Goal: Task Accomplishment & Management: Use online tool/utility

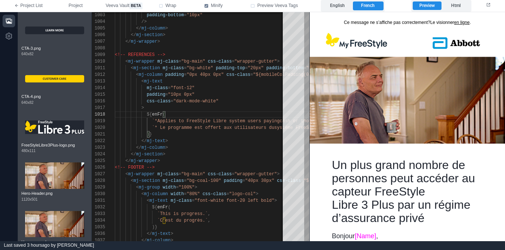
scroll to position [46, 51]
click at [9, 24] on icon "button" at bounding box center [8, 20] width 7 height 7
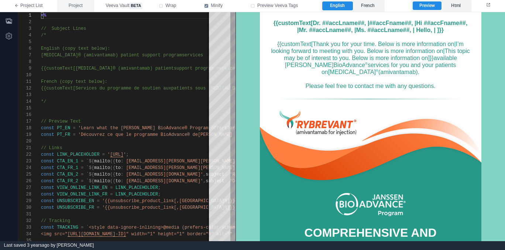
drag, startPoint x: 73, startPoint y: 3, endPoint x: 76, endPoint y: 8, distance: 5.1
click at [73, 3] on span "Project" at bounding box center [76, 6] width 14 height 7
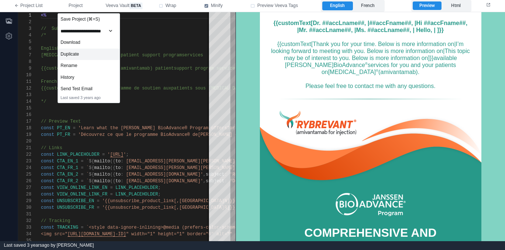
click at [85, 54] on div "Duplicate" at bounding box center [89, 55] width 62 height 12
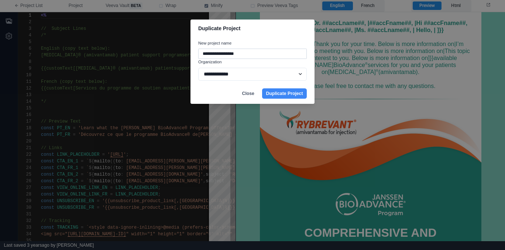
click at [217, 54] on input "**********" at bounding box center [252, 54] width 108 height 10
type input "*********"
click at [280, 92] on button "Duplicate Project" at bounding box center [284, 94] width 45 height 10
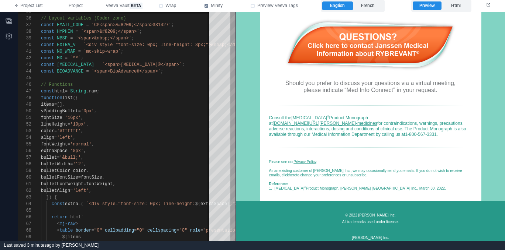
scroll to position [877, 0]
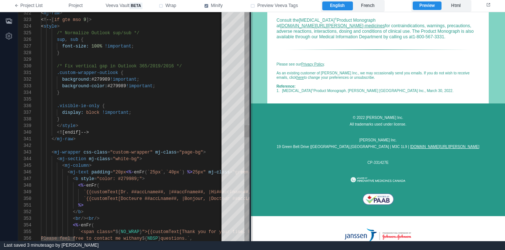
drag, startPoint x: 235, startPoint y: 138, endPoint x: 256, endPoint y: 136, distance: 21.1
click at [253, 136] on span at bounding box center [251, 126] width 4 height 229
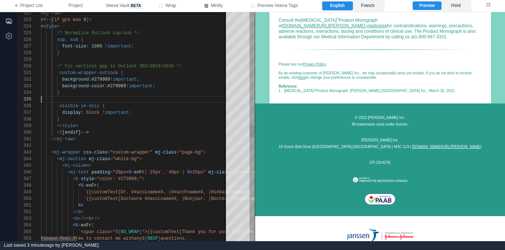
scroll to position [27, 0]
type textarea "**********"
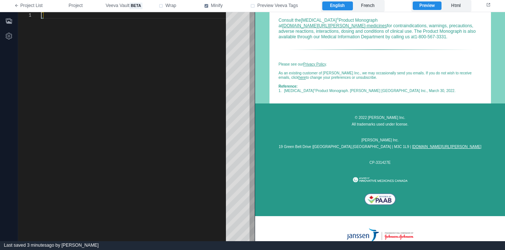
scroll to position [0, 0]
click at [134, 69] on div at bounding box center [136, 126] width 190 height 229
paste textarea "**********"
type textarea "**********"
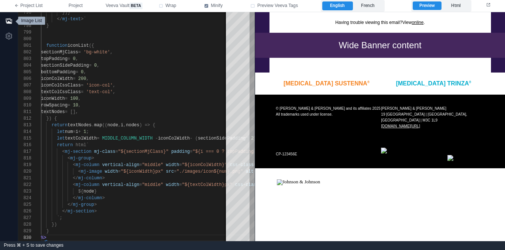
click at [8, 21] on icon "button" at bounding box center [8, 20] width 7 height 7
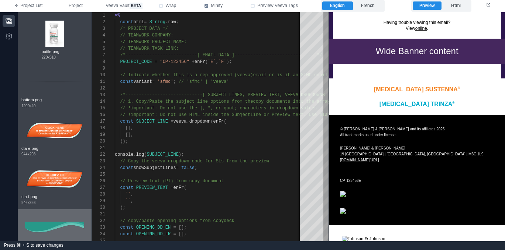
scroll to position [287, 0]
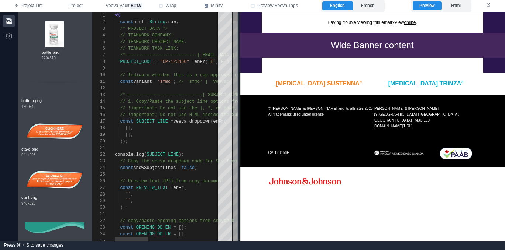
drag, startPoint x: 329, startPoint y: 113, endPoint x: 242, endPoint y: 125, distance: 88.3
click at [241, 125] on span at bounding box center [239, 126] width 4 height 229
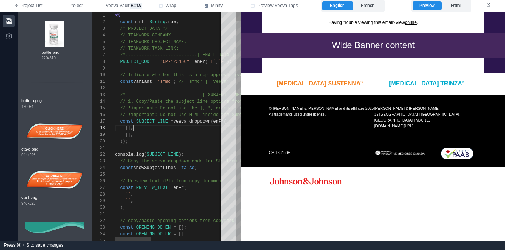
scroll to position [46, 19]
click at [185, 131] on div "[]," at bounding box center [280, 128] width 331 height 7
click at [170, 83] on span "'sfmc'" at bounding box center [165, 81] width 16 height 5
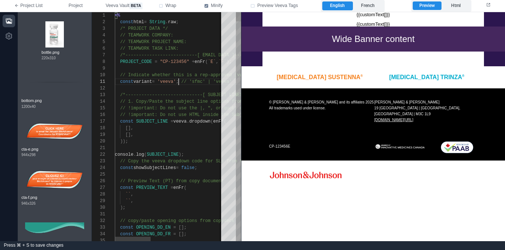
click at [159, 90] on div at bounding box center [280, 88] width 331 height 7
click at [6, 18] on icon "button" at bounding box center [8, 20] width 7 height 7
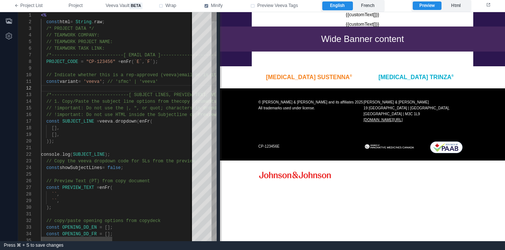
drag, startPoint x: 167, startPoint y: 51, endPoint x: 235, endPoint y: 52, distance: 67.9
click at [222, 52] on span at bounding box center [220, 126] width 4 height 229
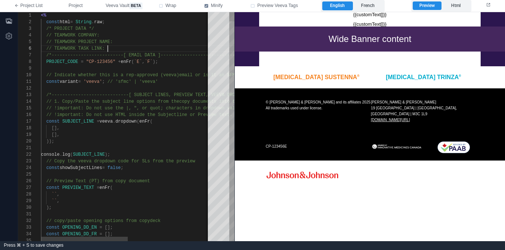
click at [121, 46] on div "// TEAMWORK TASK LINK:" at bounding box center [206, 48] width 331 height 7
paste textarea "**********"
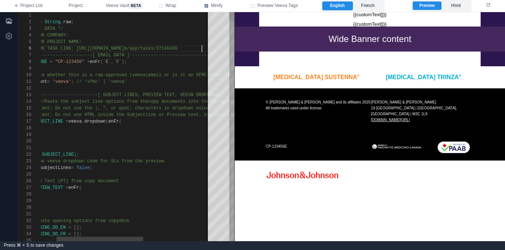
click at [122, 42] on div "// TEAMWORK PROJECT NAME:" at bounding box center [175, 42] width 331 height 7
paste textarea "**********"
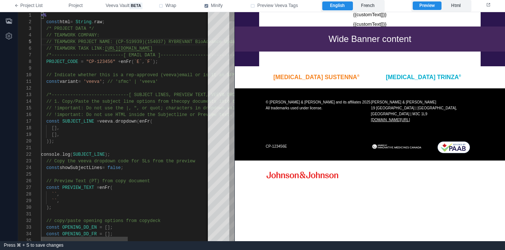
scroll to position [20, 59]
click at [118, 35] on div "// TEAMWORK COMPANY:" at bounding box center [206, 35] width 331 height 7
drag, startPoint x: 113, startPoint y: 61, endPoint x: 90, endPoint y: 62, distance: 23.3
paste textarea "Editor content;Press Alt+F1 for Accessibility Options."
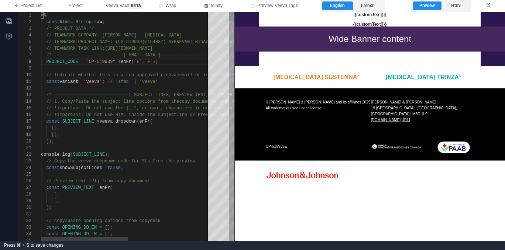
scroll to position [60, 77]
click at [118, 73] on span "// Indicate whether this is a rep-approved (veeva)" at bounding box center [112, 75] width 133 height 5
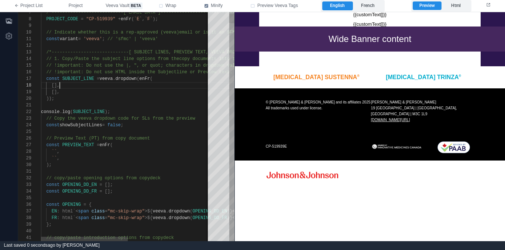
scroll to position [46, 19]
click at [112, 88] on div "[]," at bounding box center [206, 85] width 331 height 7
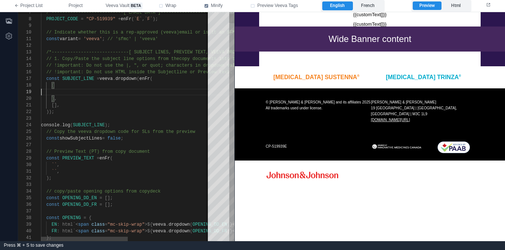
paste textarea "**********"
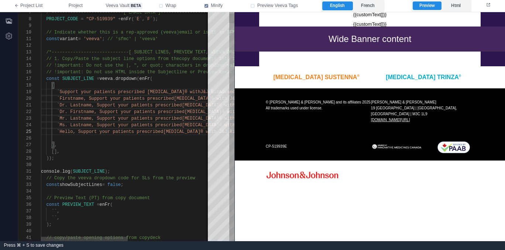
scroll to position [33, 0]
click at [117, 139] on div at bounding box center [206, 138] width 331 height 7
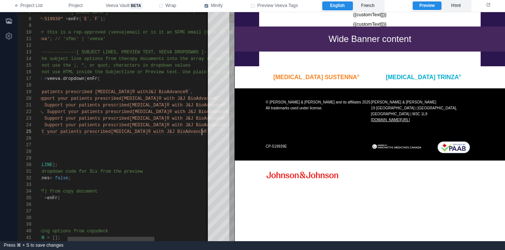
scroll to position [27, 213]
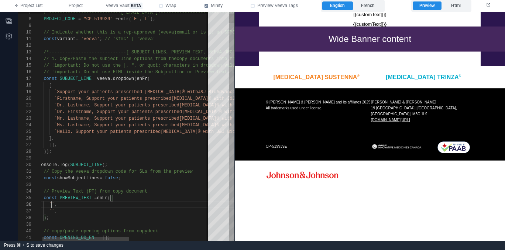
drag, startPoint x: 51, startPoint y: 204, endPoint x: 65, endPoint y: 204, distance: 14.0
paste textarea "**********"
click at [54, 211] on div "39 40 29 30 31 32 33 34 35 36 37 38 11 12 13 14 15 16 17 18 27 28 7 8 9 10 19 2…" at bounding box center [126, 126] width 216 height 229
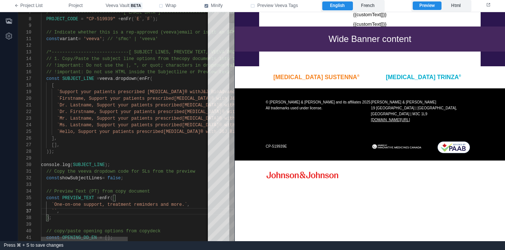
paste textarea "**********"
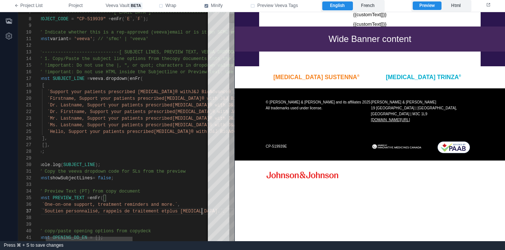
scroll to position [40, 170]
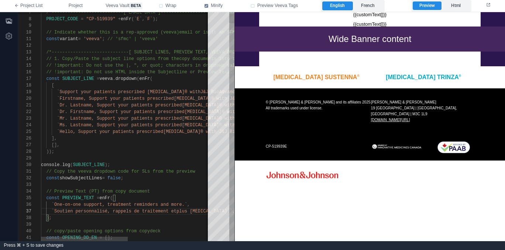
click at [54, 144] on div "39 40 29 30 31 32 33 34 35 36 37 38 11 12 13 14 15 16 17 18 27 28 7 8 9 10 19 2…" at bounding box center [126, 126] width 216 height 229
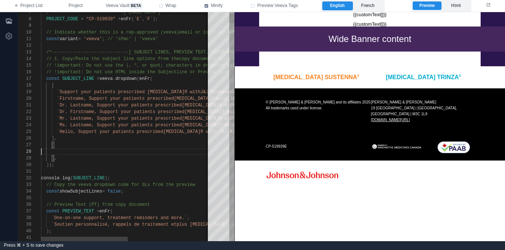
paste textarea "**********"
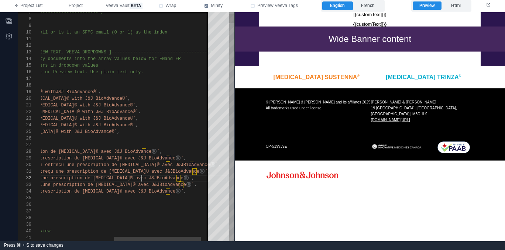
scroll to position [7, 245]
click at [141, 178] on span "une prescription de RYBREVANT® avec J&J" at bounding box center [98, 178] width 117 height 5
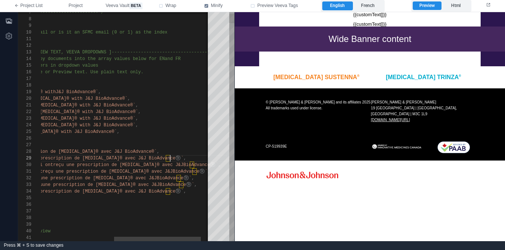
click at [171, 158] on span "prescription de RYBREVANT® avec J&J BioAdvance®️`" at bounding box center [112, 158] width 144 height 5
click at [197, 171] on span "BioAdvance®️`" at bounding box center [190, 171] width 35 height 5
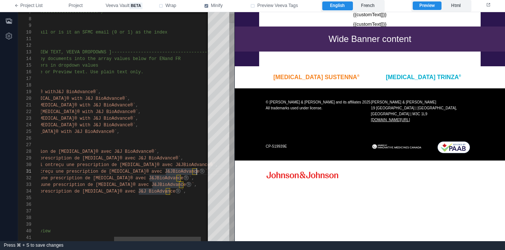
scroll to position [0, 298]
click at [182, 178] on span "BioAdvance®️`" at bounding box center [174, 178] width 35 height 5
click at [183, 181] on div "`M. Lastname, Soutenez vos patients qui ont reçu une prescription de RYBREVANT®…" at bounding box center [61, 178] width 331 height 7
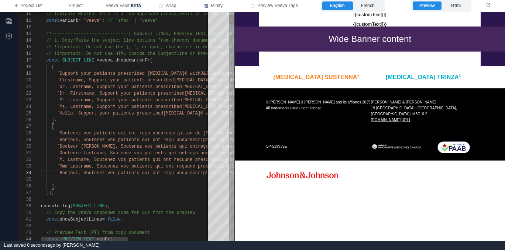
scroll to position [27, 0]
click at [143, 182] on div at bounding box center [206, 180] width 331 height 7
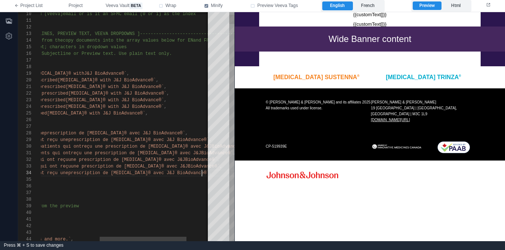
scroll to position [20, 277]
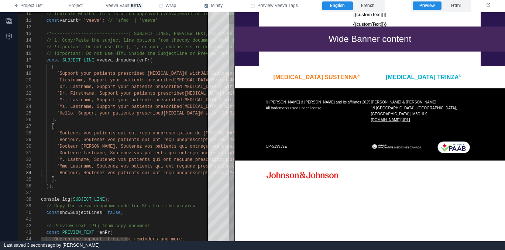
click at [97, 188] on div "));" at bounding box center [206, 186] width 331 height 7
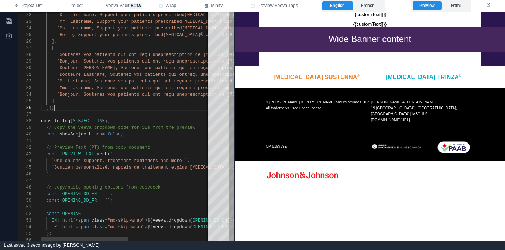
click at [160, 143] on div at bounding box center [206, 141] width 331 height 7
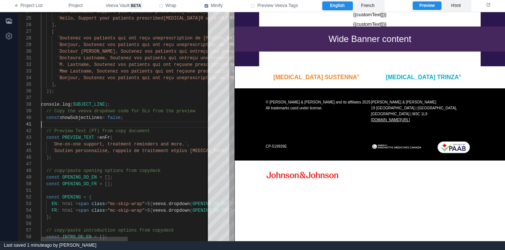
click at [108, 184] on span "[];" at bounding box center [109, 184] width 8 height 5
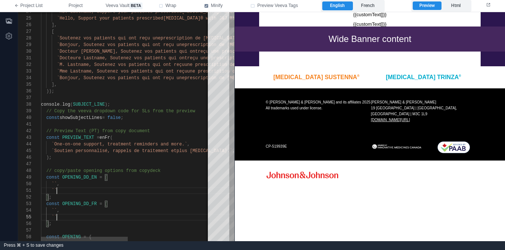
scroll to position [27, 19]
paste textarea "**********"
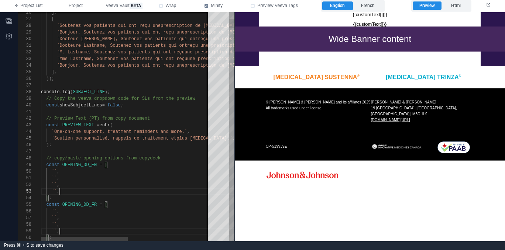
scroll to position [13, 19]
click at [84, 193] on div "`` ," at bounding box center [206, 192] width 331 height 7
paste textarea "**********"
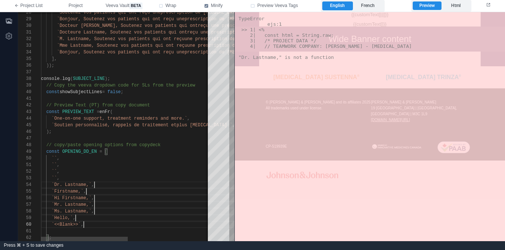
scroll to position [60, 43]
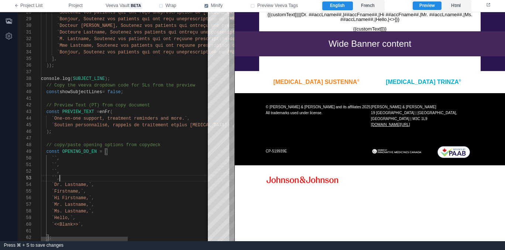
click at [106, 177] on div "`` ," at bounding box center [206, 178] width 331 height 7
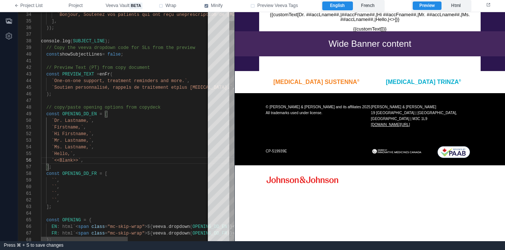
scroll to position [0, 19]
click at [130, 194] on div "`` ," at bounding box center [206, 194] width 331 height 7
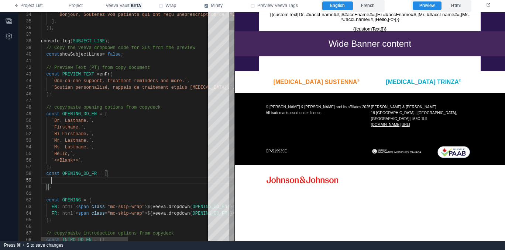
paste textarea "**********"
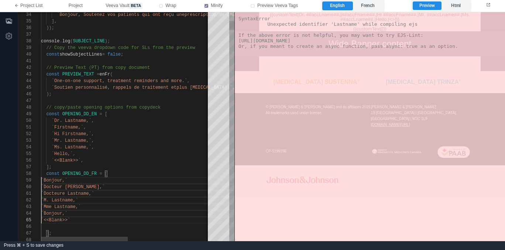
scroll to position [27, 0]
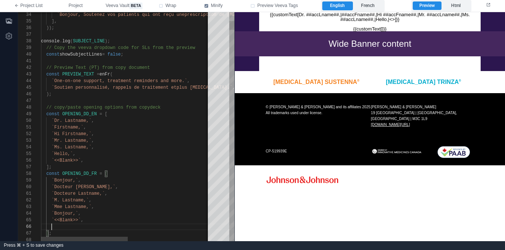
click at [117, 229] on div at bounding box center [206, 227] width 331 height 7
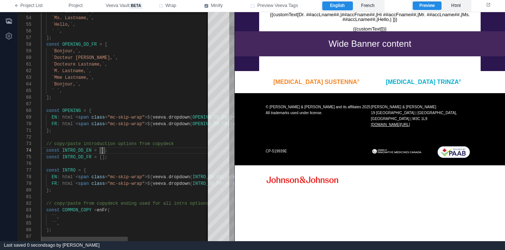
click at [102, 150] on div "53 54 55 56 57 58 59 66 67 60 61 62 63 64 65 68 69 70 71 72 73 74 75 76 77 78 7…" at bounding box center [126, 126] width 216 height 229
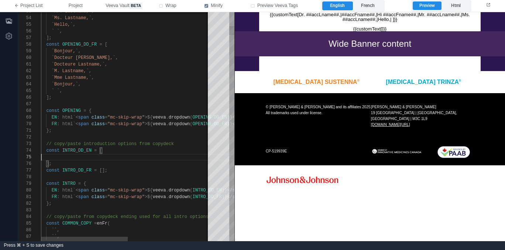
paste textarea "**********"
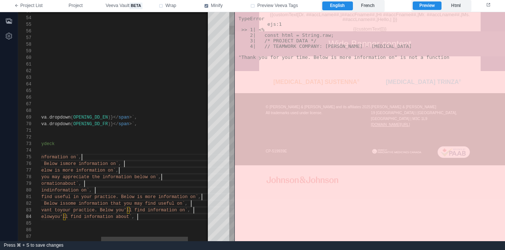
scroll to position [20, 216]
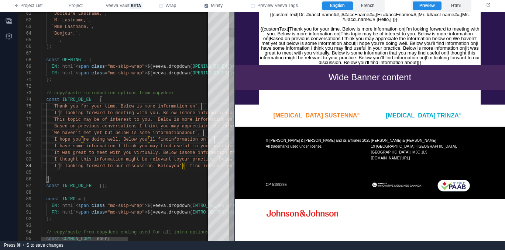
click at [103, 173] on div at bounding box center [206, 173] width 331 height 7
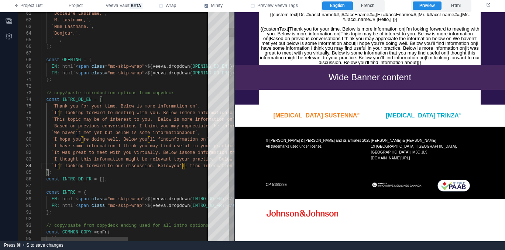
click at [144, 177] on div "const INTRO_DD_FR = [];" at bounding box center [206, 179] width 331 height 7
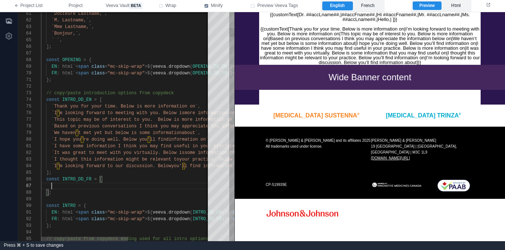
scroll to position [40, 11]
paste textarea "**********"
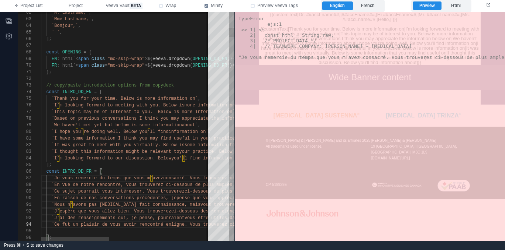
scroll to position [20, 370]
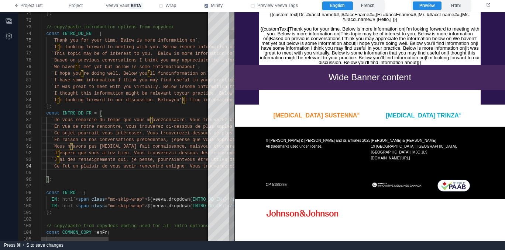
click at [143, 173] on div at bounding box center [253, 173] width 424 height 7
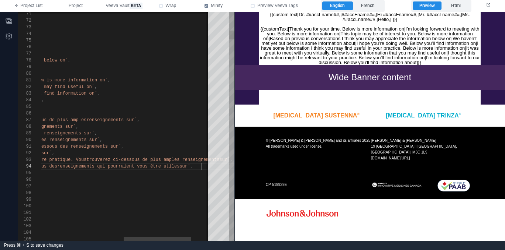
scroll to position [20, 370]
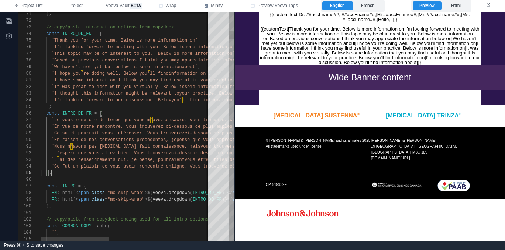
click at [169, 174] on div "];" at bounding box center [253, 173] width 424 height 7
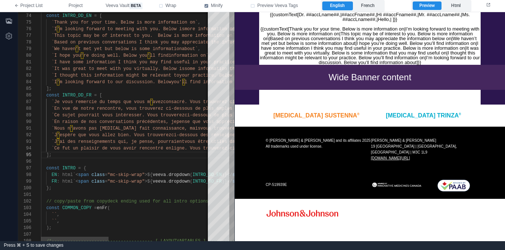
paste textarea "**********"
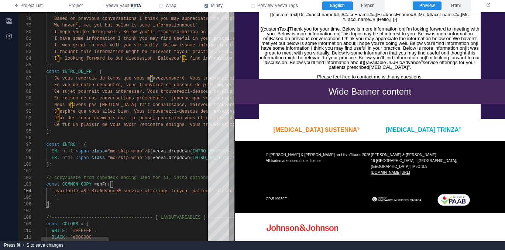
scroll to position [20, 27]
click at [69, 195] on div "`` ," at bounding box center [253, 198] width 424 height 7
paste textarea "**********"
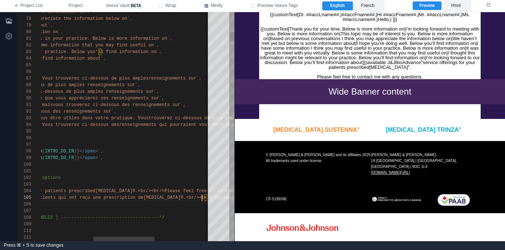
scroll to position [27, 311]
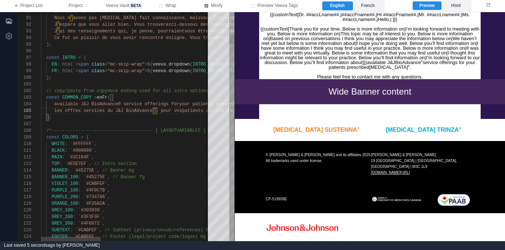
click at [77, 156] on span "`#2C164F`" at bounding box center [80, 157] width 24 height 5
drag, startPoint x: 70, startPoint y: 157, endPoint x: 89, endPoint y: 157, distance: 18.4
paste textarea "Editor content;Press Alt+F1 for Accessibility Options."
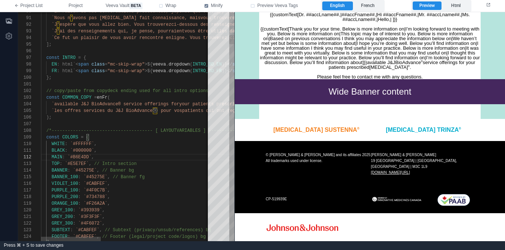
click at [136, 159] on div "MAIN : `#B6E4DD` ," at bounding box center [280, 157] width 479 height 7
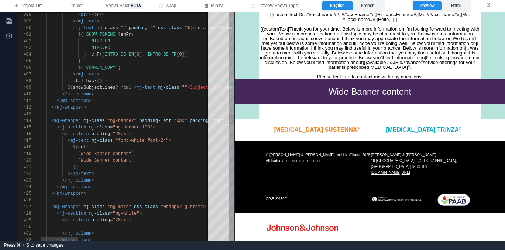
click at [139, 178] on div "</ mj-column >" at bounding box center [423, 180] width 765 height 7
click at [133, 194] on div "</ mj-wrapper >" at bounding box center [423, 194] width 765 height 7
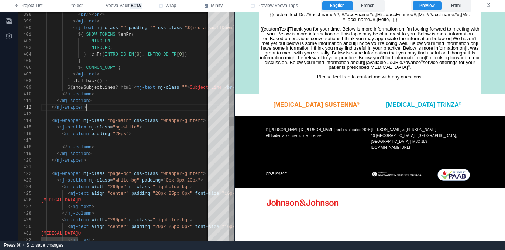
scroll to position [7, 45]
click at [117, 160] on div "</ mj-wrapper >" at bounding box center [423, 161] width 765 height 7
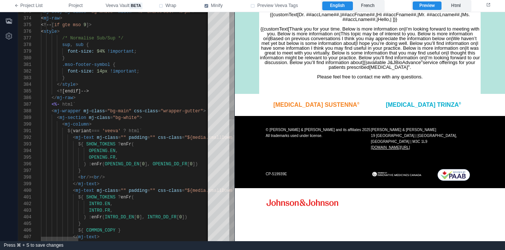
click at [132, 117] on span ""bg-white"" at bounding box center [126, 117] width 27 height 5
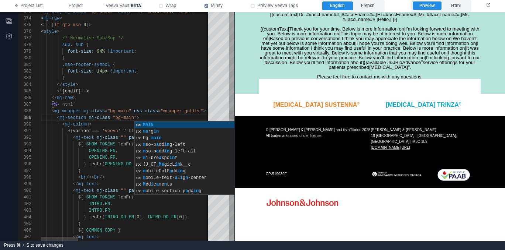
scroll to position [60, 51]
click at [117, 123] on div "< mj-column >" at bounding box center [423, 124] width 765 height 7
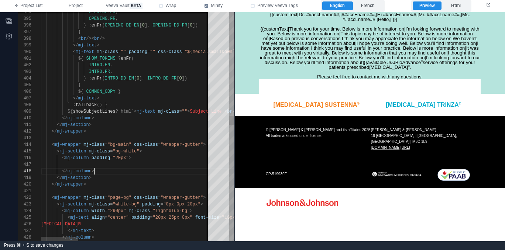
scroll to position [46, 53]
click at [129, 174] on div "</ mj-column >" at bounding box center [423, 171] width 765 height 7
type textarea "**********"
click at [145, 92] on div "${ COMMON_COPY }" at bounding box center [423, 92] width 765 height 7
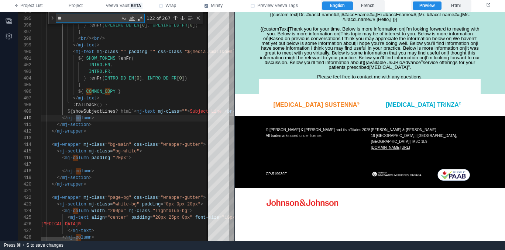
type textarea "***"
type textarea "**********"
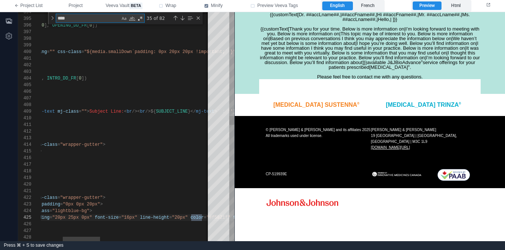
type textarea "*****"
type textarea "**********"
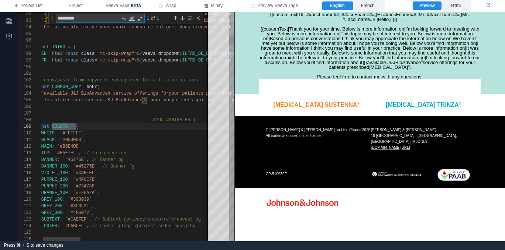
scroll to position [60, 45]
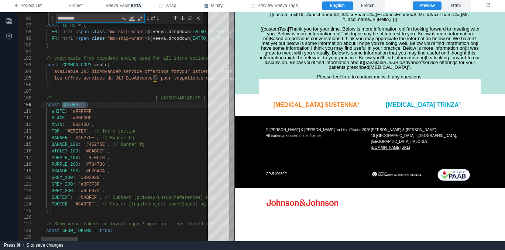
type textarea "********"
click at [159, 145] on div "BANNER_100 : `#45275E` , // Banner fg" at bounding box center [423, 145] width 765 height 7
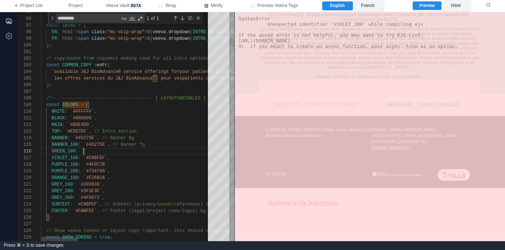
paste textarea "*******"
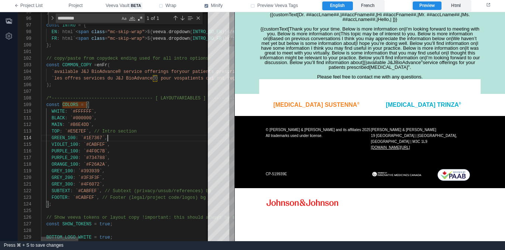
scroll to position [20, 67]
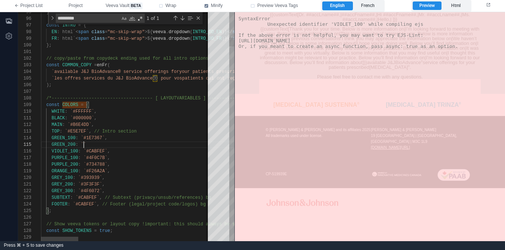
paste textarea "*******"
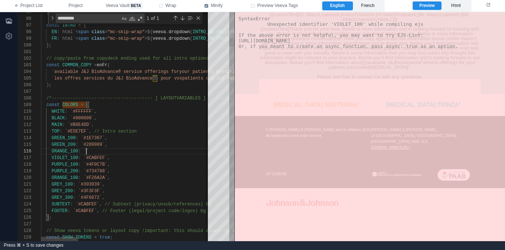
paste textarea "*******"
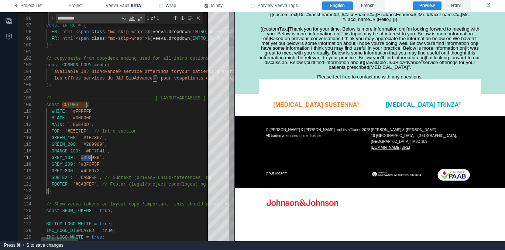
scroll to position [40, 59]
drag, startPoint x: 81, startPoint y: 159, endPoint x: 100, endPoint y: 157, distance: 18.5
paste textarea "Editor content;Press Alt+F1 for Accessibility Options."
click at [128, 158] on div "GREY_100 : `#515151` ," at bounding box center [423, 158] width 765 height 7
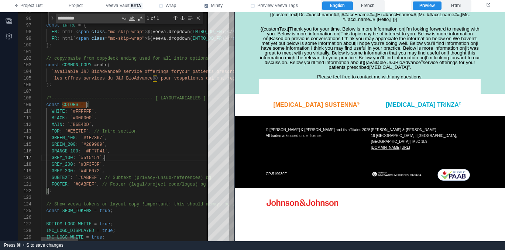
click at [124, 149] on div "ORANGE_100 : `#FF7F41` ," at bounding box center [423, 151] width 765 height 7
paste textarea "*******"
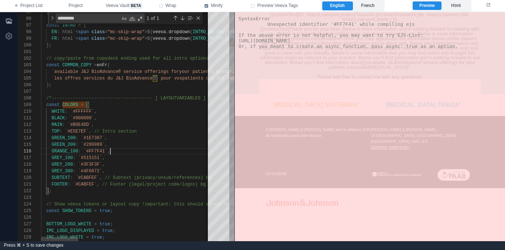
scroll to position [33, 69]
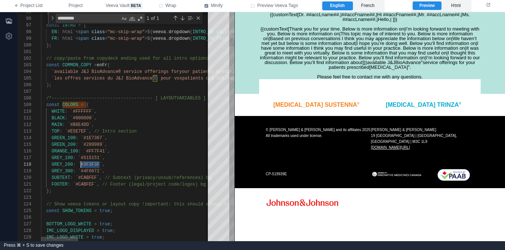
drag, startPoint x: 100, startPoint y: 165, endPoint x: 82, endPoint y: 164, distance: 18.1
paste textarea "Editor content;Press Alt+F1 for Accessibility Options."
drag, startPoint x: 82, startPoint y: 165, endPoint x: 100, endPoint y: 165, distance: 18.8
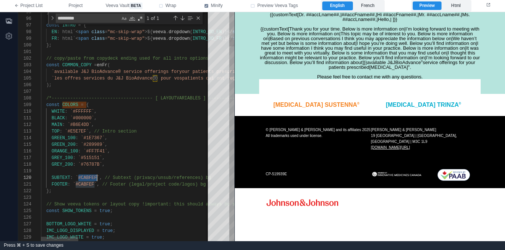
drag, startPoint x: 77, startPoint y: 179, endPoint x: 96, endPoint y: 176, distance: 18.6
paste textarea "Editor content;Press Alt+F1 for Accessibility Options."
drag, startPoint x: 79, startPoint y: 184, endPoint x: 94, endPoint y: 183, distance: 15.9
click at [116, 170] on div at bounding box center [423, 171] width 765 height 7
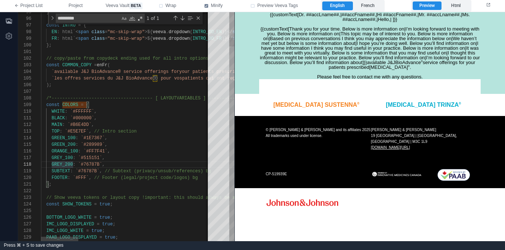
scroll to position [46, 64]
click at [123, 163] on div "GREY_200 : `#76787B` ," at bounding box center [423, 165] width 765 height 7
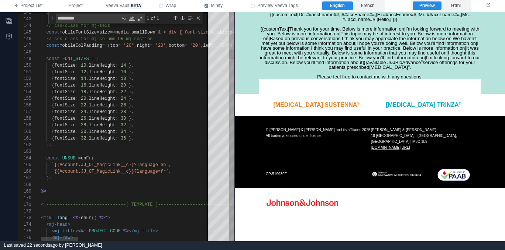
click at [150, 142] on div "];" at bounding box center [423, 145] width 765 height 7
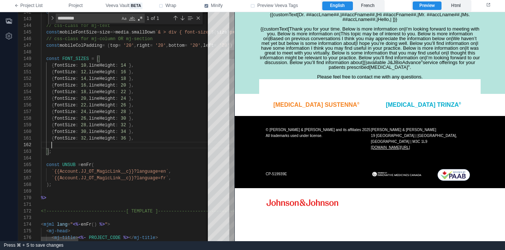
paste textarea "**********"
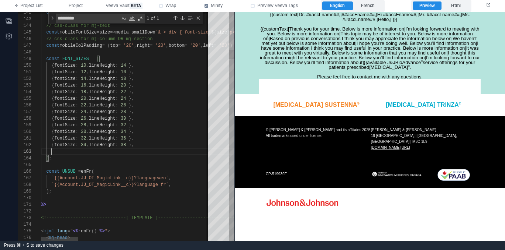
paste textarea "**********"
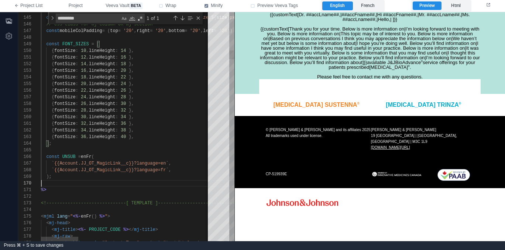
click at [143, 185] on div at bounding box center [423, 183] width 765 height 7
click at [71, 156] on span "UNSUB" at bounding box center [68, 157] width 13 height 5
type textarea "**********"
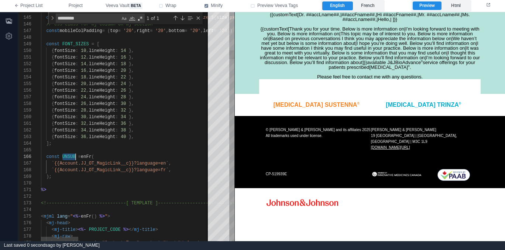
type textarea "*****"
click at [182, 18] on div "Next Match (Enter)" at bounding box center [182, 18] width 6 height 6
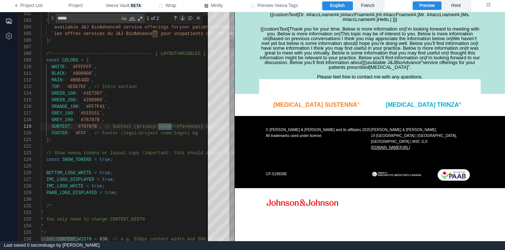
click at [182, 18] on div "Next Match (Enter)" at bounding box center [182, 18] width 6 height 6
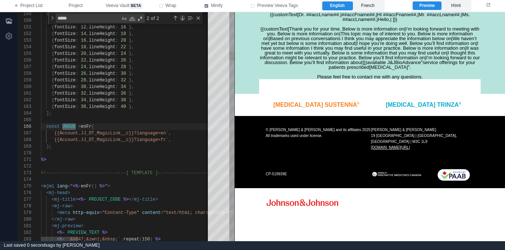
click at [182, 18] on div "Next Match (Enter)" at bounding box center [182, 18] width 6 height 6
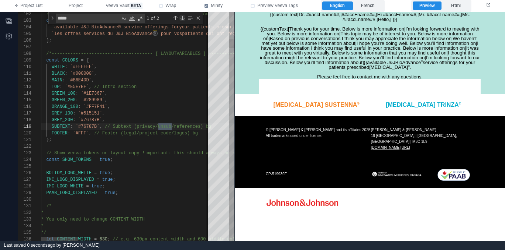
click at [182, 18] on div "Next Match (Enter)" at bounding box center [182, 18] width 6 height 6
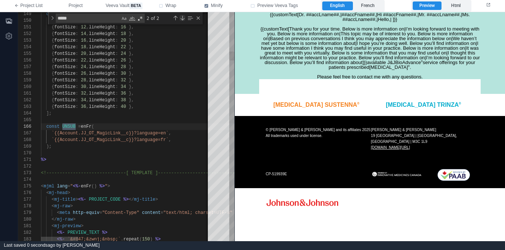
scroll to position [66, 35]
click at [124, 20] on div "Match Case (⌥⌘C)" at bounding box center [123, 18] width 7 height 7
click at [129, 20] on div "Match Whole Word (⌥⌘W)" at bounding box center [131, 18] width 7 height 7
click at [95, 157] on div "%>" at bounding box center [423, 160] width 765 height 7
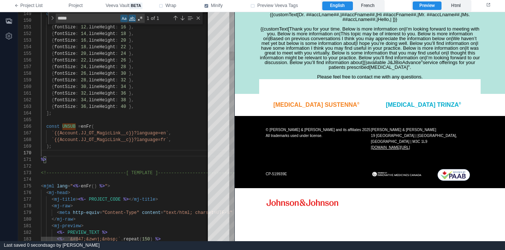
click at [149, 167] on div at bounding box center [423, 166] width 765 height 7
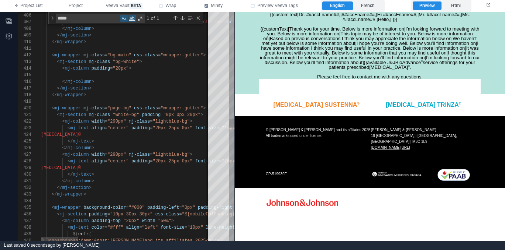
click at [126, 199] on div at bounding box center [423, 201] width 765 height 7
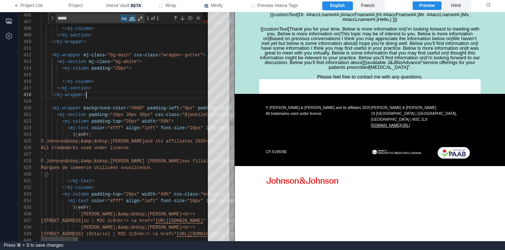
scroll to position [46, 45]
click at [136, 181] on div "</ mj-text >" at bounding box center [423, 181] width 765 height 7
drag, startPoint x: 144, startPoint y: 107, endPoint x: 84, endPoint y: 108, distance: 60.5
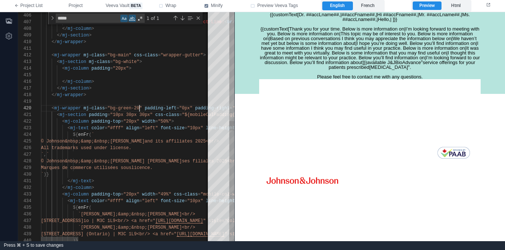
scroll to position [60, 101]
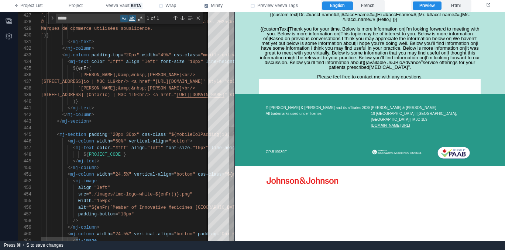
click at [115, 135] on span ""20px 30px"" at bounding box center [124, 134] width 29 height 5
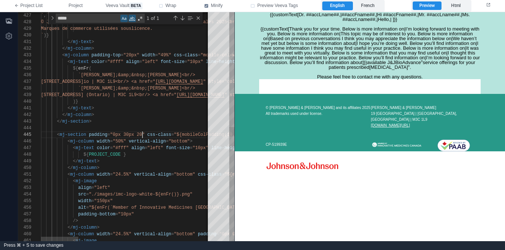
scroll to position [27, 107]
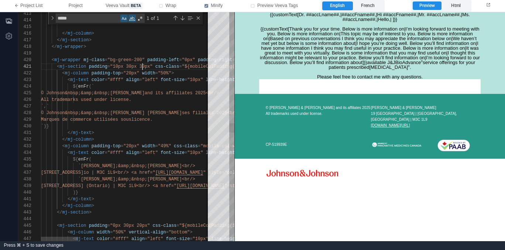
click at [142, 63] on div "427 428 429 430 431 432 433 434 435 436 437 438 439 440 441 442 443 444 445 446…" at bounding box center [126, 126] width 216 height 229
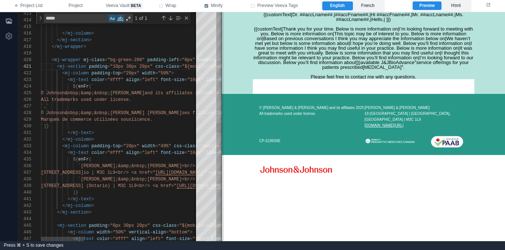
drag, startPoint x: 234, startPoint y: 110, endPoint x: 221, endPoint y: 140, distance: 32.6
click at [221, 140] on span at bounding box center [221, 126] width 4 height 229
click at [172, 148] on span at bounding box center [172, 146] width 3 height 5
click at [163, 136] on div "</ mj-column >" at bounding box center [327, 139] width 573 height 7
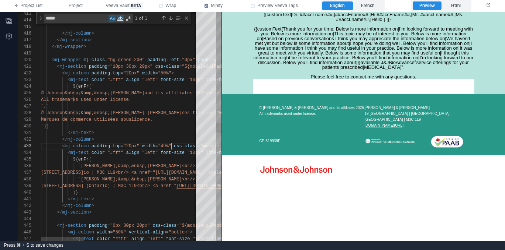
scroll to position [0, 53]
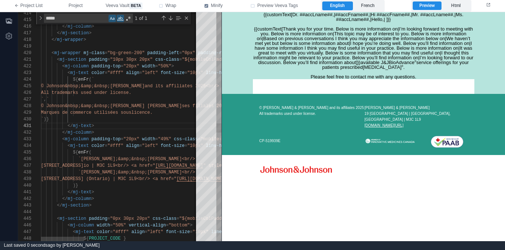
click at [132, 205] on div "</ mj-section >" at bounding box center [327, 206] width 573 height 7
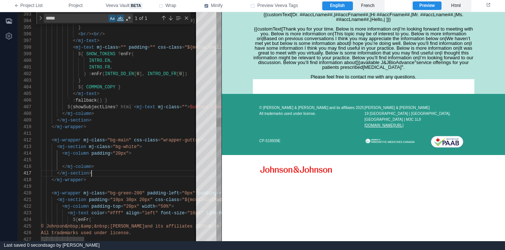
scroll to position [40, 51]
click at [134, 171] on div "</ mj-section >" at bounding box center [327, 173] width 573 height 7
click at [124, 180] on div "</ mj-wrapper >" at bounding box center [327, 180] width 573 height 7
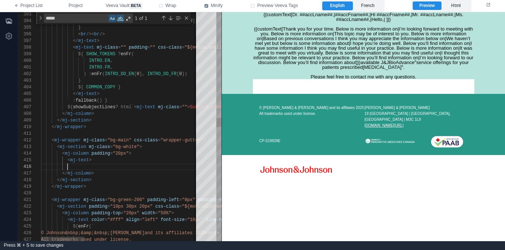
paste textarea "*********"
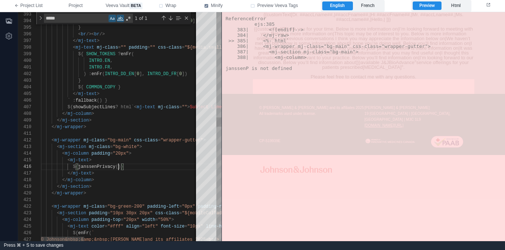
scroll to position [33, 77]
click at [149, 151] on div "< mj-column padding = "20px" >" at bounding box center [327, 154] width 573 height 7
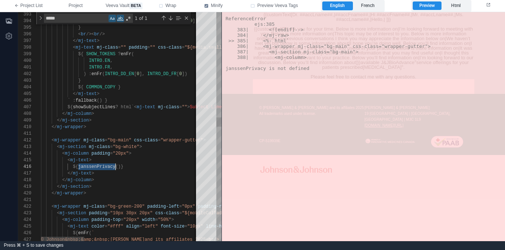
type textarea "**********"
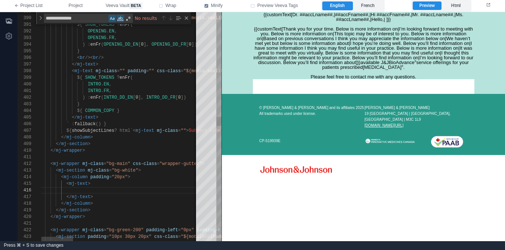
click at [100, 185] on div "< mj-text >" at bounding box center [426, 184] width 773 height 7
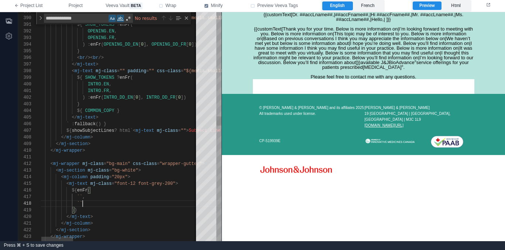
scroll to position [46, 45]
paste textarea "**********"
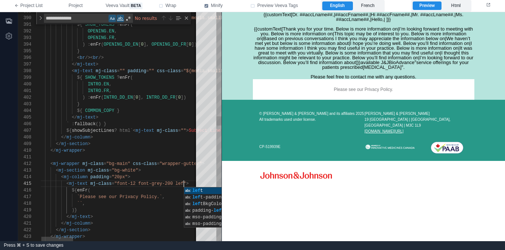
scroll to position [27, 146]
click at [85, 170] on div "423 424 422 420 421 415 416 413 414 411 412 409 410 408 407 406 405 403 404 401…" at bounding box center [119, 126] width 203 height 229
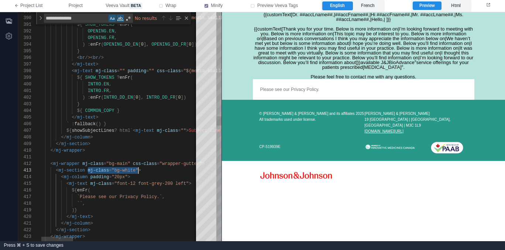
scroll to position [13, 48]
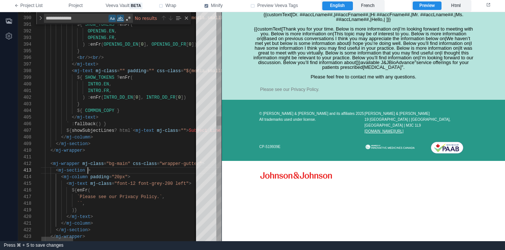
click at [98, 205] on div "`` ," at bounding box center [426, 204] width 773 height 7
click at [98, 212] on div ")}" at bounding box center [426, 210] width 773 height 7
click at [110, 212] on div ")}" at bounding box center [426, 210] width 773 height 7
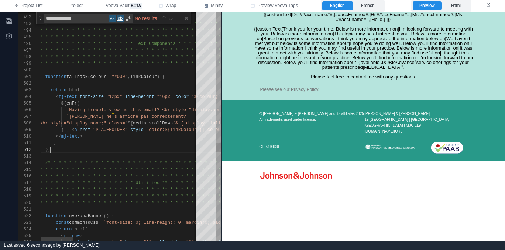
click at [152, 152] on div "};" at bounding box center [426, 150] width 773 height 7
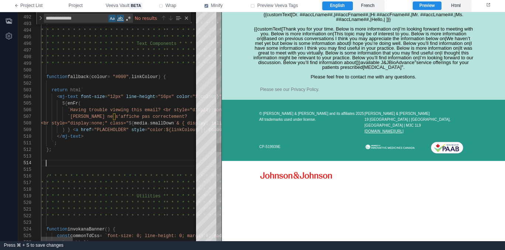
paste textarea "**********"
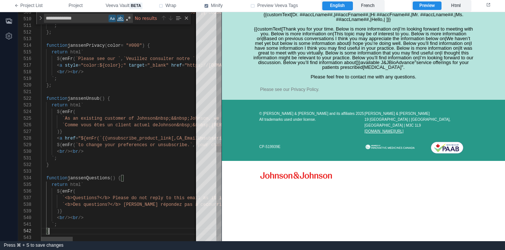
scroll to position [7, 8]
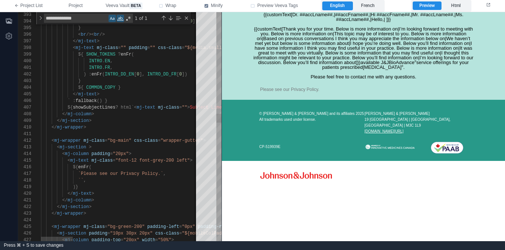
click at [116, 180] on div "`` ," at bounding box center [427, 180] width 773 height 7
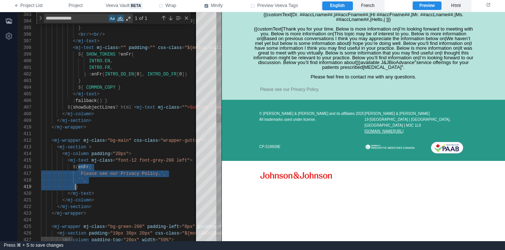
drag, startPoint x: 79, startPoint y: 167, endPoint x: 76, endPoint y: 186, distance: 18.3
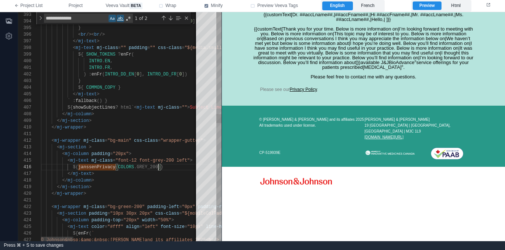
scroll to position [33, 117]
click at [373, 5] on label "French" at bounding box center [368, 5] width 30 height 9
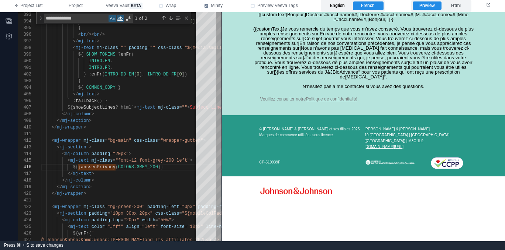
click at [339, 5] on label "English" at bounding box center [337, 5] width 30 height 9
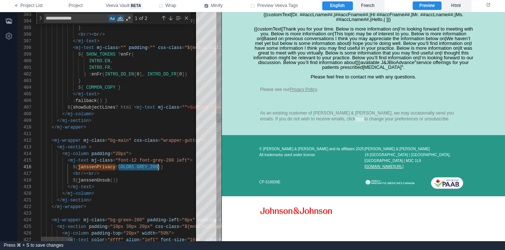
drag, startPoint x: 118, startPoint y: 167, endPoint x: 158, endPoint y: 166, distance: 39.9
click at [113, 180] on span "()}" at bounding box center [114, 180] width 8 height 5
paste textarea "**********"
click at [97, 180] on span "janssenUnsub" at bounding box center [94, 180] width 32 height 5
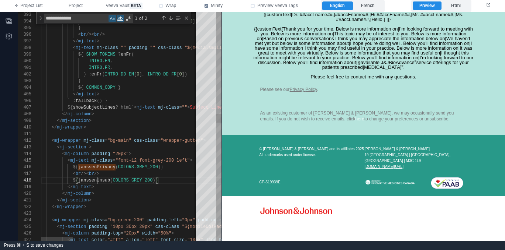
scroll to position [46, 69]
type textarea "**********"
click at [170, 17] on div "Next Match (Enter)" at bounding box center [170, 18] width 6 height 6
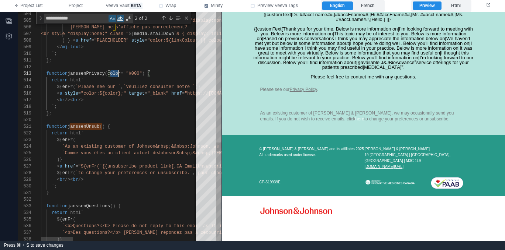
scroll to position [13, 83]
drag, startPoint x: 111, startPoint y: 73, endPoint x: 124, endPoint y: 73, distance: 13.6
click at [104, 126] on div "504 505 506 507 508 509 510 511 512 513 514 515 516 517 518 519 520 521 522 523…" at bounding box center [119, 126] width 203 height 229
paste textarea "*****"
click at [110, 127] on div "504 505 506 507 508 509 510 511 512 513 514 515 516 517 518 519 520 521 522 523…" at bounding box center [119, 126] width 203 height 229
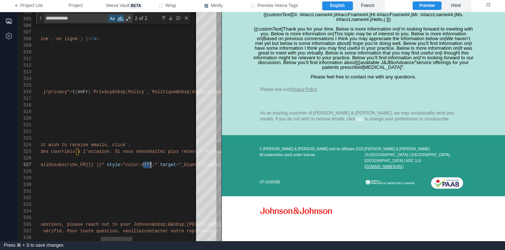
scroll to position [20, 411]
drag, startPoint x: 142, startPoint y: 164, endPoint x: 153, endPoint y: 164, distance: 11.1
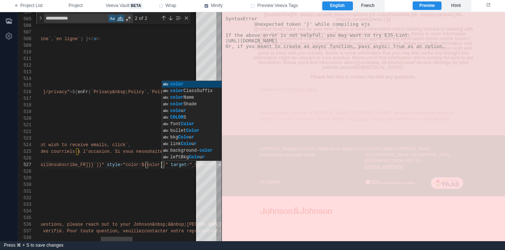
scroll to position [20, 419]
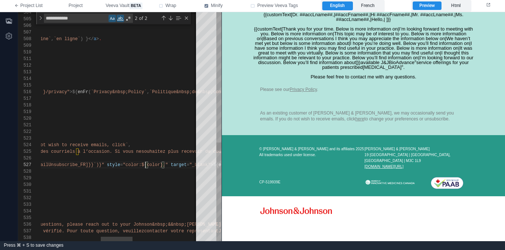
scroll to position [20, 402]
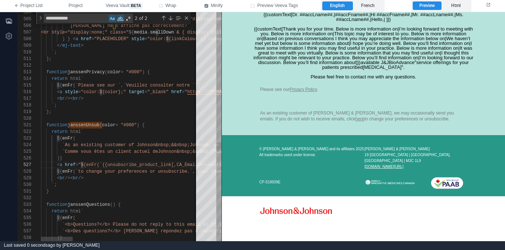
click at [179, 125] on div "function janssenUnsub ( color = "#000" ) {" at bounding box center [427, 125] width 773 height 7
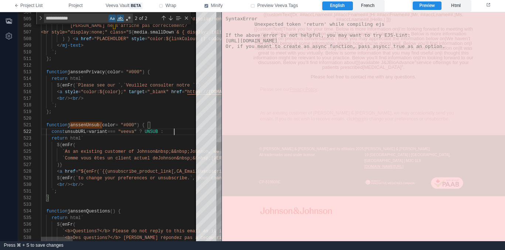
scroll to position [7, 136]
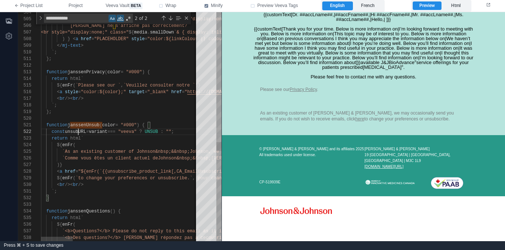
click at [79, 132] on span "unsubURL" at bounding box center [75, 131] width 21 height 5
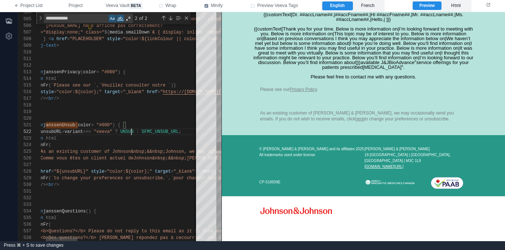
click at [120, 131] on span at bounding box center [119, 131] width 3 height 5
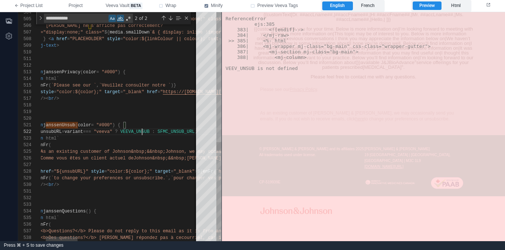
scroll to position [7, 125]
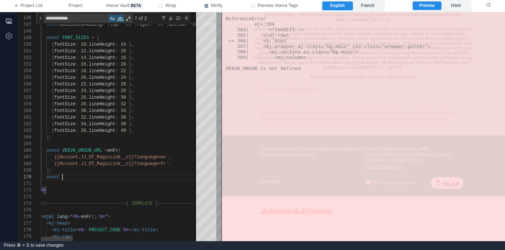
scroll to position [60, 21]
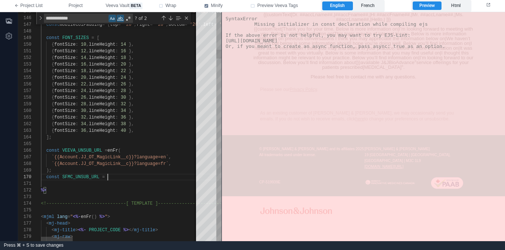
paste textarea "**********"
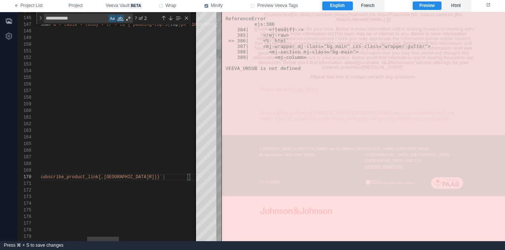
scroll to position [60, 381]
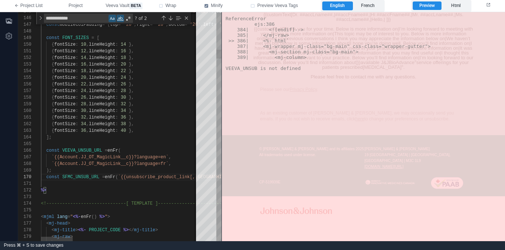
click at [52, 158] on div "153 148 149 150 151 152 145 146 147 154 155 156 157 158 159 160 161 162 163 164…" at bounding box center [119, 126] width 203 height 229
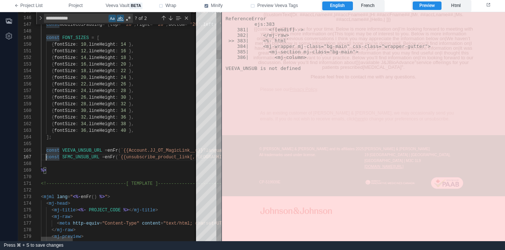
scroll to position [46, 0]
click at [83, 151] on span "VEEVA_UNSUB_URL" at bounding box center [82, 150] width 40 height 5
type textarea "**********"
type textarea "******"
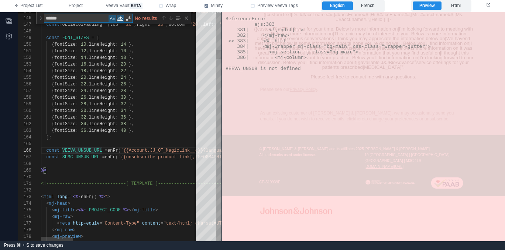
type textarea "**********"
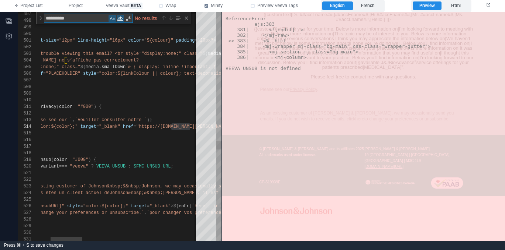
type textarea "**********"
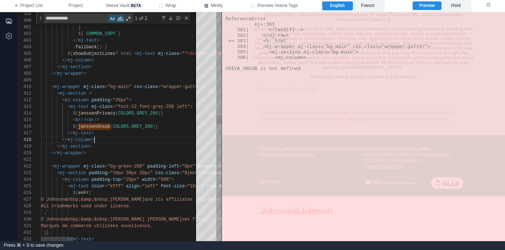
scroll to position [46, 53]
click at [144, 137] on div "</ mj-column >" at bounding box center [427, 140] width 773 height 7
type textarea "**********"
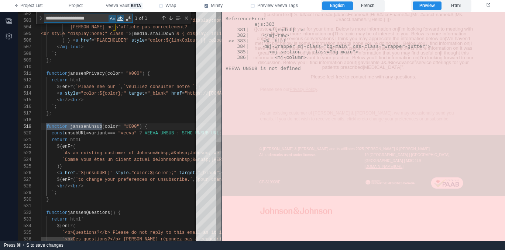
type textarea "**********"
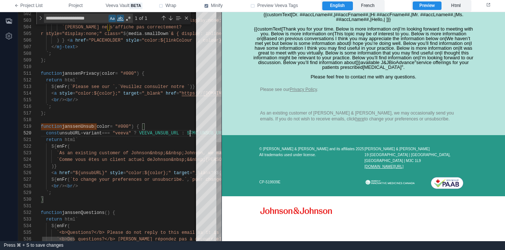
scroll to position [0, 43]
drag, startPoint x: 110, startPoint y: 141, endPoint x: 117, endPoint y: 141, distance: 6.3
click at [110, 141] on div "return html`" at bounding box center [421, 140] width 773 height 7
click at [136, 144] on div "${ enFr (" at bounding box center [421, 147] width 773 height 7
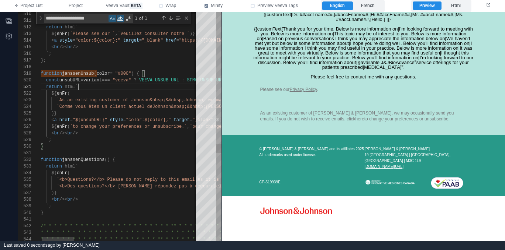
drag, startPoint x: 38, startPoint y: 207, endPoint x: 49, endPoint y: 208, distance: 11.1
click at [38, 207] on div "539" at bounding box center [29, 206] width 23 height 7
click at [56, 212] on div "}" at bounding box center [421, 213] width 773 height 7
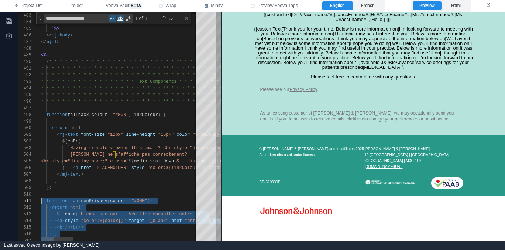
scroll to position [0, 0]
drag, startPoint x: 56, startPoint y: 213, endPoint x: 5, endPoint y: 204, distance: 51.6
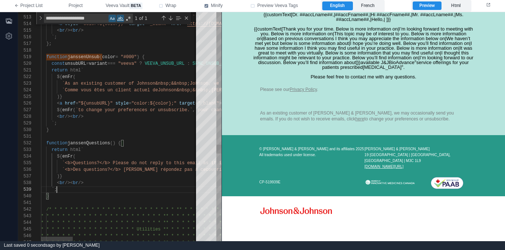
scroll to position [53, 16]
drag, startPoint x: 105, startPoint y: 166, endPoint x: 91, endPoint y: 172, distance: 14.5
click at [105, 167] on div "`<b>Des questions?</b> Ne répondez pas à ce courriel, car il provient d’un comp…" at bounding box center [427, 170] width 773 height 7
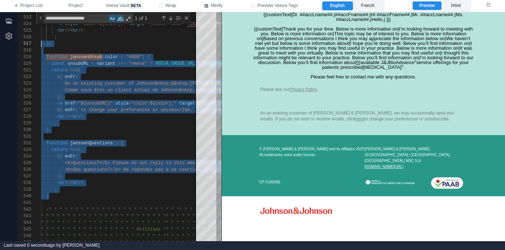
scroll to position [33, 0]
drag, startPoint x: 60, startPoint y: 197, endPoint x: 12, endPoint y: 39, distance: 165.5
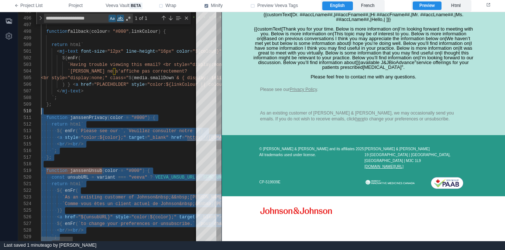
scroll to position [0, 0]
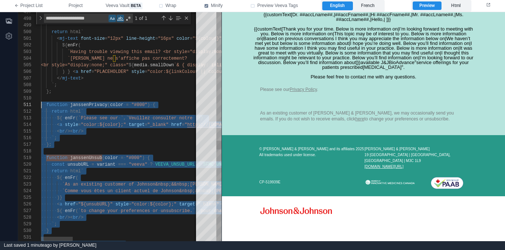
click at [158, 153] on div at bounding box center [427, 151] width 773 height 7
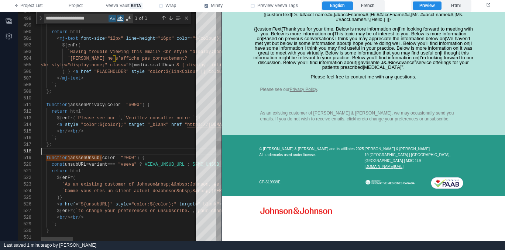
scroll to position [46, 0]
click at [168, 168] on div "return html`" at bounding box center [427, 171] width 773 height 7
type textarea "**********"
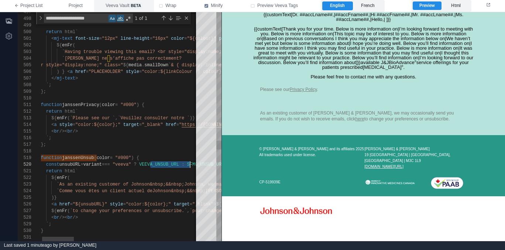
type textarea "**********"
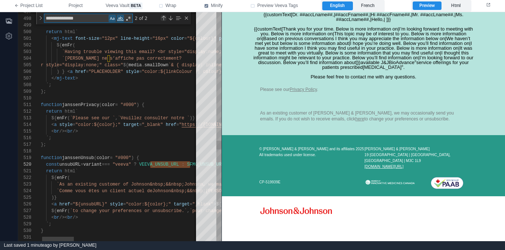
click at [165, 18] on div "Previous Match (⇧Enter)" at bounding box center [163, 18] width 6 height 6
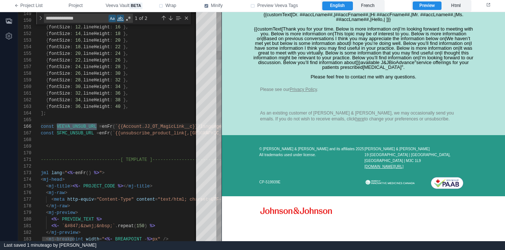
scroll to position [66, 61]
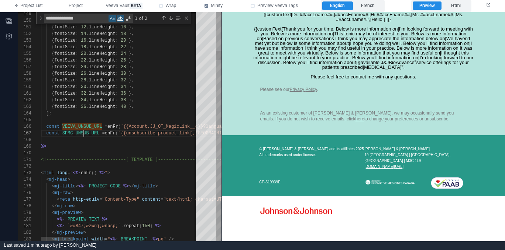
click at [83, 134] on span "SFMC_UNSUB_URL" at bounding box center [80, 133] width 37 height 5
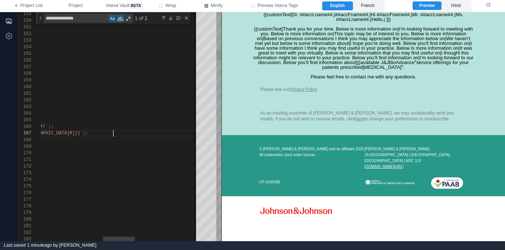
scroll to position [33, 0]
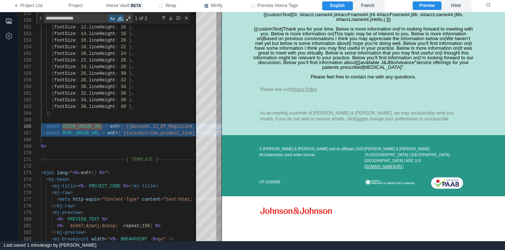
drag, startPoint x: 149, startPoint y: 134, endPoint x: 6, endPoint y: 124, distance: 142.7
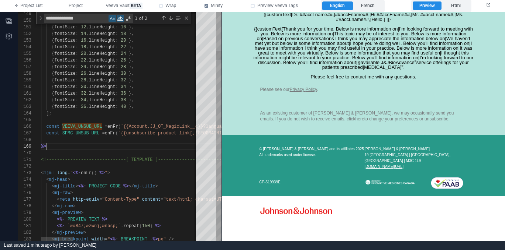
scroll to position [53, 5]
click at [112, 148] on div "%>" at bounding box center [427, 147] width 773 height 7
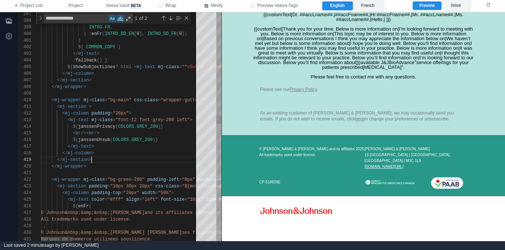
click at [111, 161] on div "</ mj-section >" at bounding box center [427, 160] width 773 height 7
click at [173, 136] on div "< br />< br />" at bounding box center [427, 133] width 773 height 7
click at [173, 139] on div "${ janssenUnsub ( COLORS . GREY_200 )}" at bounding box center [427, 140] width 773 height 7
click at [134, 133] on div "< br />< br />" at bounding box center [427, 133] width 773 height 7
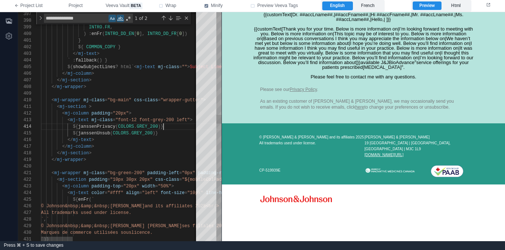
scroll to position [20, 122]
click at [136, 139] on div "</ mj-text >" at bounding box center [427, 140] width 773 height 7
click at [184, 131] on div "${ janssenUnsub ( COLORS . GREY_200 )}" at bounding box center [427, 133] width 773 height 7
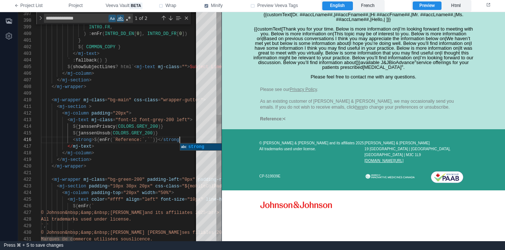
scroll to position [33, 141]
paste textarea "**********"
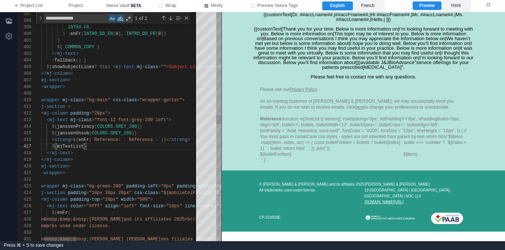
scroll to position [40, 67]
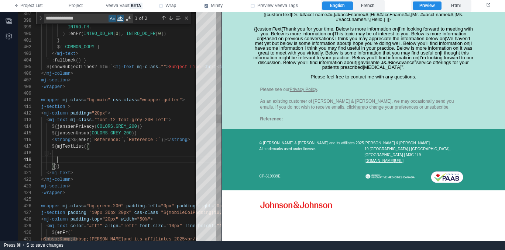
paste textarea "**********"
click at [52, 153] on span "`" at bounding box center [50, 153] width 3 height 5
paste textarea "**********"
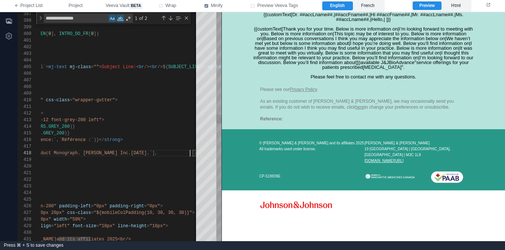
scroll to position [46, 237]
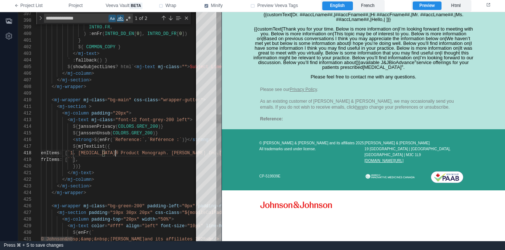
drag, startPoint x: 115, startPoint y: 153, endPoint x: 126, endPoint y: 154, distance: 11.5
click at [115, 153] on span "`1. RYBREVANT® Product Monograph. Janssen Inc." at bounding box center [143, 153] width 151 height 5
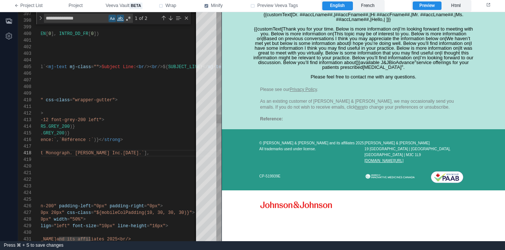
scroll to position [53, 75]
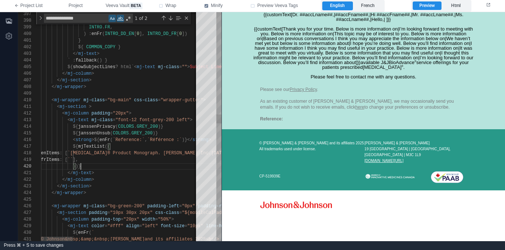
click at [136, 165] on div "})}" at bounding box center [427, 166] width 773 height 7
click at [129, 148] on div "${ mjTextList ({" at bounding box center [427, 147] width 773 height 7
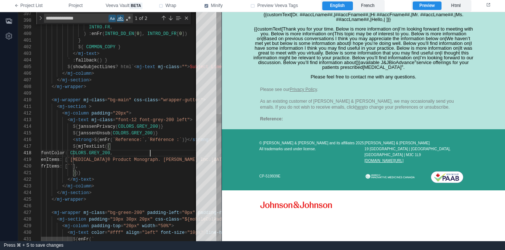
scroll to position [0, 40]
click at [139, 173] on div "})}" at bounding box center [427, 173] width 773 height 7
click at [165, 150] on div "fontColor : COLORS . GREY_200 ," at bounding box center [427, 153] width 773 height 7
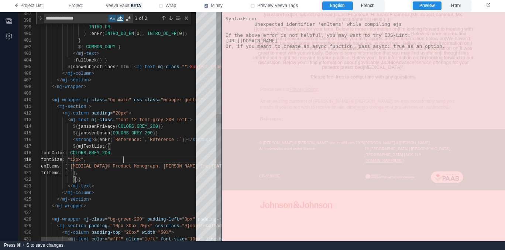
scroll to position [53, 83]
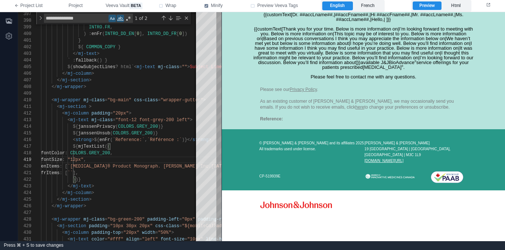
drag, startPoint x: 364, startPoint y: 6, endPoint x: 340, endPoint y: 8, distance: 23.7
click at [364, 6] on label "French" at bounding box center [368, 5] width 30 height 9
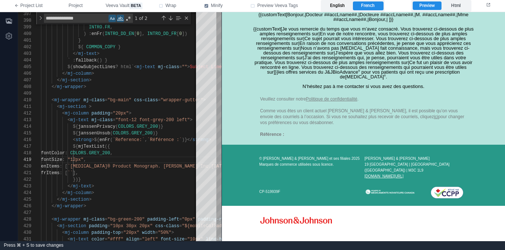
drag, startPoint x: 337, startPoint y: 8, endPoint x: 333, endPoint y: 9, distance: 4.1
click at [337, 8] on label "English" at bounding box center [337, 5] width 30 height 9
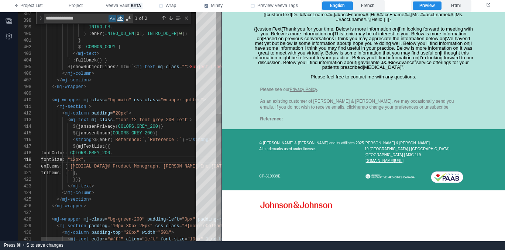
scroll to position [7, 40]
click at [121, 180] on div "})}" at bounding box center [427, 180] width 773 height 7
type textarea "**********"
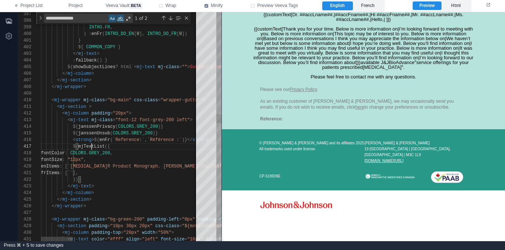
scroll to position [40, 64]
type textarea "**********"
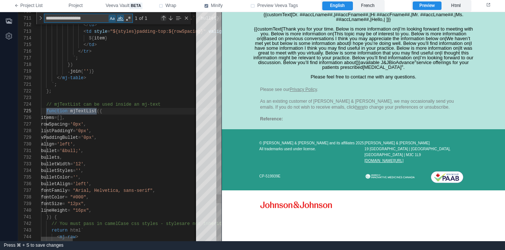
click at [163, 18] on div "Previous Match (⇧Enter)" at bounding box center [163, 18] width 6 height 6
click at [86, 111] on span "mjTextList" at bounding box center [83, 111] width 27 height 5
type textarea "**********"
click at [164, 18] on div "Previous Match (⇧Enter)" at bounding box center [163, 18] width 6 height 6
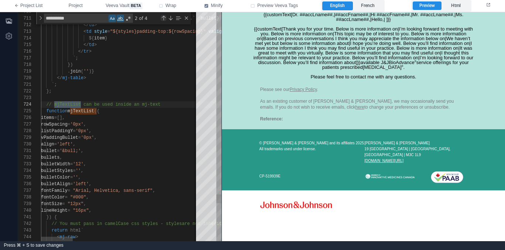
scroll to position [27, 40]
click at [164, 18] on div "Previous Match (⇧Enter)" at bounding box center [163, 18] width 6 height 6
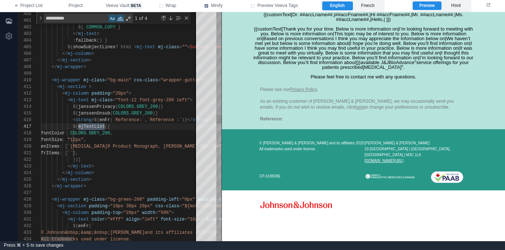
scroll to position [66, 64]
click at [59, 145] on span "enItems" at bounding box center [50, 146] width 18 height 5
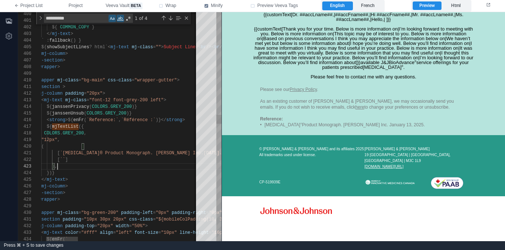
scroll to position [13, 43]
click at [110, 141] on div "fontSize : "12px" ," at bounding box center [401, 140] width 773 height 7
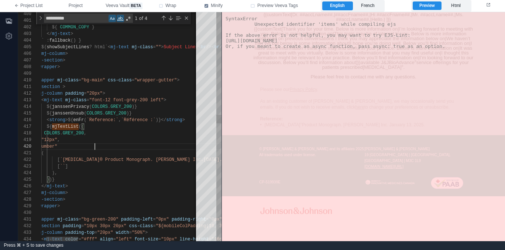
scroll to position [60, 83]
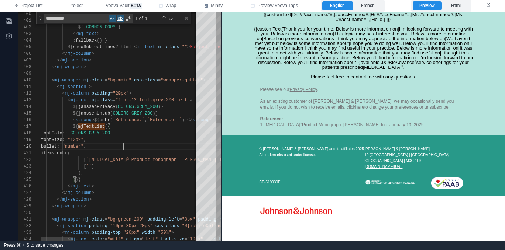
drag, startPoint x: 89, startPoint y: 166, endPoint x: 90, endPoint y: 171, distance: 4.8
click at [89, 166] on div "400 401 402 403 404 405 406 407 408 409 410 411 412 413 414 415 416 417 418 419…" at bounding box center [119, 126] width 203 height 229
paste textarea "**********"
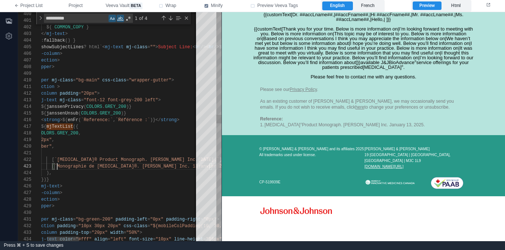
scroll to position [13, 48]
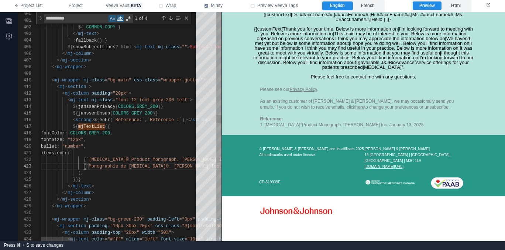
click at [118, 180] on div "})}" at bounding box center [427, 180] width 773 height 7
drag, startPoint x: 366, startPoint y: 6, endPoint x: 339, endPoint y: 7, distance: 27.0
click at [364, 6] on label "French" at bounding box center [368, 5] width 30 height 9
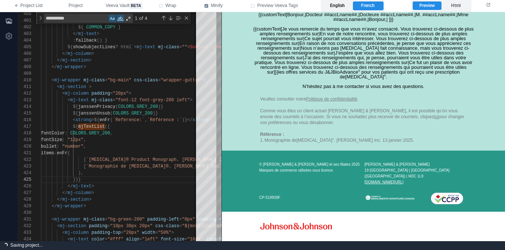
click at [340, 7] on label "English" at bounding box center [337, 5] width 30 height 9
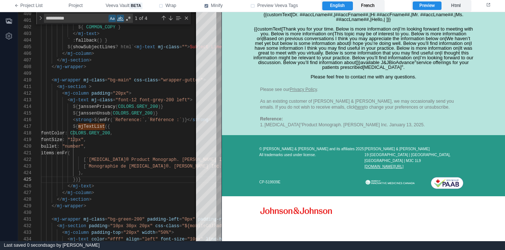
drag, startPoint x: 376, startPoint y: 3, endPoint x: 360, endPoint y: 5, distance: 15.6
click at [376, 3] on label "French" at bounding box center [368, 5] width 30 height 9
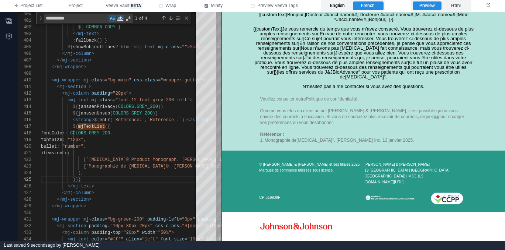
click at [328, 7] on label "English" at bounding box center [337, 5] width 30 height 9
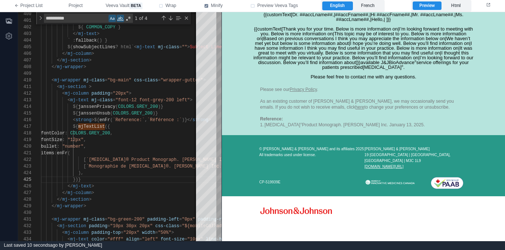
drag, startPoint x: 361, startPoint y: 8, endPoint x: 343, endPoint y: 8, distance: 18.1
click at [361, 8] on label "French" at bounding box center [368, 5] width 30 height 9
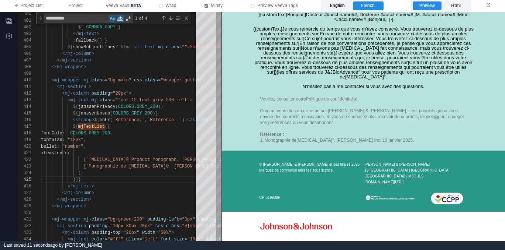
click at [328, 7] on label "English" at bounding box center [337, 5] width 30 height 9
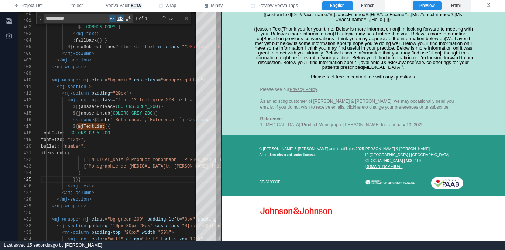
drag, startPoint x: 378, startPoint y: 4, endPoint x: 352, endPoint y: 4, distance: 25.8
click at [377, 4] on label "French" at bounding box center [368, 5] width 30 height 9
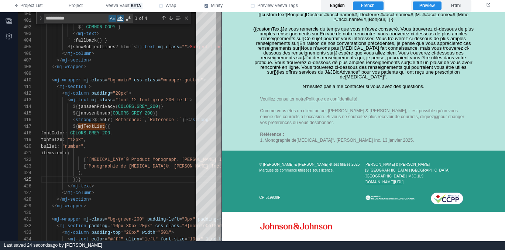
click at [334, 6] on label "English" at bounding box center [337, 5] width 30 height 9
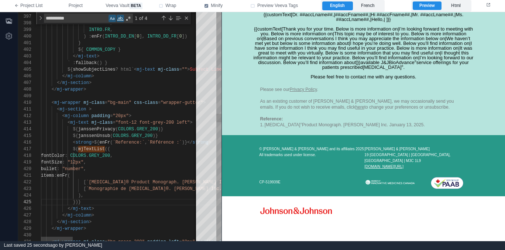
scroll to position [7, 91]
click at [148, 114] on div "< mj-column padding = "20px" >" at bounding box center [427, 116] width 773 height 7
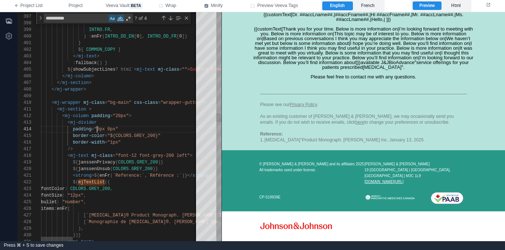
scroll to position [20, 59]
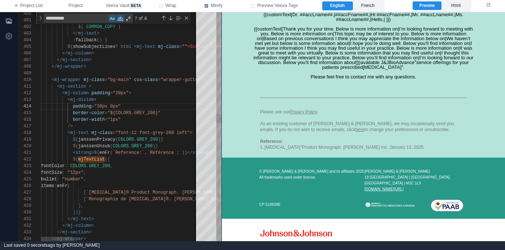
click at [157, 92] on div "< mj-column padding = "20px" >" at bounding box center [427, 93] width 773 height 7
click at [154, 133] on span ""font-12 font-grey-200 left"" at bounding box center [152, 133] width 75 height 5
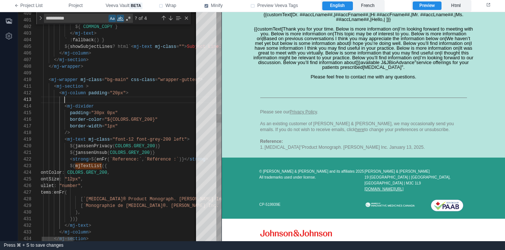
paste textarea "**********"
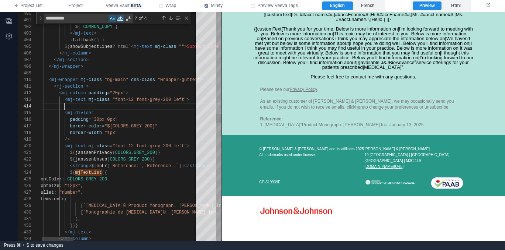
paste textarea "**********"
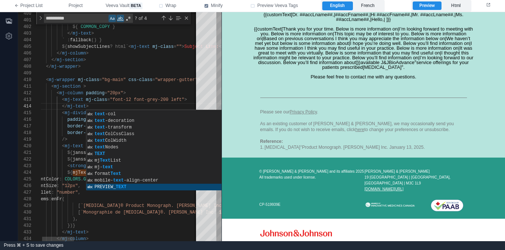
scroll to position [20, 53]
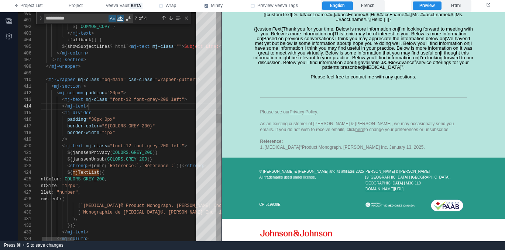
click at [190, 103] on div "</ mj-text >" at bounding box center [421, 106] width 773 height 7
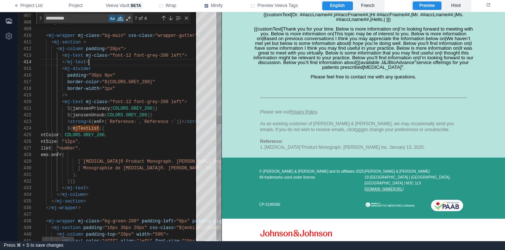
scroll to position [7, 40]
click at [130, 181] on div "})}" at bounding box center [421, 182] width 773 height 7
drag, startPoint x: 89, startPoint y: 122, endPoint x: 183, endPoint y: 121, distance: 94.4
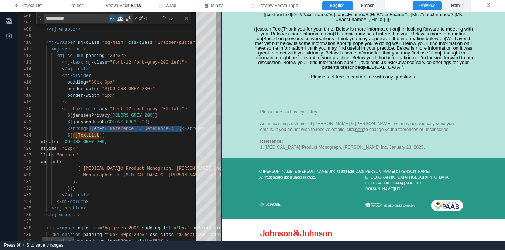
click at [190, 63] on div "< mj-text mj-class = "font-12 font-grey-200 left" >" at bounding box center [421, 62] width 773 height 7
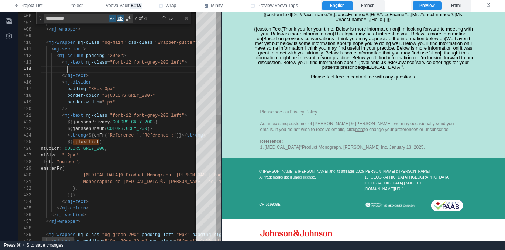
paste textarea "**********"
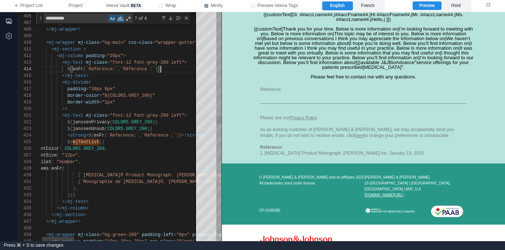
click at [87, 67] on span "`Reference:`" at bounding box center [102, 69] width 32 height 5
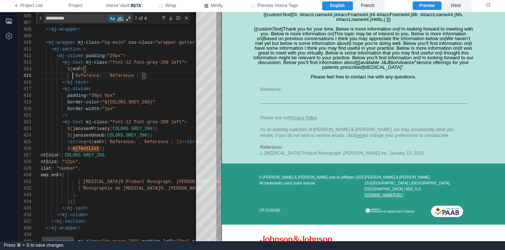
scroll to position [27, 37]
click at [107, 73] on div "406 407 408 409 410 411 412 422 423 424 425 426 427 428 430 433 434 435 431 432…" at bounding box center [119, 126] width 203 height 229
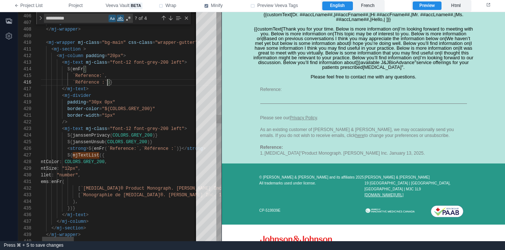
click at [108, 80] on span ")}" at bounding box center [109, 82] width 5 height 5
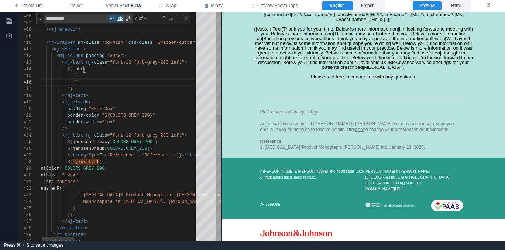
click at [99, 86] on div ")}" at bounding box center [421, 89] width 773 height 7
click at [126, 96] on div "</ mj-text >" at bounding box center [421, 96] width 773 height 7
click at [186, 18] on div "Close (Escape)" at bounding box center [186, 18] width 6 height 6
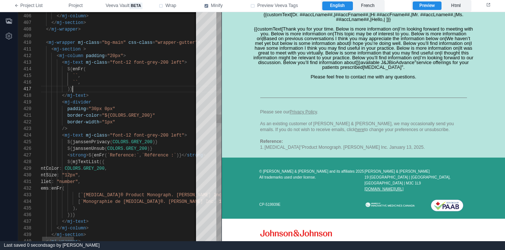
click at [124, 89] on div ")}" at bounding box center [421, 89] width 773 height 7
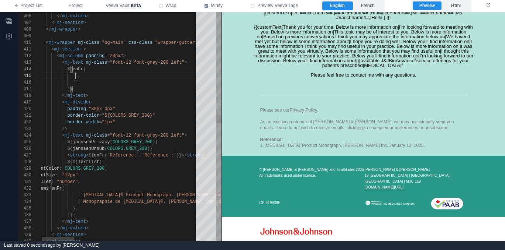
drag, startPoint x: 76, startPoint y: 75, endPoint x: 86, endPoint y: 81, distance: 11.6
click at [76, 75] on span "``" at bounding box center [75, 75] width 5 height 5
paste textarea "**********"
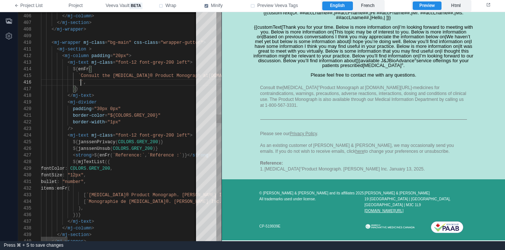
drag, startPoint x: 82, startPoint y: 82, endPoint x: 90, endPoint y: 90, distance: 11.8
click at [82, 82] on span "``" at bounding box center [80, 82] width 5 height 5
paste textarea "**********"
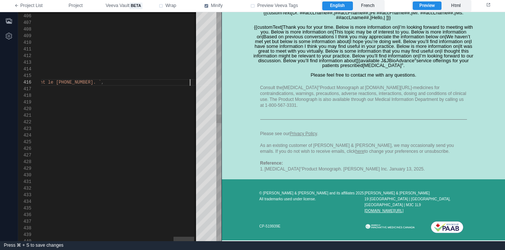
scroll to position [7, 1173]
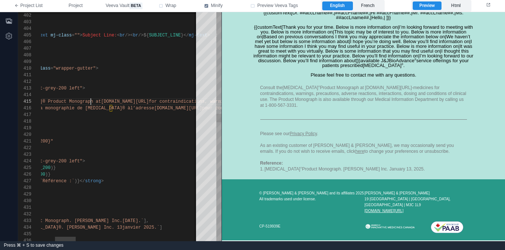
drag, startPoint x: 91, startPoint y: 101, endPoint x: 102, endPoint y: 97, distance: 12.3
click at [101, 101] on span "innovativemedicine.jnj.com/canada/our-medicines" at bounding box center [125, 101] width 48 height 5
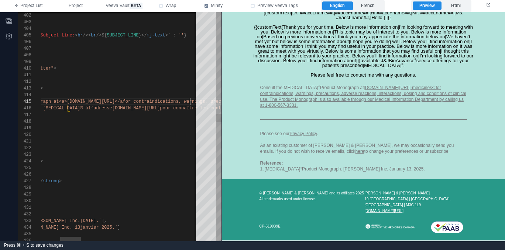
scroll to position [0, 0]
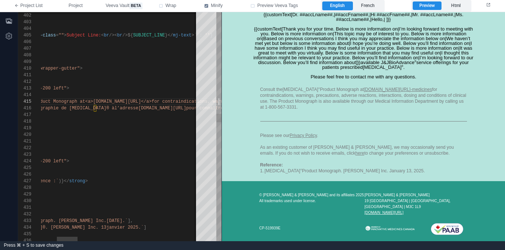
click at [85, 100] on span "<a>innovativemedicine.jnj.com/canada/our-medicines</a>" at bounding box center [118, 101] width 66 height 5
paste textarea "**********"
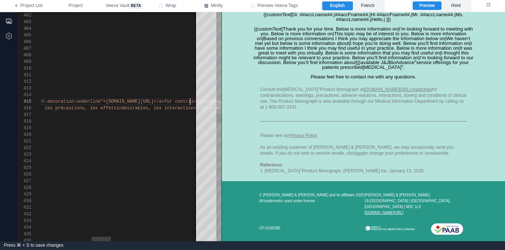
scroll to position [27, 570]
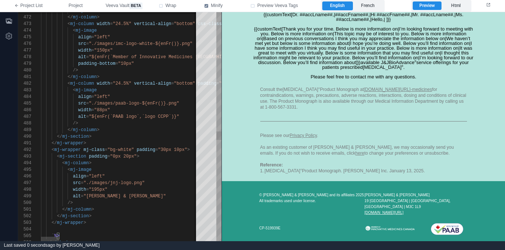
click at [209, 145] on div at bounding box center [206, 126] width 20 height 229
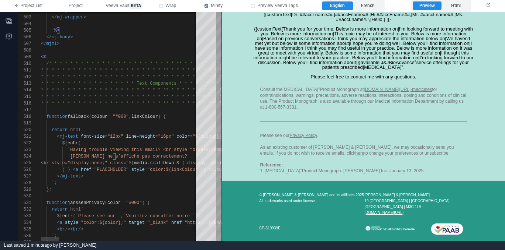
scroll to position [40, 0]
paste textarea "**********"
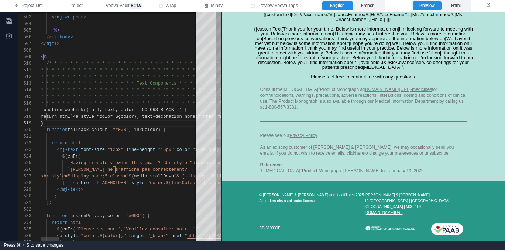
scroll to position [40, 8]
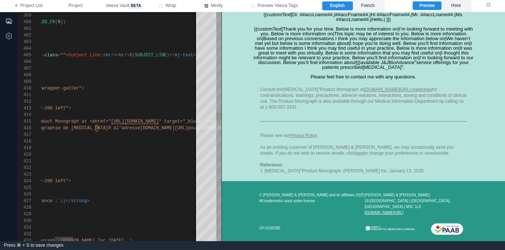
click at [76, 122] on span "`Consult the RYBREVANT® Product Monograph at <a" at bounding box center [26, 121] width 138 height 5
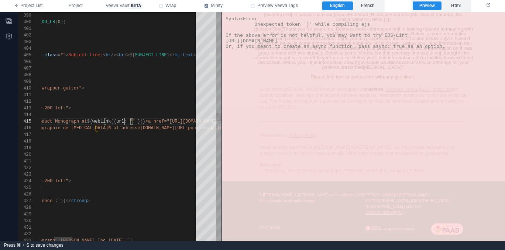
scroll to position [27, 208]
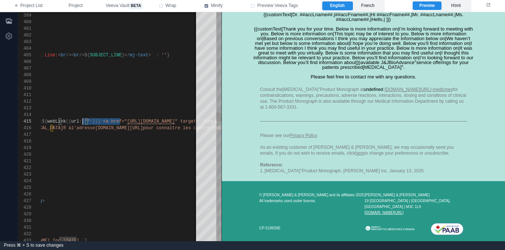
drag, startPoint x: 120, startPoint y: 121, endPoint x: 132, endPoint y: 128, distance: 14.5
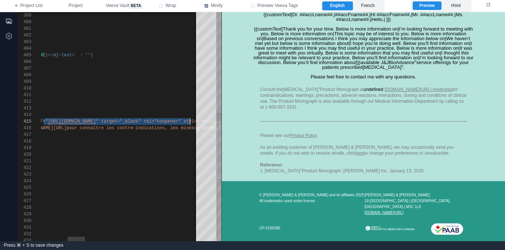
scroll to position [27, 392]
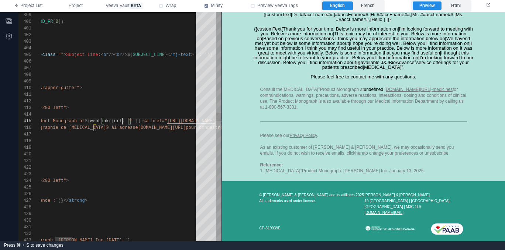
paste textarea "**********"
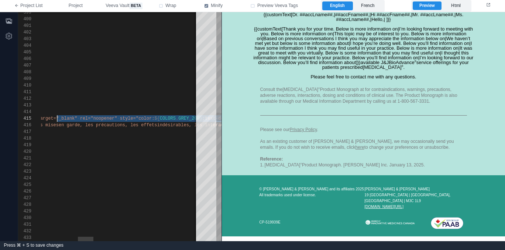
scroll to position [27, 394]
paste textarea "**********"
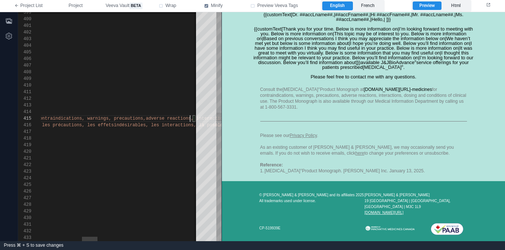
scroll to position [27, 570]
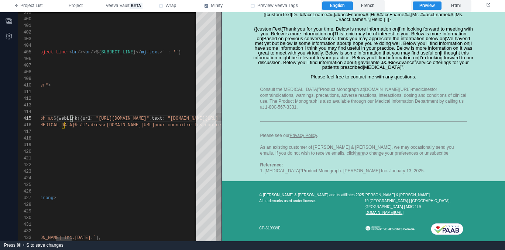
click at [61, 119] on span "webLink" at bounding box center [68, 118] width 18 height 5
type textarea "**********"
type textarea "*******"
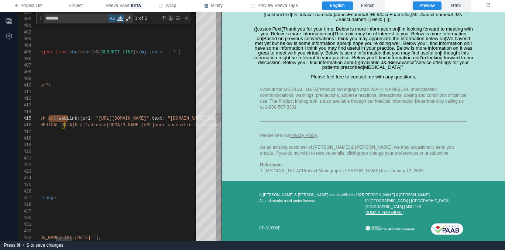
click at [169, 20] on div "Next Match (Enter)" at bounding box center [170, 18] width 6 height 6
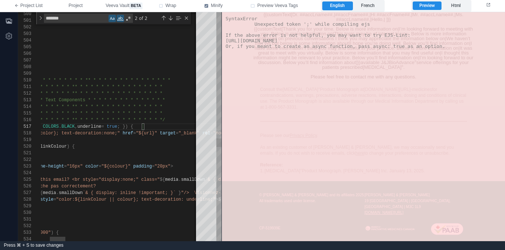
scroll to position [40, 187]
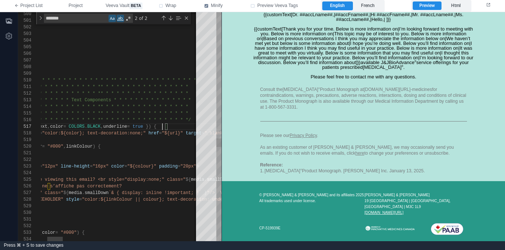
click at [136, 134] on div "500 501 502 503 504 505 506 507 508 509 510 511 512 513 514 515 516 517 518 519…" at bounding box center [119, 126] width 203 height 229
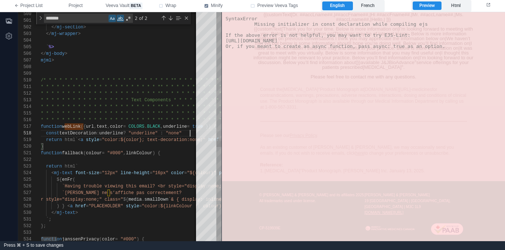
scroll to position [40, 157]
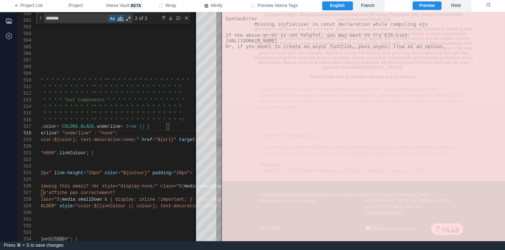
click at [121, 125] on span "underline" at bounding box center [109, 126] width 24 height 5
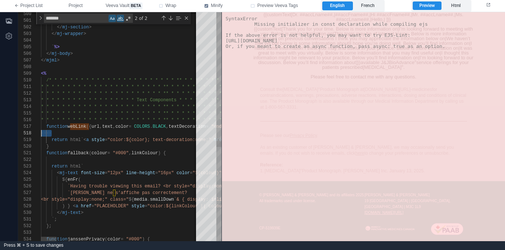
scroll to position [40, 0]
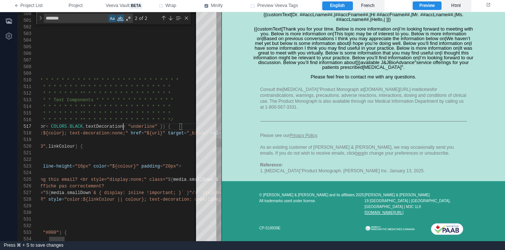
click at [123, 128] on span "textDecoration" at bounding box center [104, 126] width 37 height 5
click at [115, 134] on span ""color:${color}; text-decoration:none;"" at bounding box center [76, 133] width 104 height 5
paste textarea "**********"
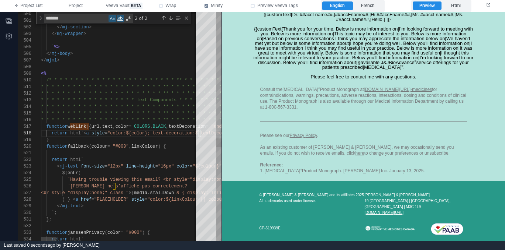
click at [80, 127] on div "500 501 502 503 504 505 506 507 508 509 510 511 512 513 514 515 516 517 518 519…" at bounding box center [119, 126] width 203 height 229
click at [166, 17] on div "Previous Match (⇧Enter)" at bounding box center [163, 18] width 6 height 6
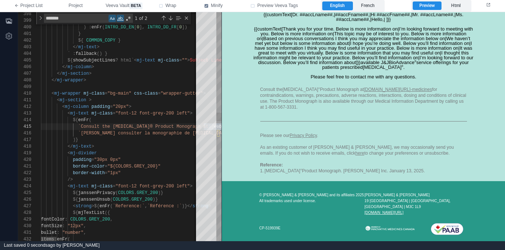
click at [367, 5] on label "French" at bounding box center [368, 5] width 30 height 9
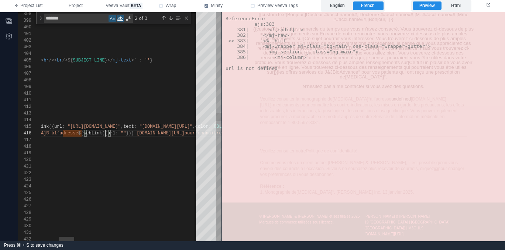
paste textarea "**********"
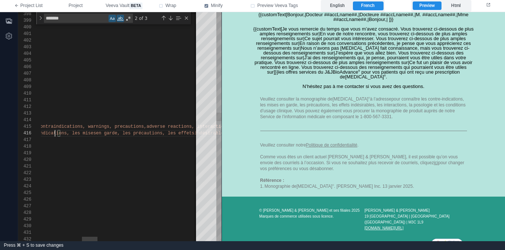
paste textarea "**********"
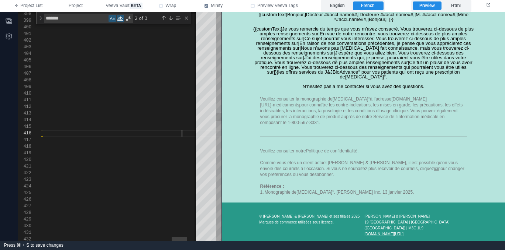
scroll to position [20, 37]
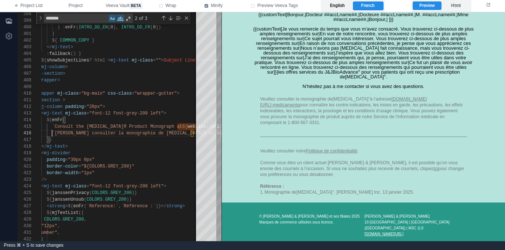
click at [346, 6] on label "English" at bounding box center [337, 5] width 30 height 9
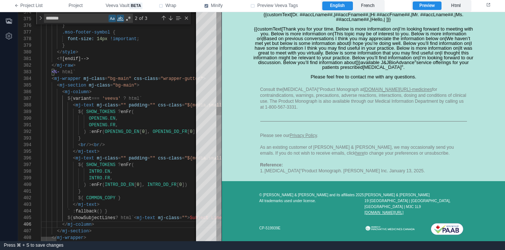
click at [124, 158] on span """" at bounding box center [123, 158] width 5 height 5
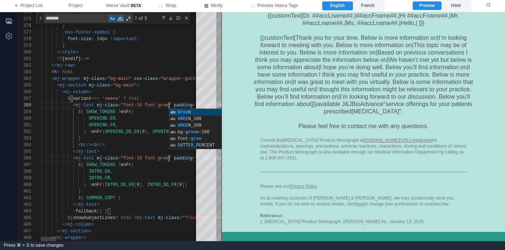
scroll to position [46, 131]
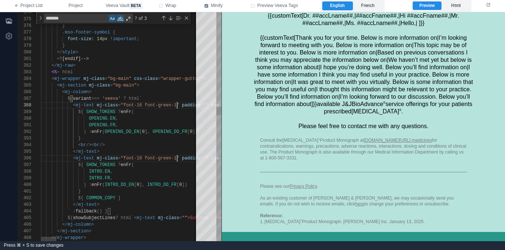
type textarea "**********"
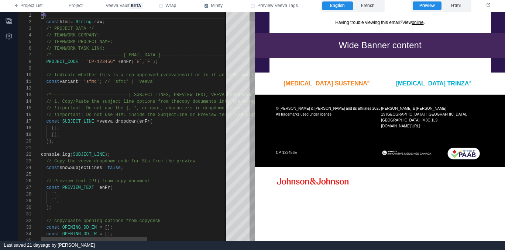
scroll to position [27, 72]
click at [191, 45] on div "// TEAMWORK TASK LINK:" at bounding box center [206, 48] width 331 height 7
type textarea "**********"
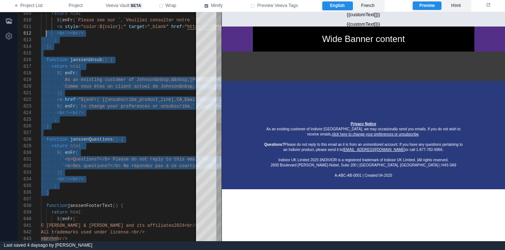
scroll to position [0, 5]
type textarea "**********"
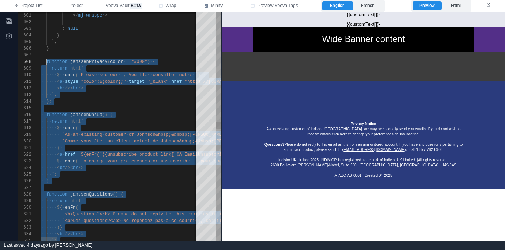
scroll to position [46, 5]
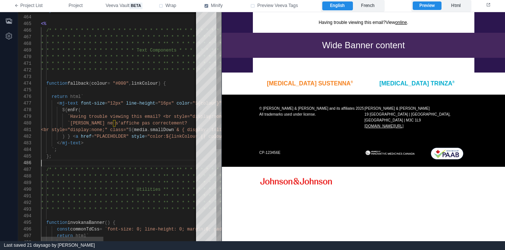
scroll to position [33, 0]
click at [100, 160] on div at bounding box center [239, 163] width 397 height 7
click at [109, 155] on div "};" at bounding box center [239, 156] width 397 height 7
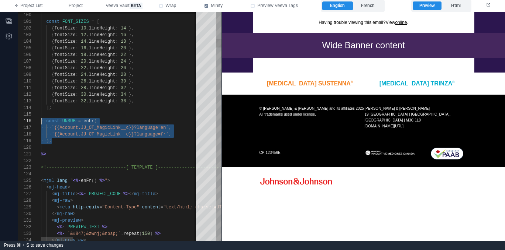
drag, startPoint x: 62, startPoint y: 142, endPoint x: 7, endPoint y: 120, distance: 59.8
paste textarea "**********"
type textarea "**********"
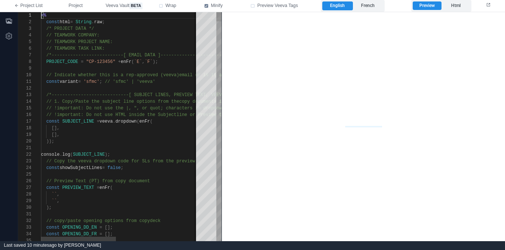
click at [149, 139] on div "));" at bounding box center [206, 141] width 331 height 7
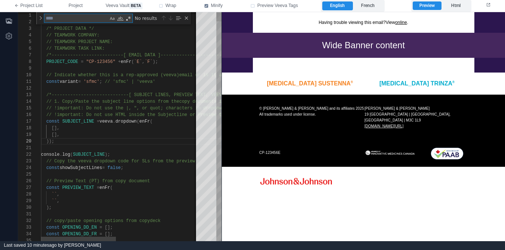
type textarea "**********"
type textarea "*"
type textarea "**********"
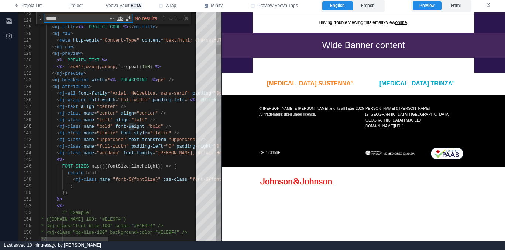
type textarea "*******"
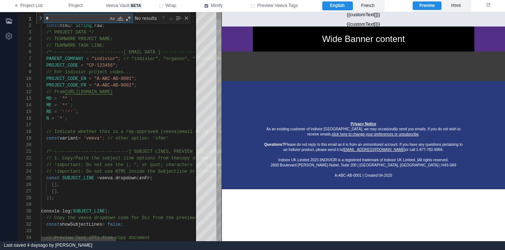
scroll to position [0, 67]
type textarea "**"
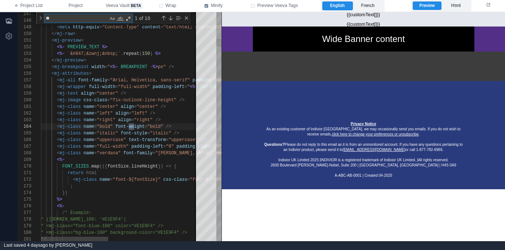
type textarea "**********"
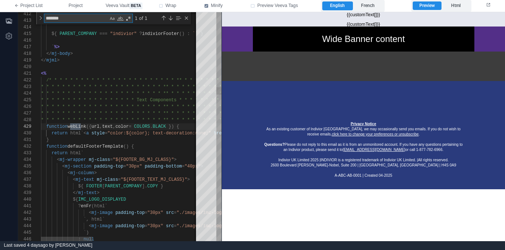
scroll to position [53, 48]
type textarea "*******"
click at [79, 138] on div "}" at bounding box center [283, 140] width 485 height 7
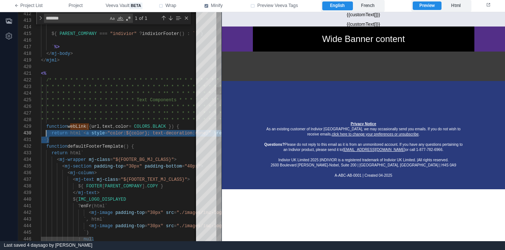
type textarea "**********"
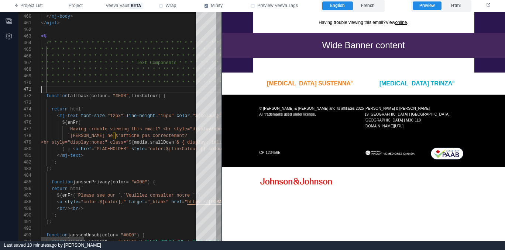
click at [147, 87] on div at bounding box center [327, 89] width 573 height 7
paste textarea "**********"
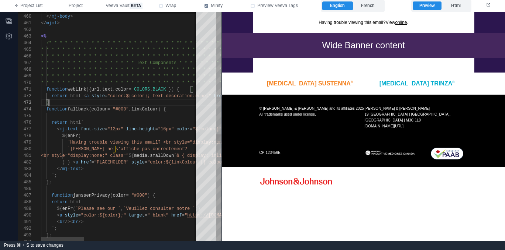
type textarea "**********"
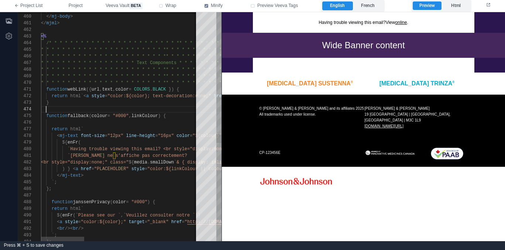
scroll to position [20, 5]
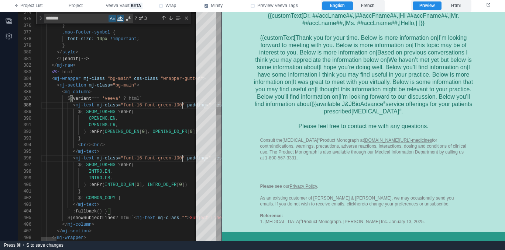
scroll to position [46, 141]
click at [183, 104] on span ""font-16 font-green-100"" at bounding box center [153, 105] width 64 height 5
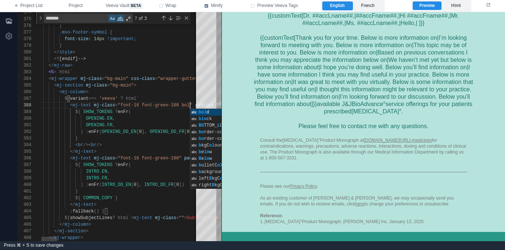
scroll to position [46, 155]
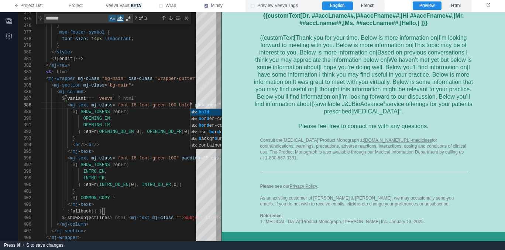
click at [255, 6] on span at bounding box center [252, 6] width 4 height 4
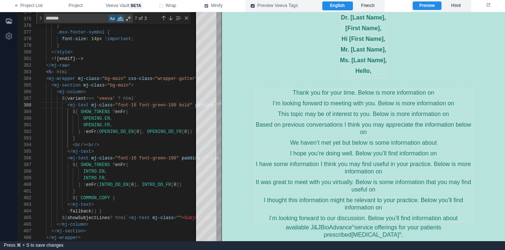
click at [254, 6] on icon at bounding box center [252, 6] width 3 height 2
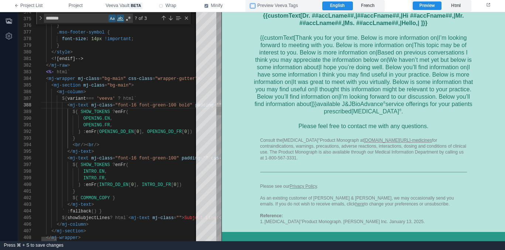
scroll to position [27, 59]
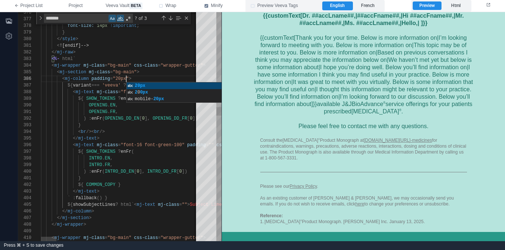
scroll to position [33, 85]
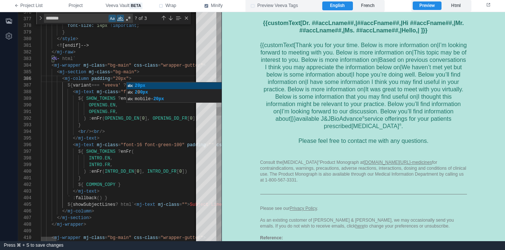
click at [175, 120] on span "OPENING_DD_FR" at bounding box center [169, 118] width 35 height 5
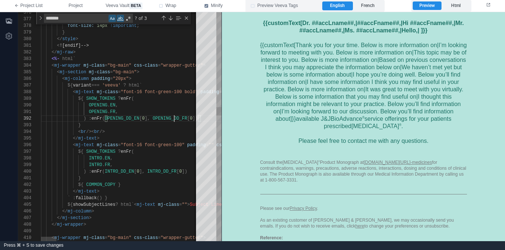
scroll to position [7, 133]
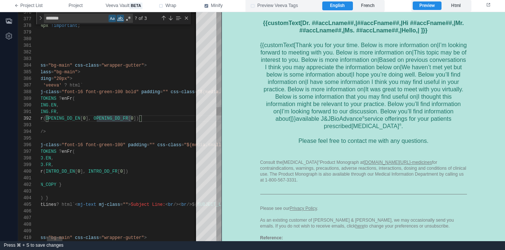
click at [170, 91] on span at bounding box center [169, 92] width 3 height 5
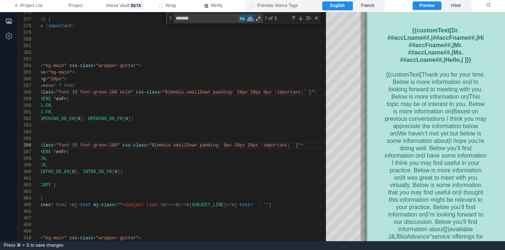
drag, startPoint x: 222, startPoint y: 101, endPoint x: 367, endPoint y: 97, distance: 144.3
click at [367, 97] on span at bounding box center [366, 126] width 4 height 229
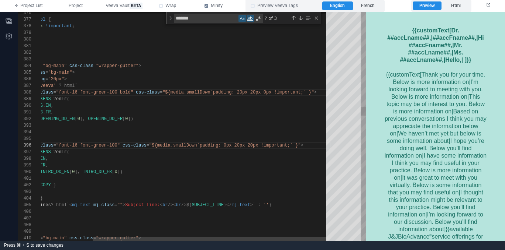
scroll to position [46, 160]
click at [137, 94] on span "css-class" at bounding box center [148, 92] width 24 height 5
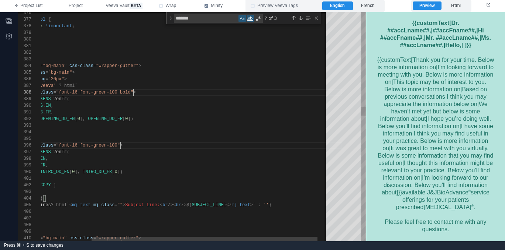
scroll to position [46, 157]
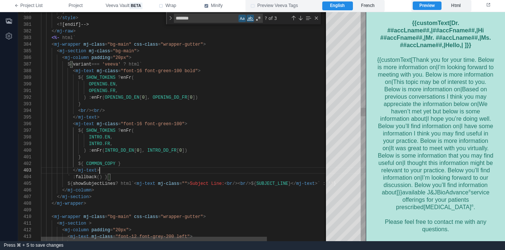
click at [161, 167] on div "</ mj-text >" at bounding box center [224, 170] width 366 height 7
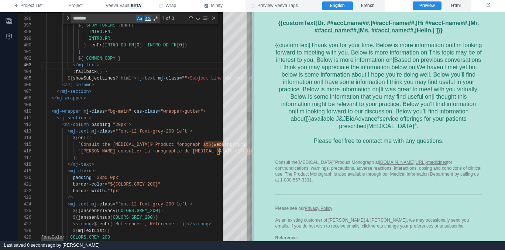
drag, startPoint x: 365, startPoint y: 98, endPoint x: 251, endPoint y: 113, distance: 114.9
click at [251, 113] on span at bounding box center [252, 126] width 4 height 229
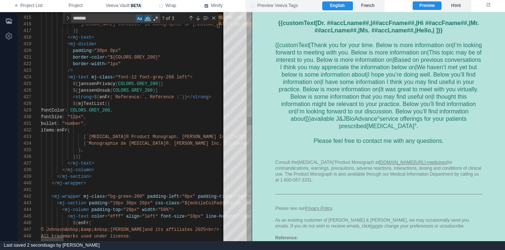
type textarea "**********"
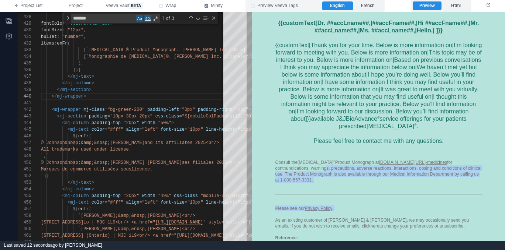
drag, startPoint x: 335, startPoint y: 215, endPoint x: 324, endPoint y: 166, distance: 50.1
click at [324, 166] on tbody "Consult the RYBREVANT ® Product Monograph at innovativemedicine.jnj.com/canada/…" at bounding box center [378, 202] width 207 height 87
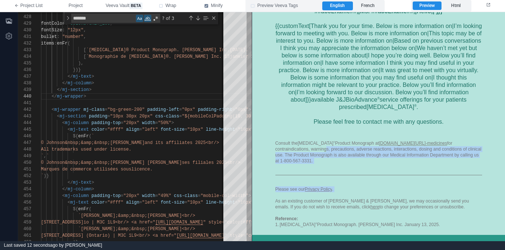
scroll to position [2, 0]
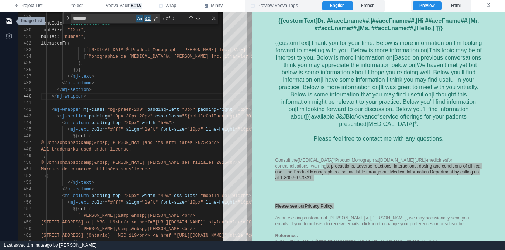
click at [8, 21] on icon "button" at bounding box center [9, 21] width 6 height 6
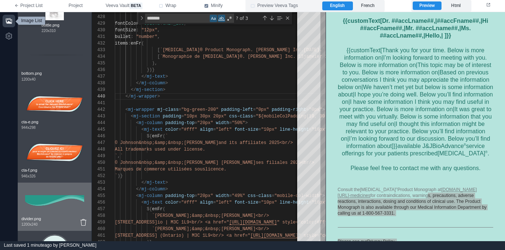
scroll to position [0, 0]
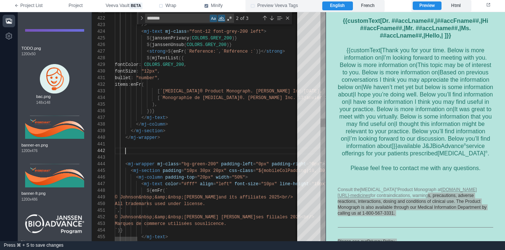
paste textarea "**********"
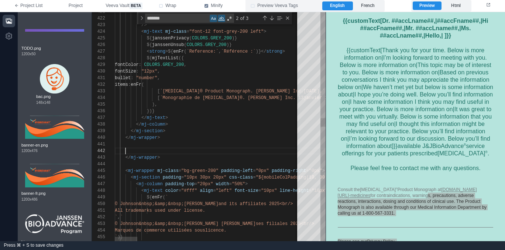
paste textarea "**********"
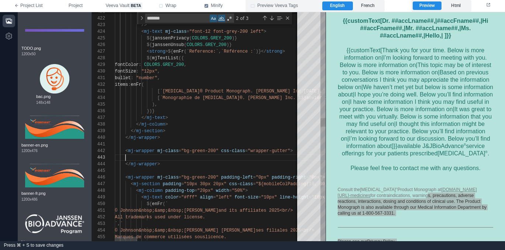
scroll to position [13, 16]
paste textarea "**********"
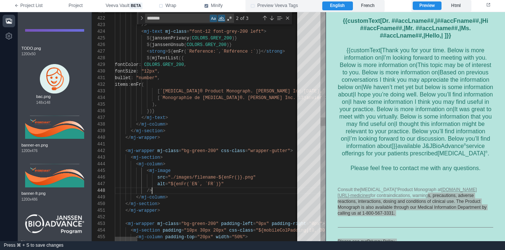
scroll to position [46, 37]
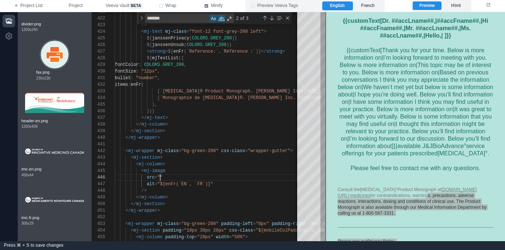
scroll to position [512, 0]
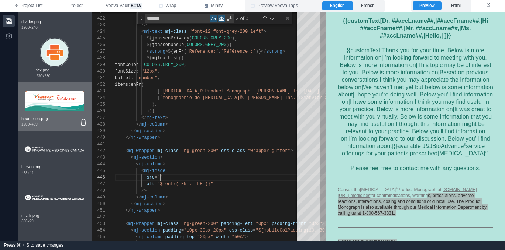
click at [51, 104] on img at bounding box center [54, 101] width 59 height 30
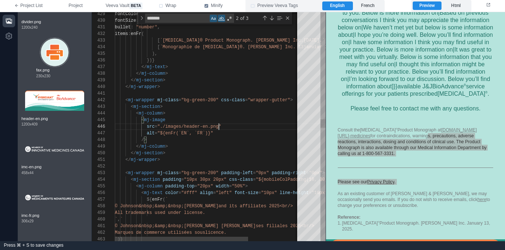
scroll to position [53, 53]
click at [193, 145] on div "</ mj-column >" at bounding box center [243, 147] width 256 height 7
click at [159, 133] on span ""${enFr(`EN`, `FR`)}"" at bounding box center [185, 133] width 56 height 5
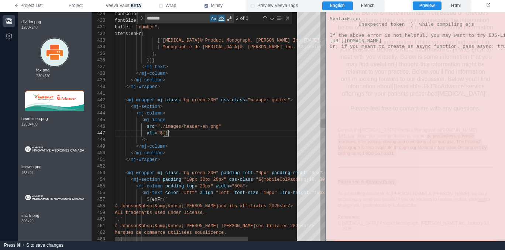
scroll to position [40, 51]
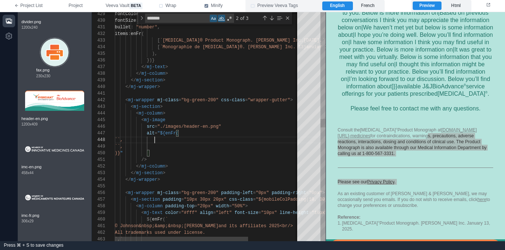
paste textarea "*********"
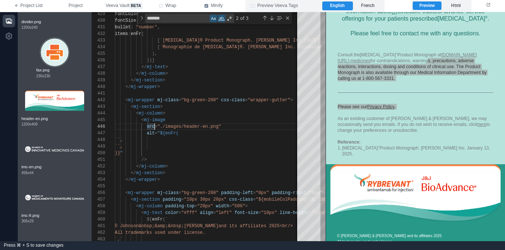
scroll to position [189, 0]
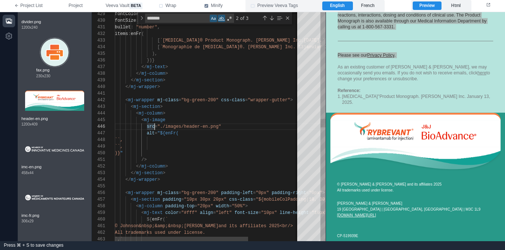
click at [184, 178] on div "</ mj-wrapper >" at bounding box center [243, 180] width 256 height 7
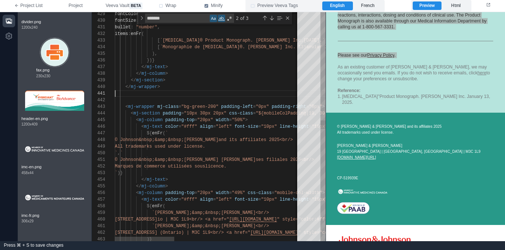
scroll to position [60, 45]
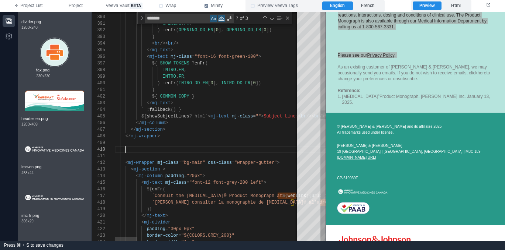
paste textarea "**********"
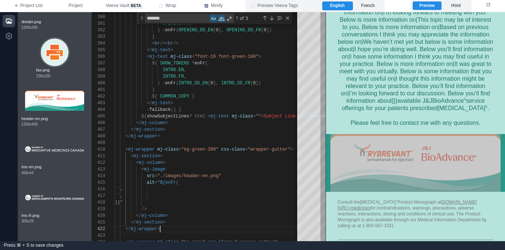
scroll to position [35, 0]
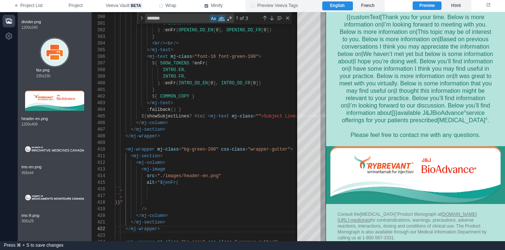
click at [378, 129] on div "{{customText[Thank you for your time. Below is more information on|I’m looking …" at bounding box center [416, 75] width 156 height 125
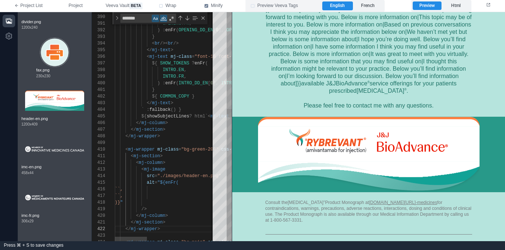
drag, startPoint x: 328, startPoint y: 134, endPoint x: 234, endPoint y: 114, distance: 95.8
click at [234, 114] on div "424 408 423 407 405 406 403 404 402 401 400 399 398 397 396 395 394 393 392 391…" at bounding box center [298, 126] width 413 height 229
click at [182, 153] on div "< mj-section >" at bounding box center [271, 156] width 312 height 7
click at [193, 149] on span ""bg-green-200"" at bounding box center [199, 149] width 37 height 5
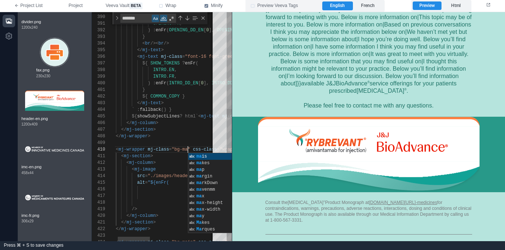
scroll to position [60, 88]
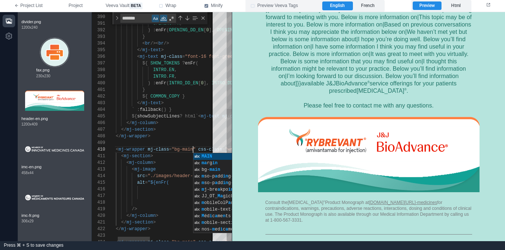
click at [167, 162] on div "< mj-column >" at bounding box center [261, 163] width 312 height 7
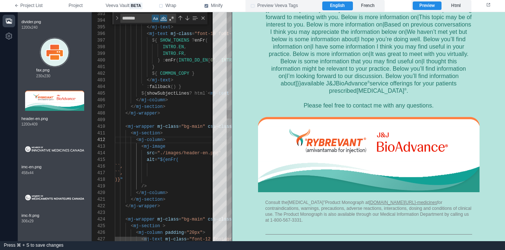
click at [177, 173] on div "``," at bounding box center [271, 173] width 312 height 7
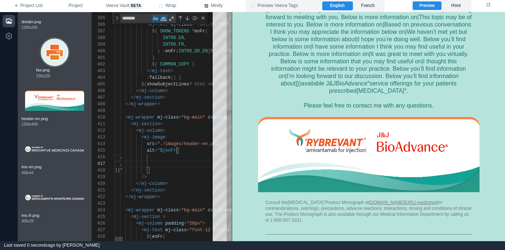
scroll to position [53, 32]
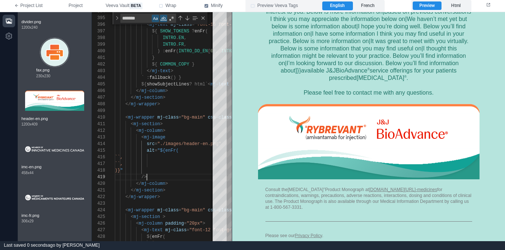
scroll to position [60, 0]
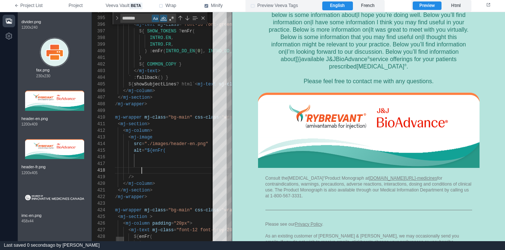
scroll to position [20, 91]
click at [193, 142] on div "424 408 423 407 405 406 403 404 402 401 400 399 398 397 396 395 394 409 410 411…" at bounding box center [162, 126] width 140 height 229
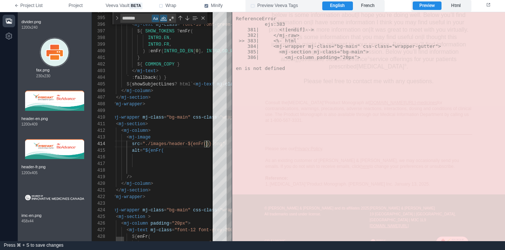
scroll to position [20, 107]
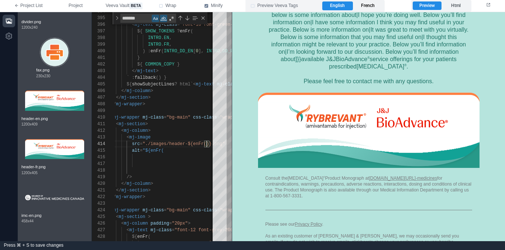
click at [371, 4] on label "French" at bounding box center [368, 5] width 30 height 9
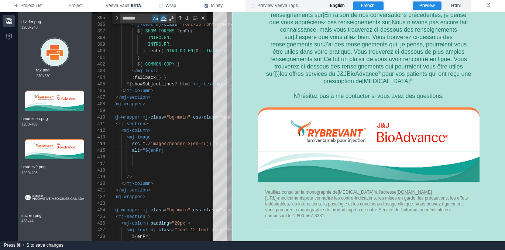
click at [345, 7] on label "English" at bounding box center [337, 5] width 30 height 9
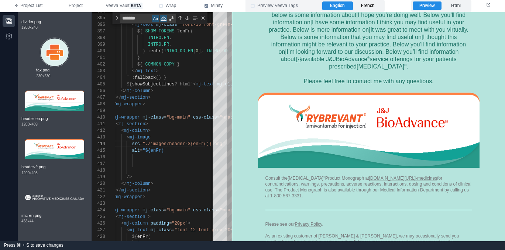
click at [370, 6] on label "French" at bounding box center [368, 5] width 30 height 9
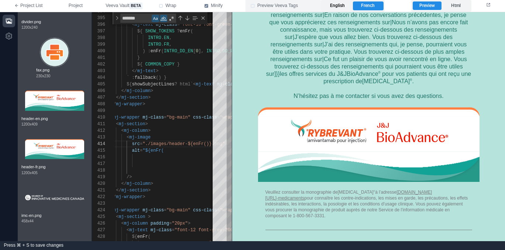
click at [344, 5] on label "English" at bounding box center [337, 5] width 30 height 9
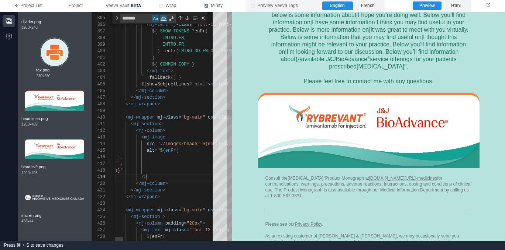
click at [155, 158] on div "424 408 423 407 405 406 403 404 402 401 400 399 398 397 396 395 394 409 410 411…" at bounding box center [162, 126] width 140 height 229
paste textarea "**********"
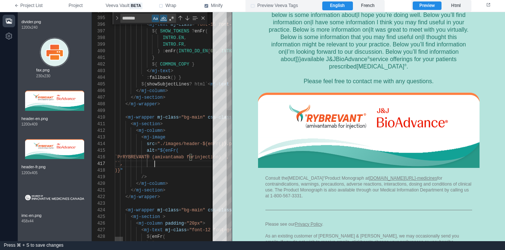
click at [123, 164] on span "``," at bounding box center [119, 164] width 8 height 5
paste textarea "**********"
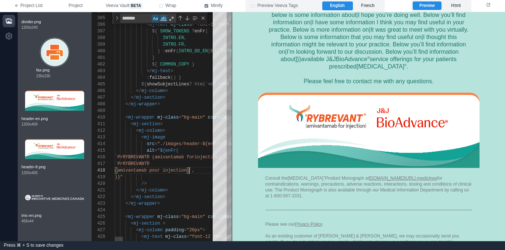
scroll to position [46, 0]
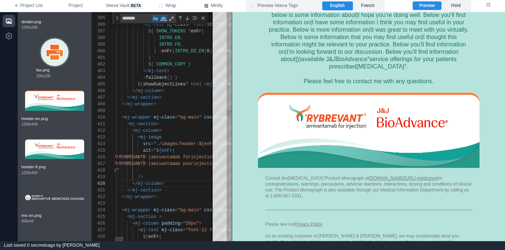
scroll to position [60, 59]
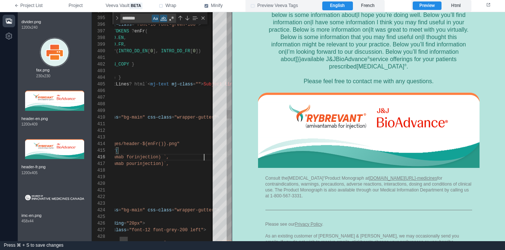
paste textarea "**********"
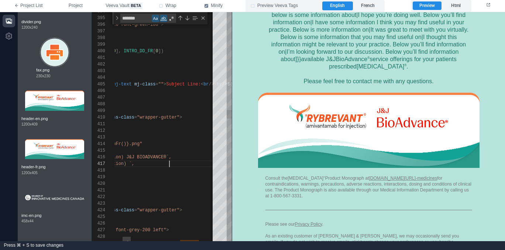
paste textarea "**********"
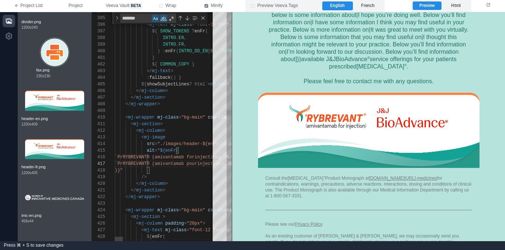
scroll to position [53, 32]
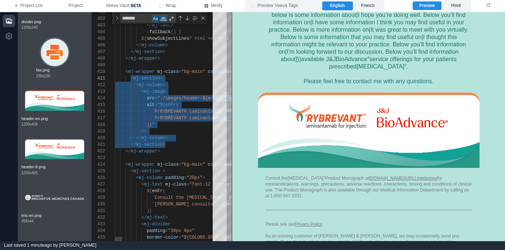
scroll to position [0, 51]
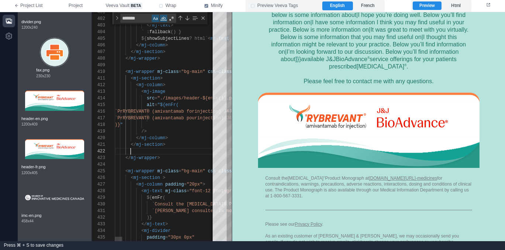
paste textarea "**********"
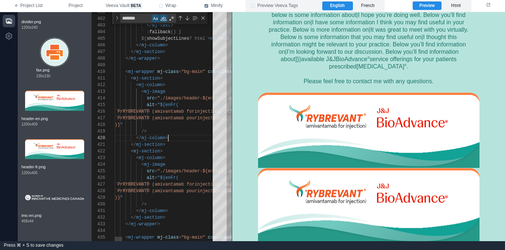
scroll to position [60, 53]
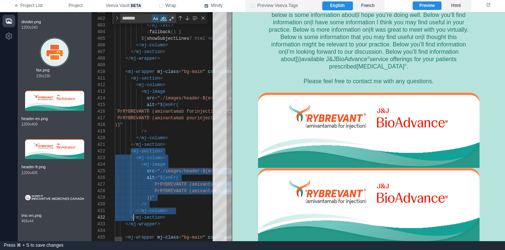
scroll to position [7, 51]
paste textarea "Editor content;Press Alt+F1 for Accessibility Options."
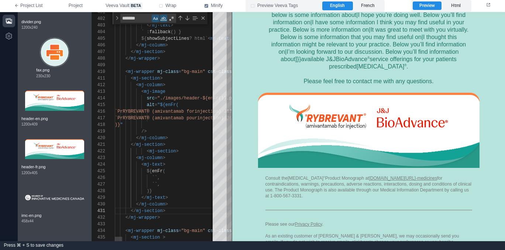
click at [147, 153] on div "434 408 433 407 405 406 403 404 402 401 409 410 411 412 413 414 415 416 417 418…" at bounding box center [162, 126] width 140 height 229
click at [155, 177] on textarea "**********" at bounding box center [155, 178] width 0 height 7
paste textarea "**********"
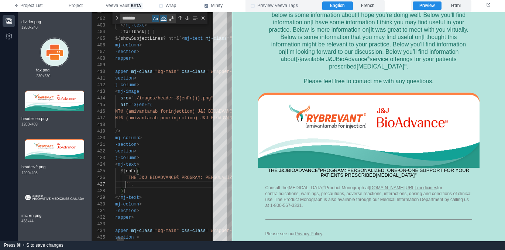
scroll to position [40, 37]
paste textarea "**********"
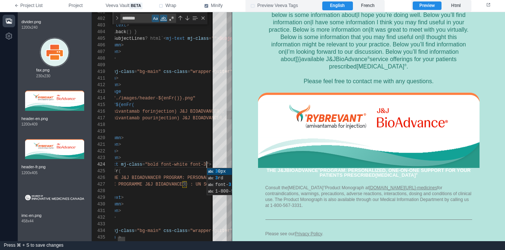
scroll to position [20, 139]
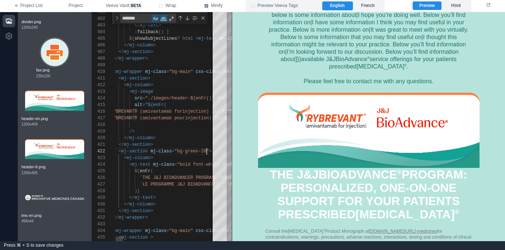
scroll to position [7, 107]
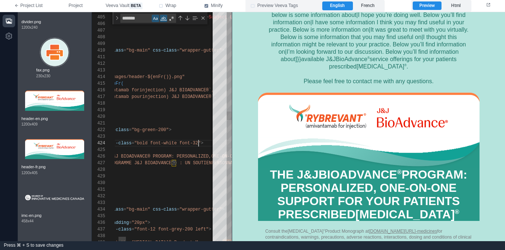
click at [199, 145] on span ""bold font-white font-32"" at bounding box center [167, 143] width 66 height 5
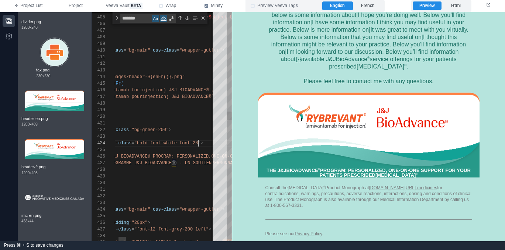
scroll to position [20, 139]
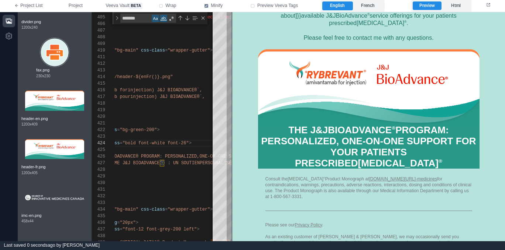
scroll to position [106, 0]
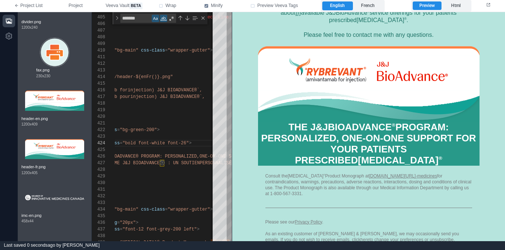
click at [334, 140] on div "THE J&J BIOADVANCE ® PROGRAM: PERSONALIZED, ONE‑ON‑ONE SUPPORT FOR YOUR PATIENT…" at bounding box center [368, 143] width 221 height 44
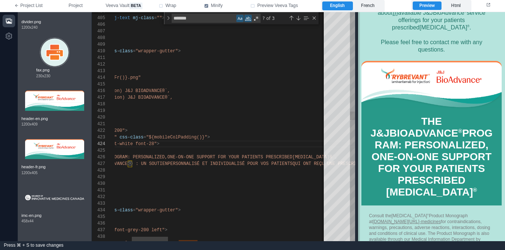
scroll to position [180, 0]
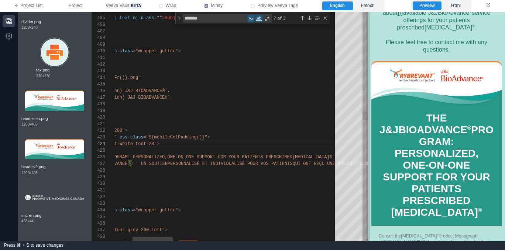
drag, startPoint x: 231, startPoint y: 144, endPoint x: 367, endPoint y: 136, distance: 136.0
click at [367, 136] on span at bounding box center [368, 126] width 4 height 229
drag, startPoint x: 206, startPoint y: 136, endPoint x: 210, endPoint y: 136, distance: 3.7
click at [206, 136] on span ""${mobileColPadding()}"" at bounding box center [176, 137] width 61 height 5
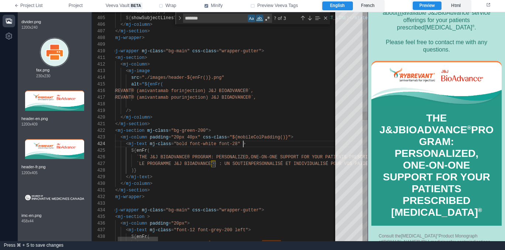
paste textarea "**********"
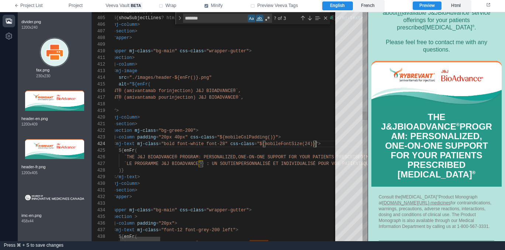
click at [310, 142] on span ""${mobileFontSize(24)}" at bounding box center [286, 144] width 58 height 5
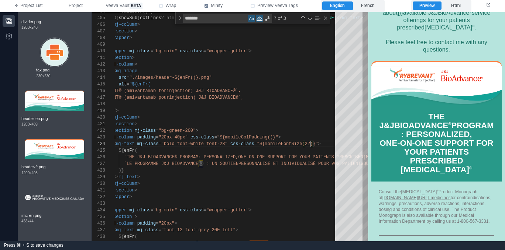
drag, startPoint x: 368, startPoint y: 4, endPoint x: 350, endPoint y: 4, distance: 17.3
click at [368, 4] on label "French" at bounding box center [368, 5] width 30 height 9
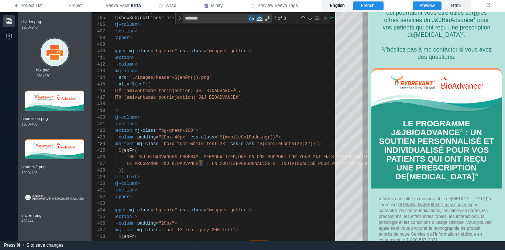
click at [337, 6] on label "English" at bounding box center [337, 5] width 30 height 9
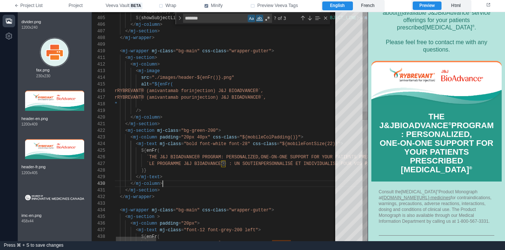
scroll to position [46, 53]
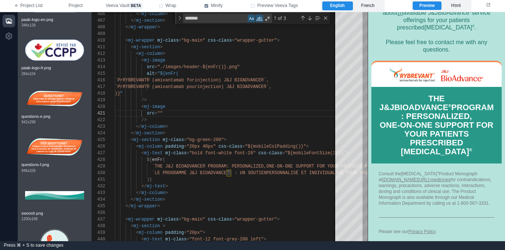
scroll to position [1389, 0]
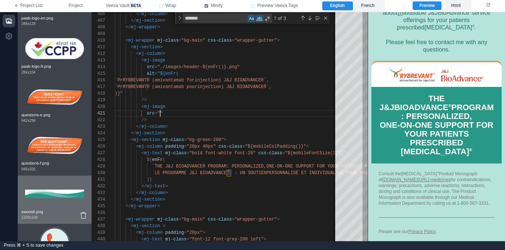
click at [51, 191] on img at bounding box center [54, 195] width 59 height 30
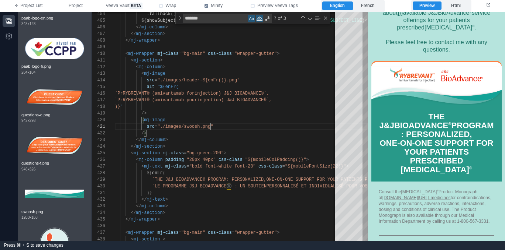
scroll to position [106, 0]
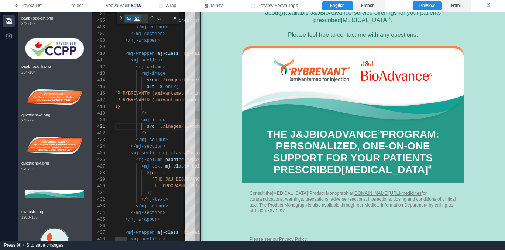
drag, startPoint x: 368, startPoint y: 102, endPoint x: 201, endPoint y: 109, distance: 167.3
click at [201, 109] on span at bounding box center [200, 126] width 4 height 229
click at [376, 5] on label "French" at bounding box center [368, 5] width 30 height 9
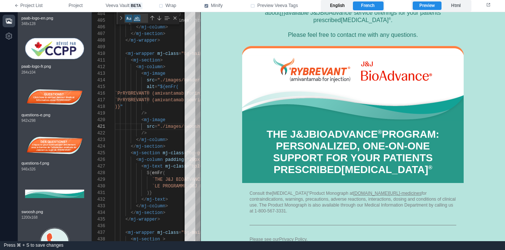
scroll to position [121, 0]
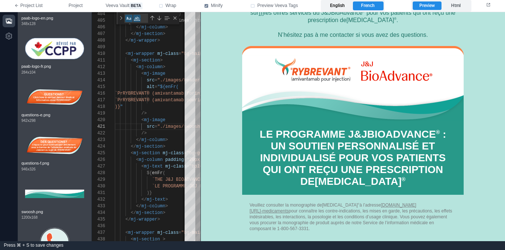
click at [339, 6] on label "English" at bounding box center [337, 5] width 30 height 9
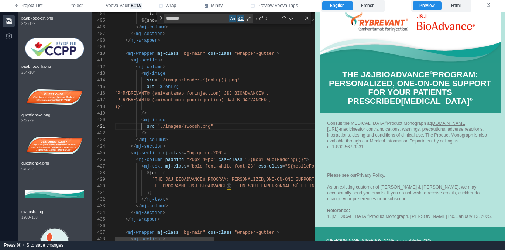
scroll to position [106, 0]
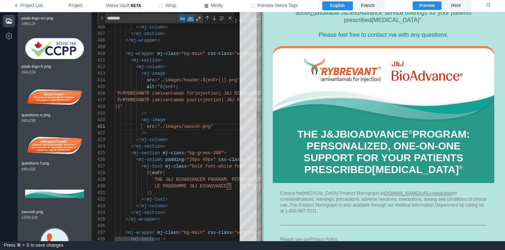
drag, startPoint x: 201, startPoint y: 112, endPoint x: 262, endPoint y: 143, distance: 68.6
click at [262, 143] on span at bounding box center [262, 126] width 4 height 229
click at [199, 137] on div "</ mj-column >" at bounding box center [324, 140] width 418 height 7
click at [222, 127] on div "src = "./images/swoosh.png"" at bounding box center [324, 127] width 418 height 7
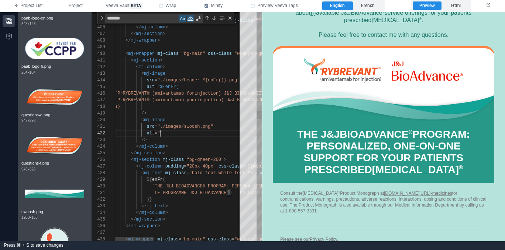
scroll to position [13, 32]
click at [208, 139] on div "/>" at bounding box center [324, 140] width 418 height 7
click at [178, 122] on div "< mj-image" at bounding box center [324, 120] width 418 height 7
click at [178, 132] on div "alt = """ at bounding box center [324, 133] width 418 height 7
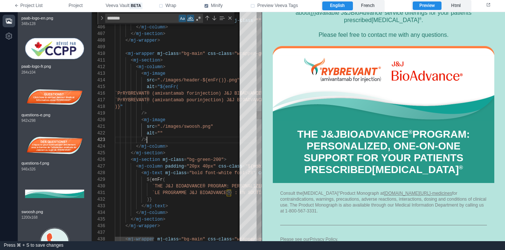
scroll to position [13, 32]
click at [178, 140] on div "/>" at bounding box center [324, 140] width 418 height 7
click at [371, 9] on label "French" at bounding box center [368, 5] width 30 height 9
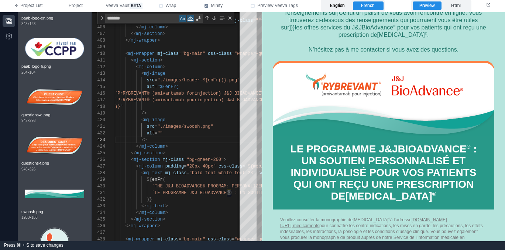
scroll to position [121, 0]
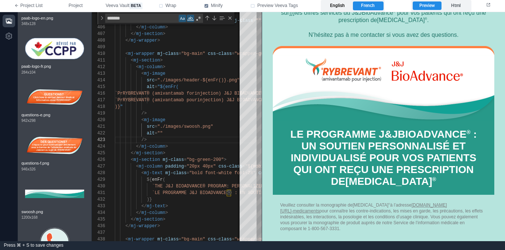
click at [339, 8] on label "English" at bounding box center [337, 5] width 30 height 9
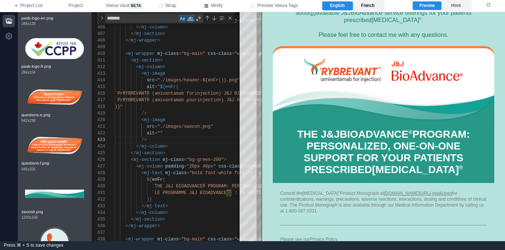
click at [378, 5] on label "French" at bounding box center [368, 5] width 30 height 9
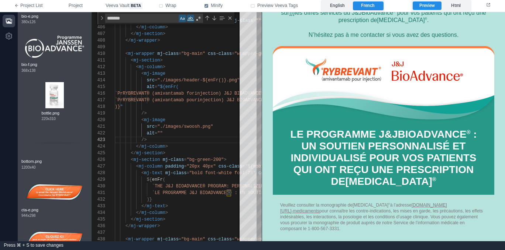
scroll to position [284, 0]
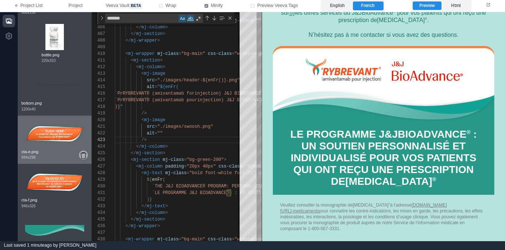
click at [83, 155] on icon at bounding box center [83, 155] width 6 height 7
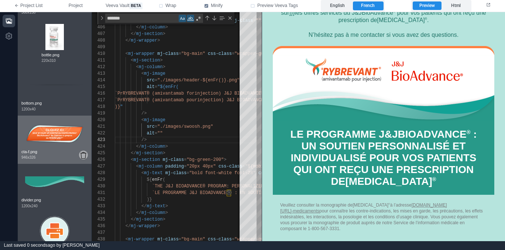
click at [83, 155] on icon at bounding box center [83, 155] width 6 height 7
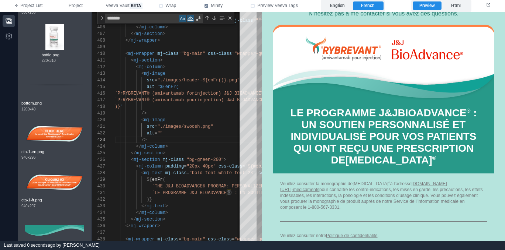
scroll to position [170, 0]
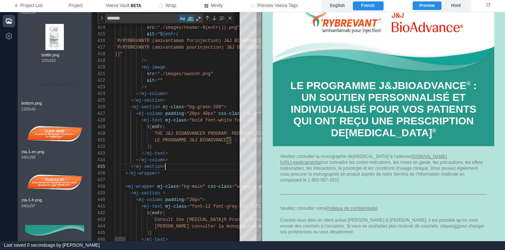
drag, startPoint x: 186, startPoint y: 165, endPoint x: 187, endPoint y: 157, distance: 8.2
drag, startPoint x: 188, startPoint y: 155, endPoint x: 197, endPoint y: 155, distance: 9.6
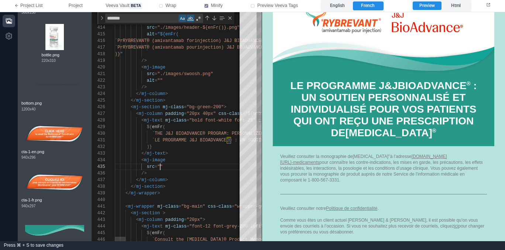
scroll to position [27, 45]
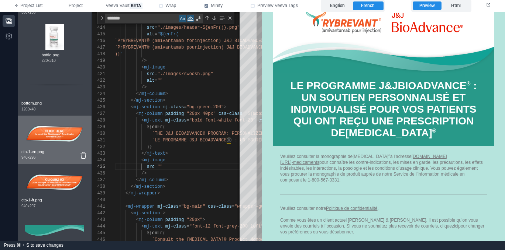
click at [59, 135] on img at bounding box center [54, 135] width 59 height 30
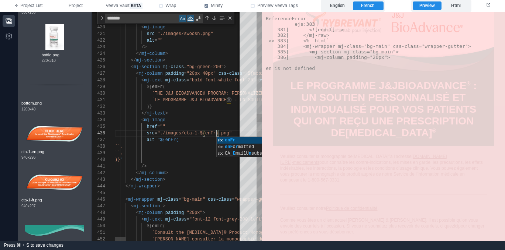
scroll to position [33, 104]
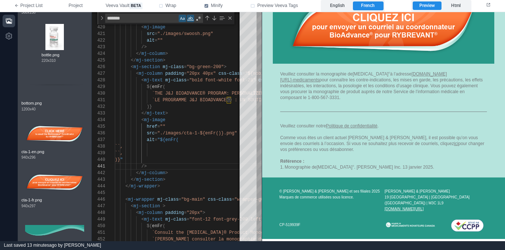
scroll to position [335, 0]
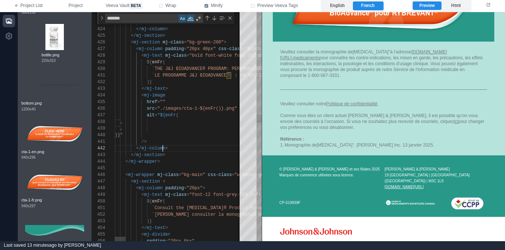
scroll to position [7, 48]
click at [162, 146] on span "mj-column" at bounding box center [153, 148] width 24 height 5
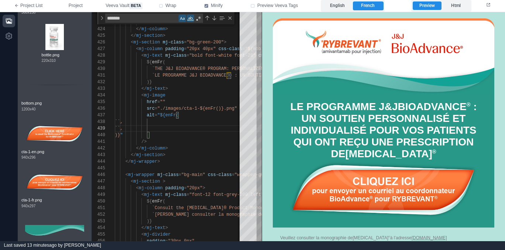
scroll to position [165, 0]
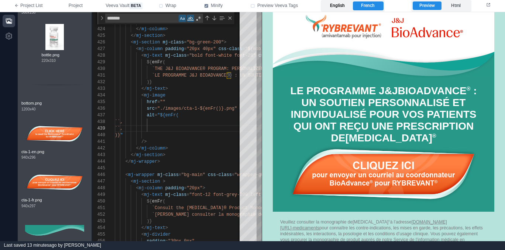
click at [340, 7] on label "English" at bounding box center [337, 5] width 30 height 9
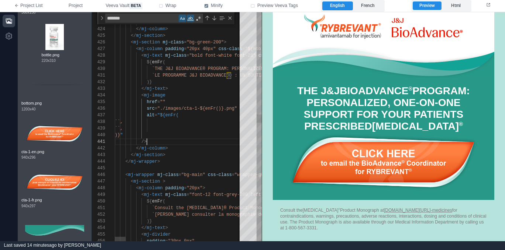
scroll to position [0, 32]
click at [163, 103] on div "421 422 423 424 425 426 427 428 429 430 431 432 433 434 436 441 442 443 444 445…" at bounding box center [177, 126] width 170 height 229
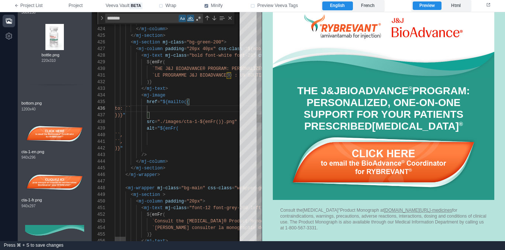
paste textarea "**********"
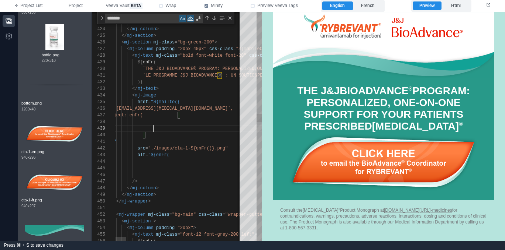
scroll to position [53, 51]
paste textarea "**********"
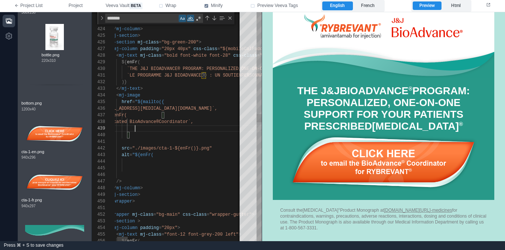
scroll to position [53, 45]
click at [135, 122] on span "`ONE dedicated BioAdvance®" at bounding box center [124, 122] width 69 height 5
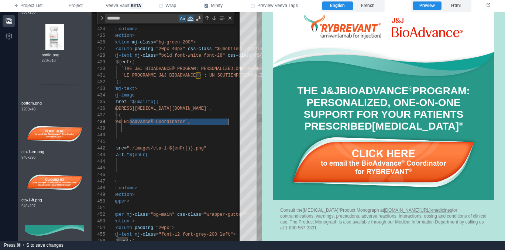
paste textarea "**********"
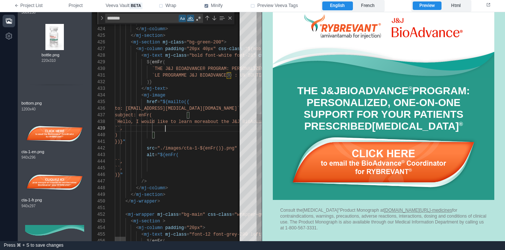
scroll to position [53, 51]
paste textarea "**********"
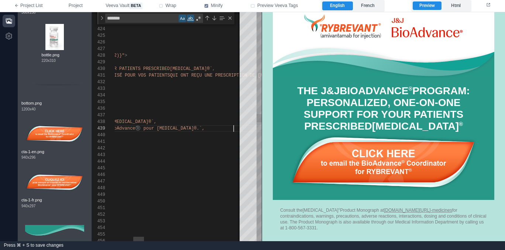
scroll to position [53, 340]
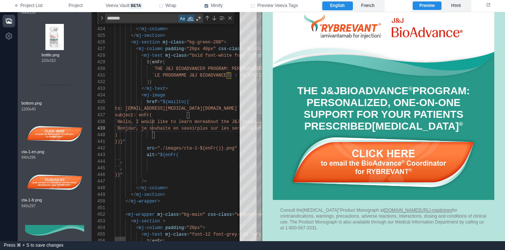
scroll to position [0, 43]
click at [155, 166] on div "422 423 424 425 426 427 428 429 430 431 432 433 434 442 447 448 449 450 451 452…" at bounding box center [177, 126] width 170 height 229
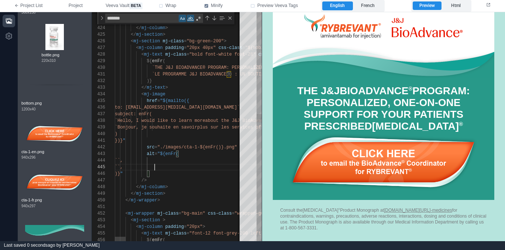
scroll to position [27, 40]
paste textarea "**********"
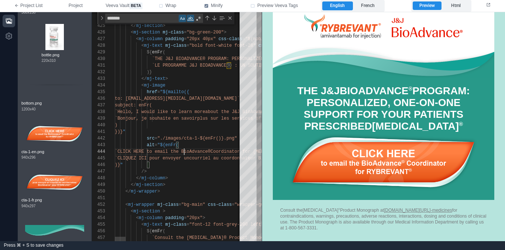
scroll to position [33, 40]
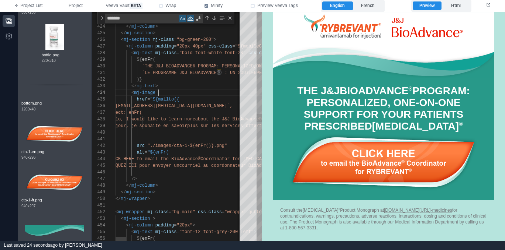
scroll to position [20, 53]
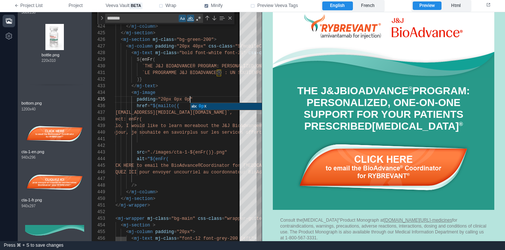
scroll to position [27, 88]
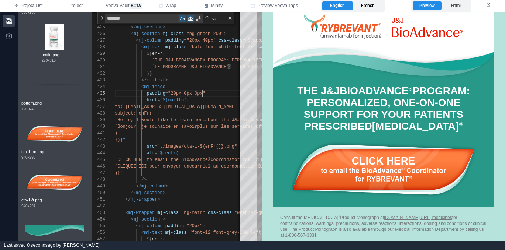
click at [371, 5] on label "French" at bounding box center [368, 5] width 30 height 9
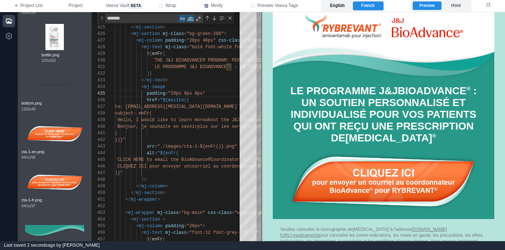
click at [333, 5] on label "English" at bounding box center [337, 5] width 30 height 9
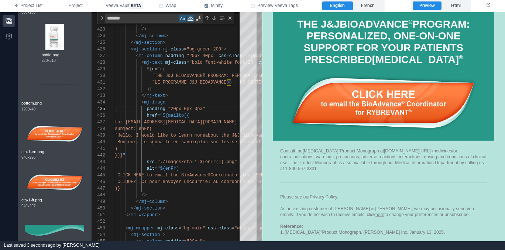
scroll to position [215, 0]
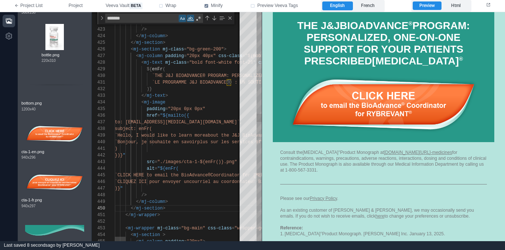
scroll to position [0, 16]
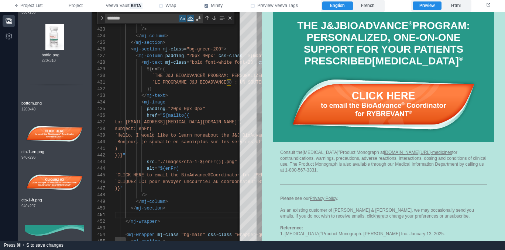
paste textarea "**********"
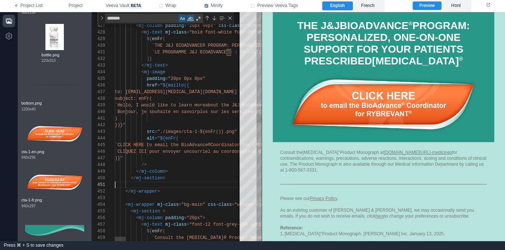
paste textarea "**********"
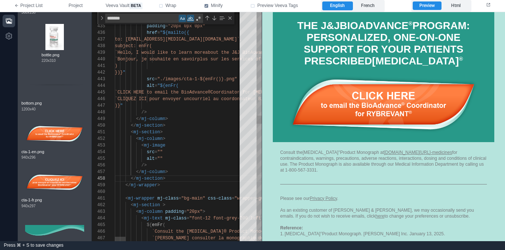
scroll to position [20, 45]
click at [160, 152] on div "443 448 449 450 444 445 447 446 451 459 452 453 454 455 456 457 458 460 461 462…" at bounding box center [177, 126] width 170 height 229
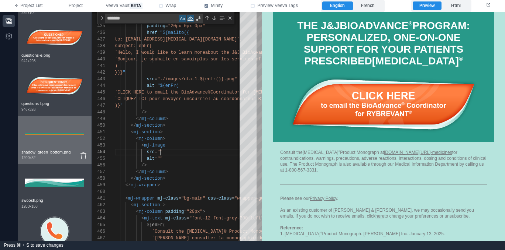
scroll to position [1450, 0]
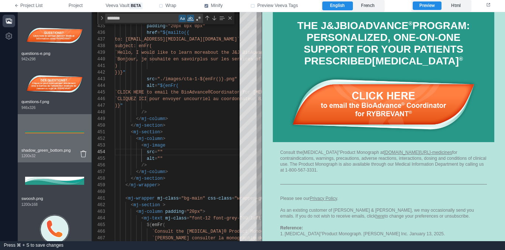
click at [55, 141] on img at bounding box center [54, 133] width 59 height 30
type textarea "**********"
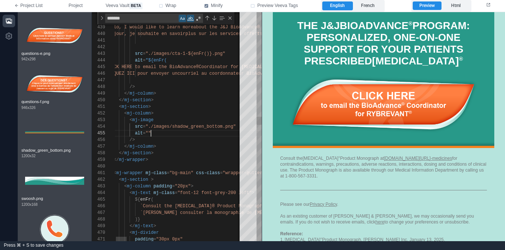
scroll to position [27, 48]
type textarea "**"
type textarea "**********"
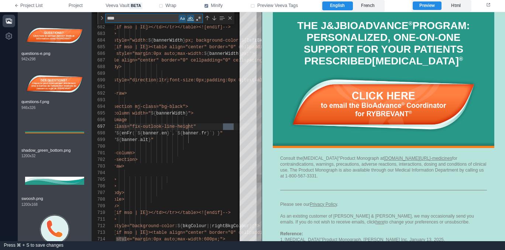
scroll to position [66, 131]
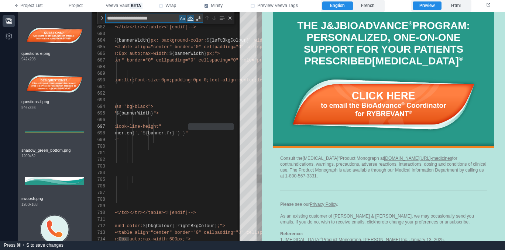
type textarea "**********"
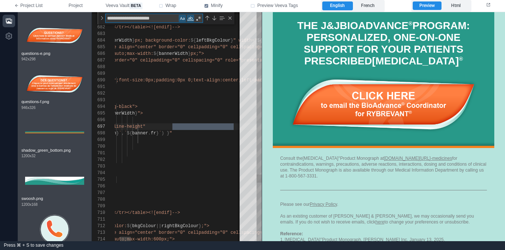
type textarea "**********"
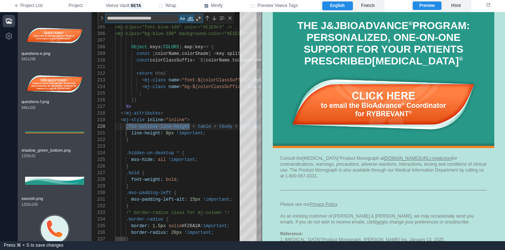
type textarea "**********"
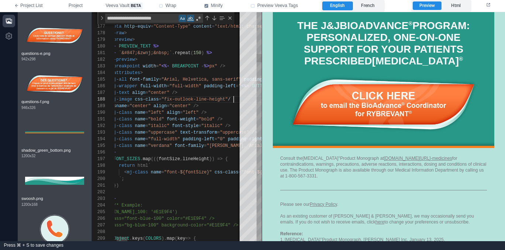
scroll to position [46, 144]
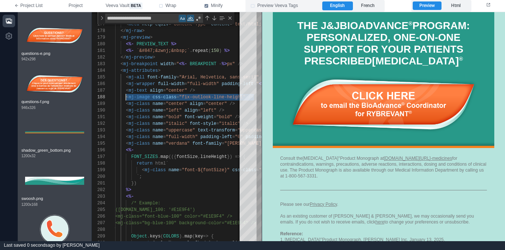
type textarea "**********"
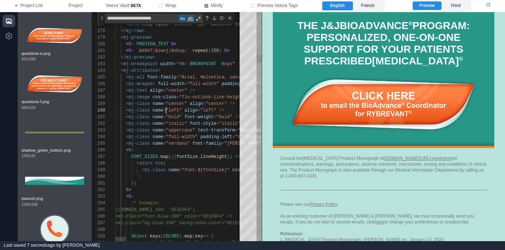
scroll to position [60, 56]
click at [166, 108] on div "204 205 206 207 208 209 203 202 201 200 199 198 197 196 195 194 193 192 191 190…" at bounding box center [177, 126] width 170 height 229
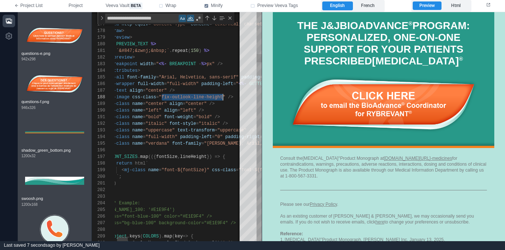
scroll to position [46, 133]
drag, startPoint x: 185, startPoint y: 97, endPoint x: 224, endPoint y: 96, distance: 39.1
type textarea "**********"
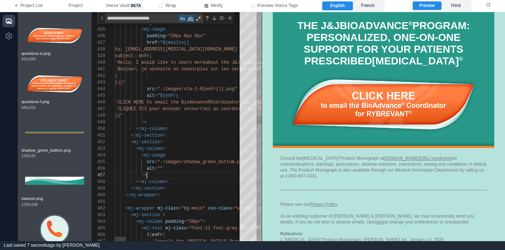
drag, startPoint x: 176, startPoint y: 173, endPoint x: 168, endPoint y: 170, distance: 8.8
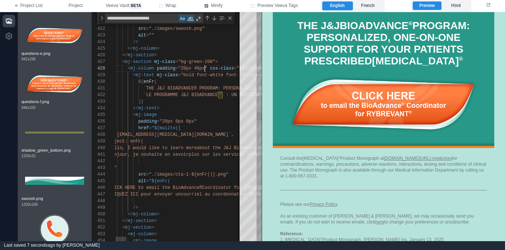
drag, startPoint x: 205, startPoint y: 69, endPoint x: 225, endPoint y: 69, distance: 19.9
click at [205, 69] on span ""20px 40px"" at bounding box center [192, 68] width 29 height 5
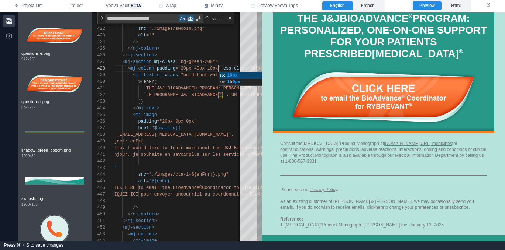
scroll to position [46, 112]
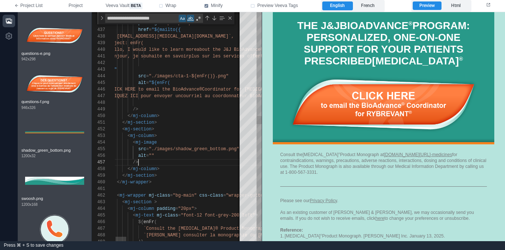
scroll to position [40, 32]
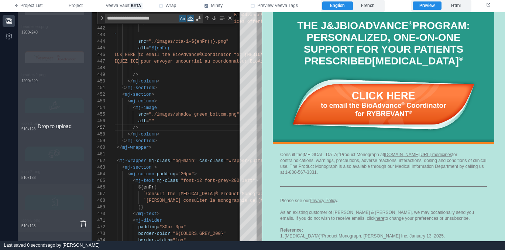
scroll to position [602, 0]
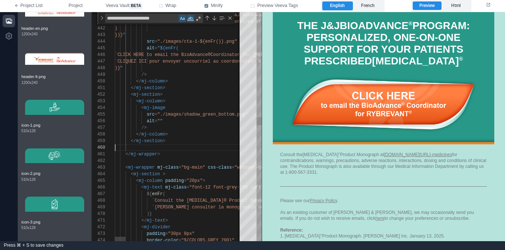
scroll to position [60, 0]
paste textarea "**********"
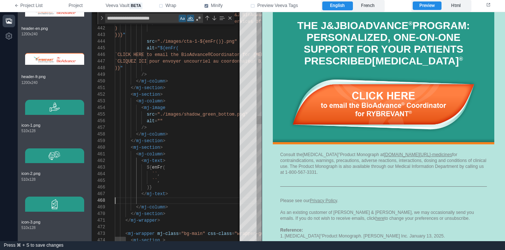
scroll to position [46, 0]
paste textarea "**********"
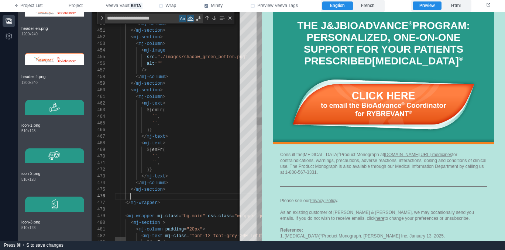
scroll to position [33, 16]
paste textarea "**********"
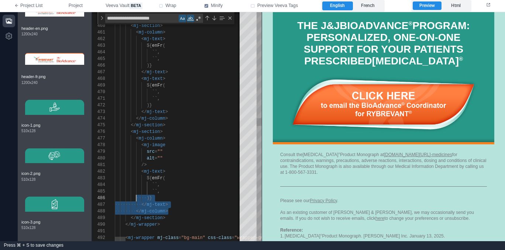
scroll to position [0, 21]
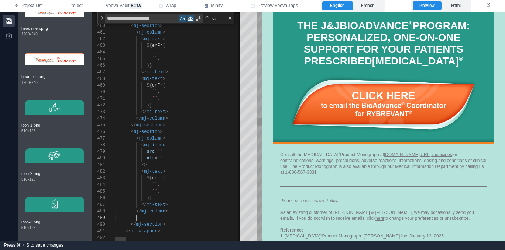
paste textarea "**********"
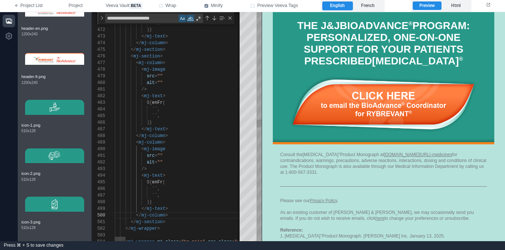
click at [159, 76] on span """" at bounding box center [159, 76] width 5 height 5
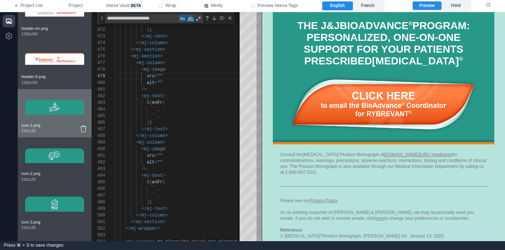
click at [58, 109] on img at bounding box center [54, 108] width 59 height 30
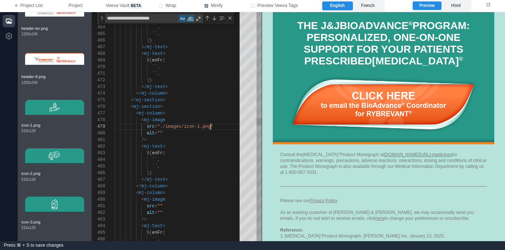
scroll to position [53, 96]
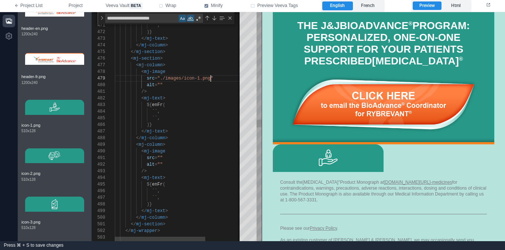
click at [160, 160] on div "469 470 471 472 473 474 475 476 477 478 479 480 481 482 483 484 485 486 487 488…" at bounding box center [177, 126] width 170 height 229
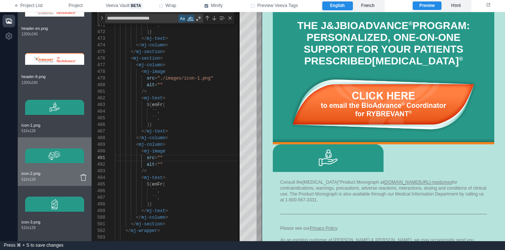
click at [52, 162] on img at bounding box center [54, 156] width 59 height 30
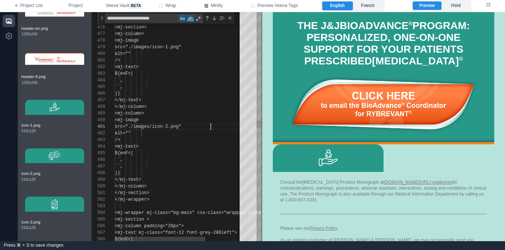
scroll to position [0, 96]
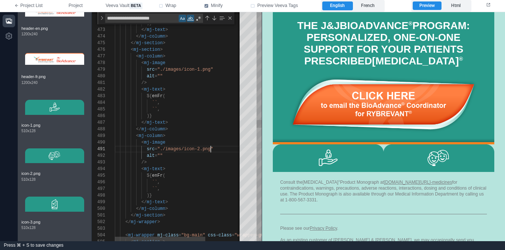
click at [160, 49] on div "474 475 476 477 478 479 480 481 482 483 484 485 486 487 488 489 490 491 492 493…" at bounding box center [177, 126] width 170 height 229
click at [192, 87] on div "< mj-text >" at bounding box center [204, 89] width 179 height 7
click at [162, 71] on span ""./images/icon-1.png"" at bounding box center [185, 69] width 56 height 5
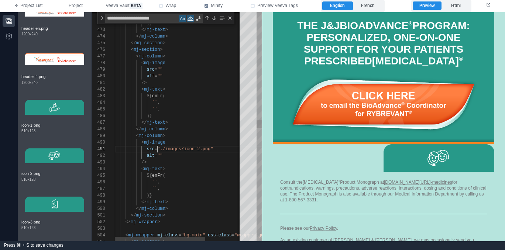
click at [159, 146] on div "src = "./images/icon-2.png"" at bounding box center [204, 149] width 179 height 7
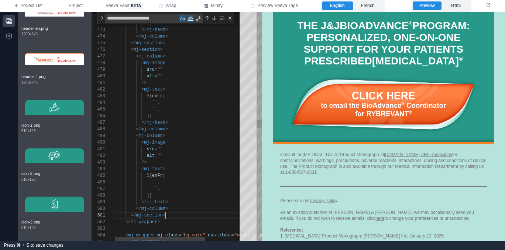
click at [178, 213] on div "</ mj-section >" at bounding box center [204, 215] width 179 height 7
click at [182, 222] on div "</ mj-wrapper >" at bounding box center [204, 222] width 179 height 7
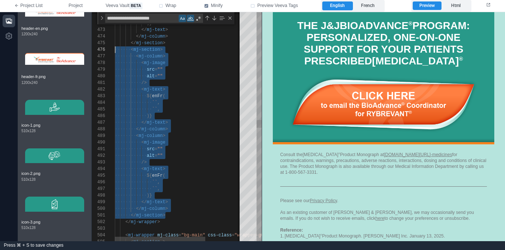
scroll to position [40, 45]
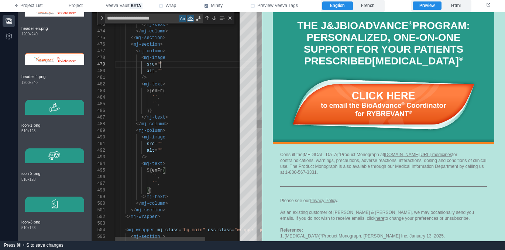
click at [159, 65] on span """" at bounding box center [159, 64] width 5 height 5
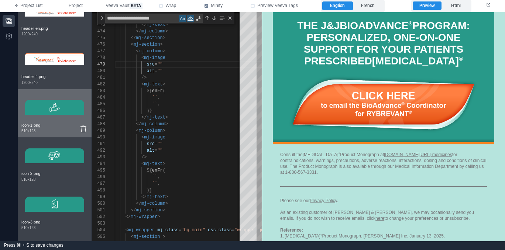
click at [56, 112] on img at bounding box center [54, 108] width 59 height 30
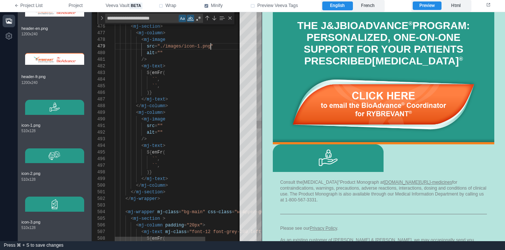
scroll to position [0, 45]
click at [160, 127] on div "474 475 476 477 478 479 480 481 482 483 484 485 486 487 488 489 490 491 492 493…" at bounding box center [177, 126] width 170 height 229
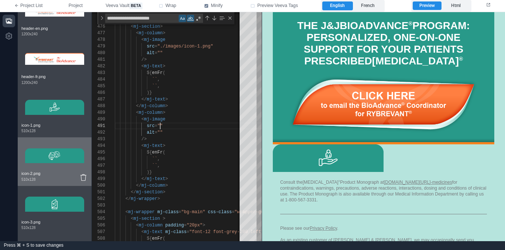
click at [55, 161] on img at bounding box center [54, 156] width 59 height 30
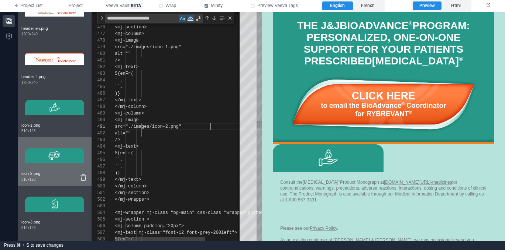
scroll to position [0, 96]
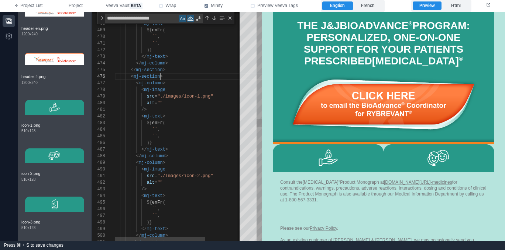
click at [160, 77] on div "474 475 476 477 478 479 480 481 482 483 484 485 486 487 488 489 490 491 492 493…" at bounding box center [177, 126] width 170 height 229
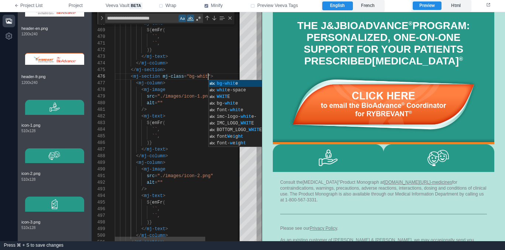
scroll to position [33, 96]
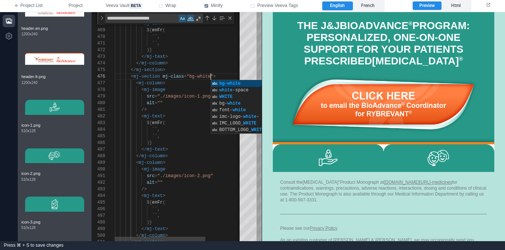
click at [179, 125] on div "${ enFr (" at bounding box center [204, 123] width 179 height 7
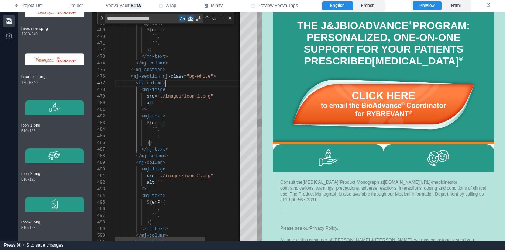
click at [194, 83] on div "< mj-column >" at bounding box center [204, 83] width 179 height 7
click at [193, 90] on div "< mj-image" at bounding box center [204, 90] width 179 height 7
click at [170, 169] on div "< mj-image" at bounding box center [204, 169] width 179 height 7
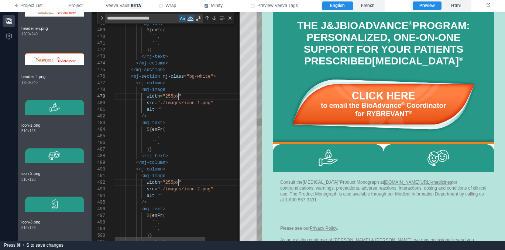
scroll to position [53, 64]
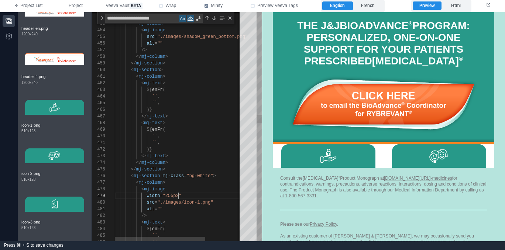
click at [154, 96] on span "``" at bounding box center [154, 96] width 5 height 5
paste textarea "**********"
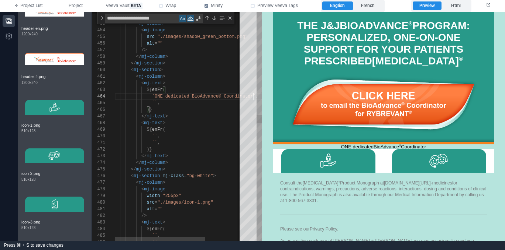
click at [162, 175] on div "474 475 476 477 478 480 481 482 483 484 485 486 473 472 471 470 469 479 468 467…" at bounding box center [177, 126] width 170 height 229
click at [161, 68] on span ">" at bounding box center [161, 70] width 3 height 5
paste textarea "**********"
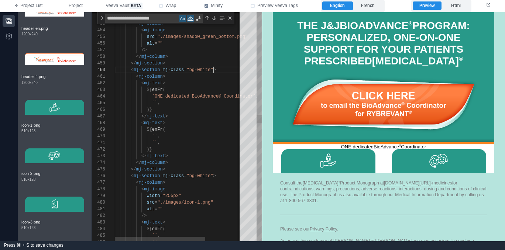
click at [171, 83] on div "< mj-text >" at bounding box center [204, 83] width 179 height 7
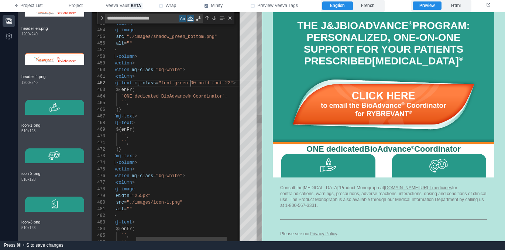
scroll to position [7, 109]
click at [124, 136] on span "``" at bounding box center [123, 136] width 5 height 5
paste textarea "**********"
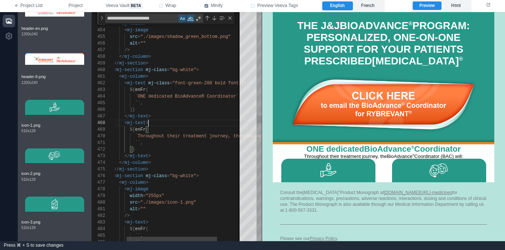
scroll to position [46, 51]
click at [147, 82] on span at bounding box center [147, 83] width 3 height 5
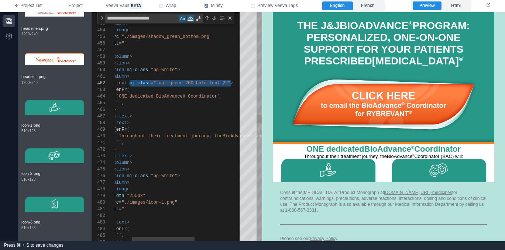
click at [140, 125] on div "< mj-text >" at bounding box center [208, 123] width 259 height 7
paste textarea "**********"
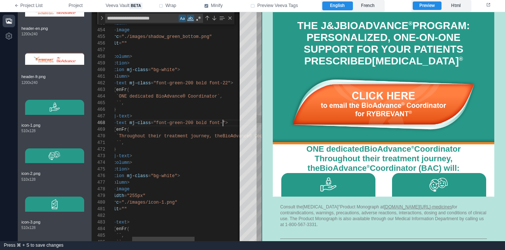
scroll to position [46, 149]
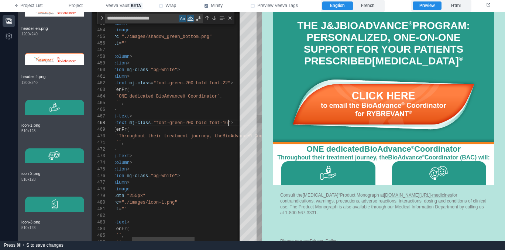
click at [178, 123] on span ""font-green-200 bold font-16"" at bounding box center [191, 123] width 77 height 5
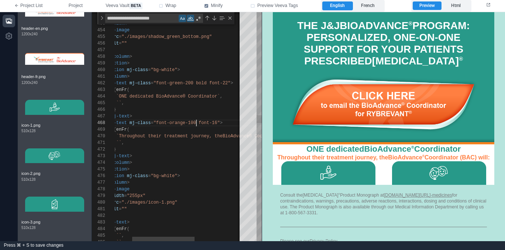
scroll to position [46, 117]
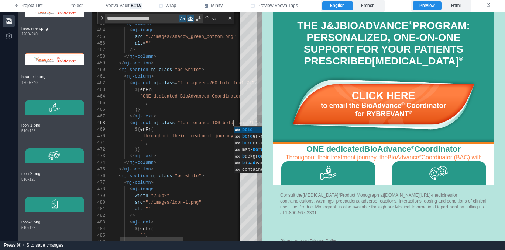
click at [202, 146] on div ")}" at bounding box center [232, 149] width 259 height 7
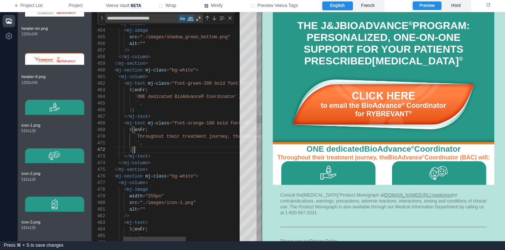
scroll to position [13, 53]
click at [205, 155] on div "</ mj-text >" at bounding box center [226, 156] width 259 height 7
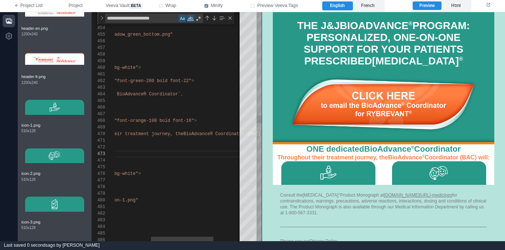
scroll to position [60, 133]
click at [174, 133] on span "`Throughout their treatment journey, the" at bounding box center [130, 134] width 106 height 5
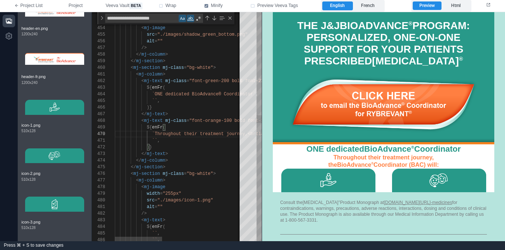
scroll to position [7, 37]
click at [187, 148] on div ")}" at bounding box center [285, 147] width 341 height 7
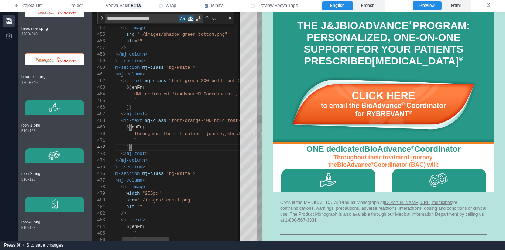
click at [152, 77] on div "< mj-column >" at bounding box center [264, 74] width 341 height 7
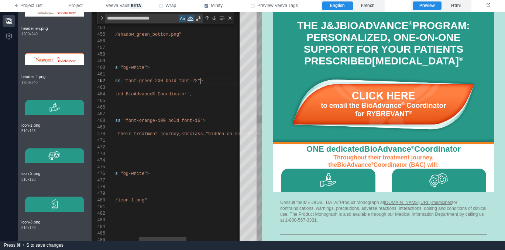
drag, startPoint x: 200, startPoint y: 79, endPoint x: 205, endPoint y: 81, distance: 6.3
click at [200, 79] on span ""font-green-200 bold font-22"" at bounding box center [161, 81] width 77 height 5
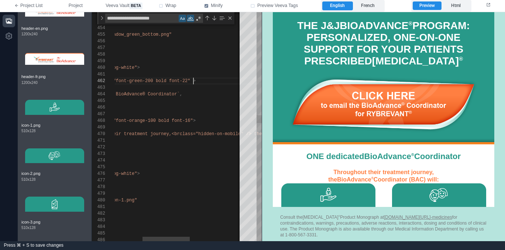
scroll to position [7, 155]
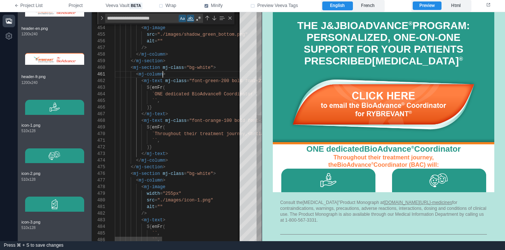
click at [164, 74] on span ">" at bounding box center [164, 74] width 3 height 5
paste textarea "**********"
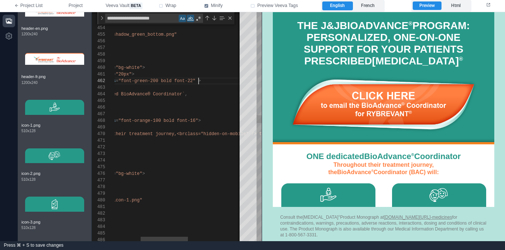
click at [198, 81] on span at bounding box center [197, 81] width 3 height 5
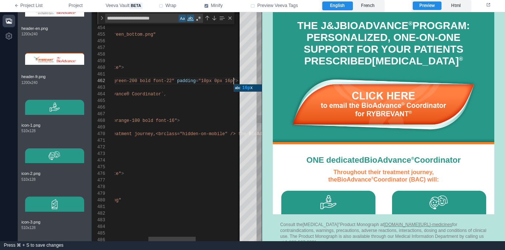
scroll to position [7, 213]
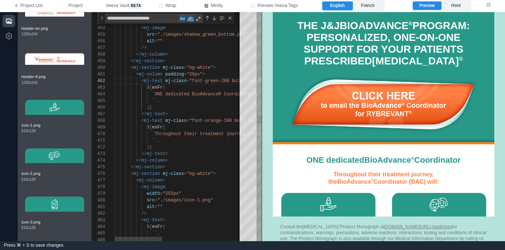
click at [193, 144] on div "`` ," at bounding box center [285, 141] width 341 height 7
drag, startPoint x: 155, startPoint y: 100, endPoint x: 158, endPoint y: 103, distance: 4.2
click at [155, 100] on div "474 475 476 477 478 480 481 482 483 484 485 473 472 471 470 469 479 468 467 466…" at bounding box center [177, 126] width 170 height 229
paste textarea "**********"
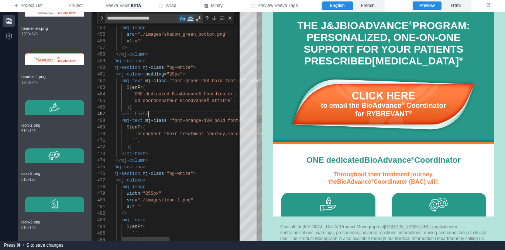
scroll to position [40, 53]
click at [173, 113] on div "</ mj-text >" at bounding box center [265, 114] width 341 height 7
click at [170, 150] on div ")}" at bounding box center [265, 147] width 341 height 7
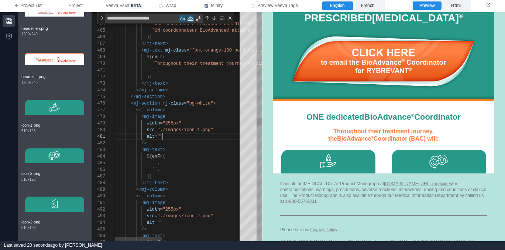
scroll to position [0, 48]
click at [200, 136] on div "alt = """ at bounding box center [285, 137] width 341 height 7
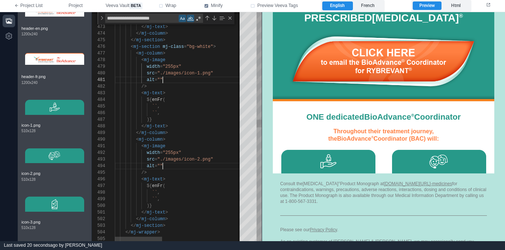
drag, startPoint x: 173, startPoint y: 167, endPoint x: 182, endPoint y: 167, distance: 8.5
click at [174, 167] on div "alt = """ at bounding box center [285, 166] width 341 height 7
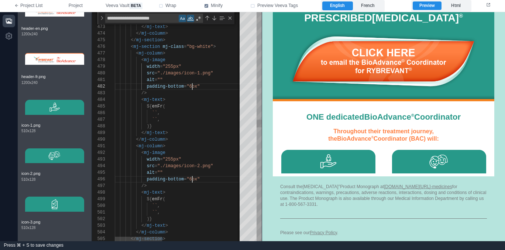
scroll to position [7, 77]
click at [195, 196] on div "< mj-text >" at bounding box center [285, 193] width 341 height 7
click at [190, 101] on div "< mj-text >" at bounding box center [285, 100] width 341 height 7
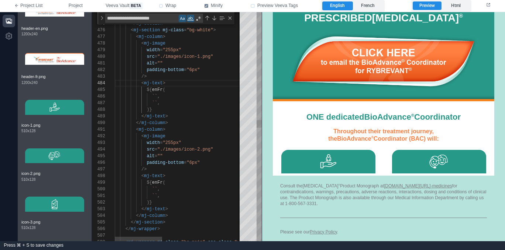
click at [163, 176] on span ">" at bounding box center [164, 176] width 3 height 5
click at [177, 80] on div "< mj-text >" at bounding box center [285, 83] width 341 height 7
drag, startPoint x: 163, startPoint y: 82, endPoint x: 189, endPoint y: 136, distance: 60.2
click at [163, 82] on div "474 475 476 477 478 480 481 483 484 485 486 473 479 487 488 489 490 491 492 493…" at bounding box center [177, 126] width 170 height 229
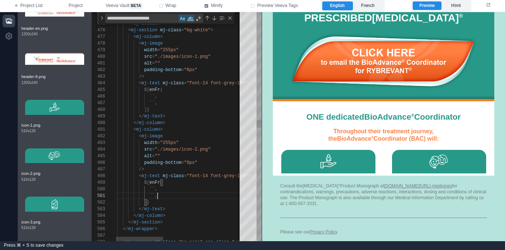
scroll to position [0, 45]
click at [175, 198] on div "`` ," at bounding box center [282, 196] width 341 height 7
click at [176, 189] on div "`` ," at bounding box center [282, 189] width 341 height 7
click at [151, 96] on span "``" at bounding box center [151, 96] width 5 height 5
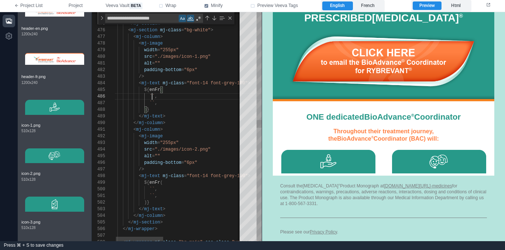
paste textarea "**********"
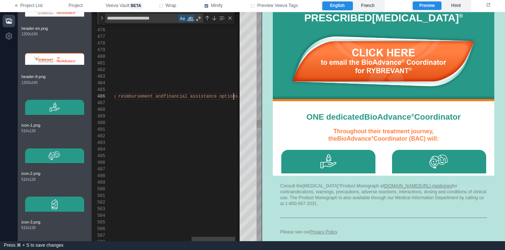
scroll to position [33, 346]
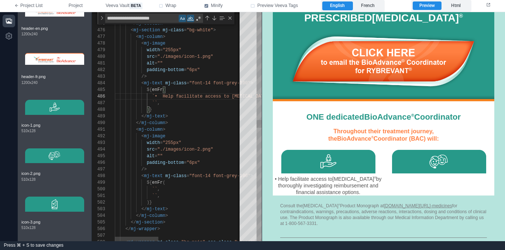
click at [162, 97] on span "`• Help facilitate access to RYBREVANT® by" at bounding box center [216, 96] width 128 height 5
paste textarea "**********"
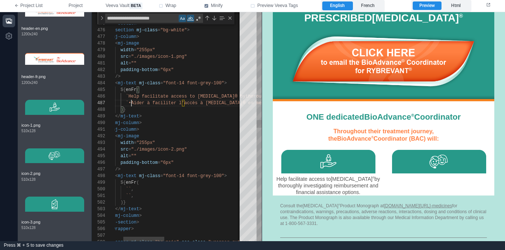
scroll to position [40, 40]
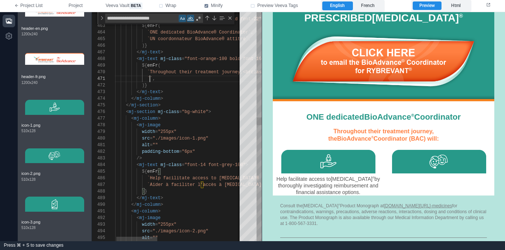
click at [151, 77] on span "``" at bounding box center [149, 78] width 5 height 5
paste textarea "**********"
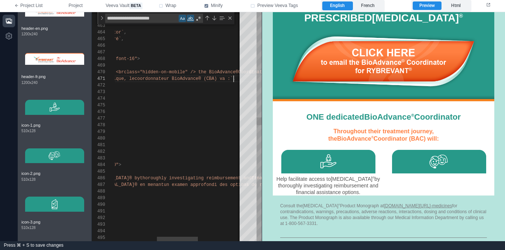
scroll to position [0, 250]
click at [367, 8] on label "French" at bounding box center [368, 5] width 30 height 9
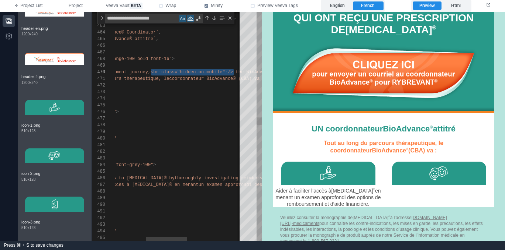
scroll to position [60, 133]
paste textarea "**********"
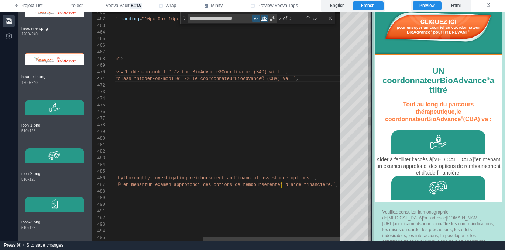
scroll to position [390, 0]
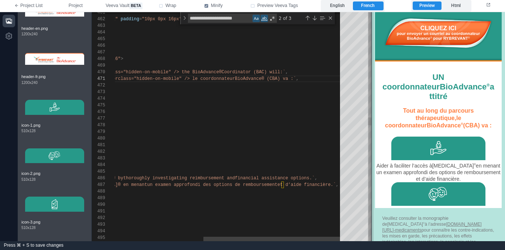
drag, startPoint x: 262, startPoint y: 88, endPoint x: 372, endPoint y: 98, distance: 110.1
click at [372, 98] on span at bounding box center [371, 126] width 4 height 229
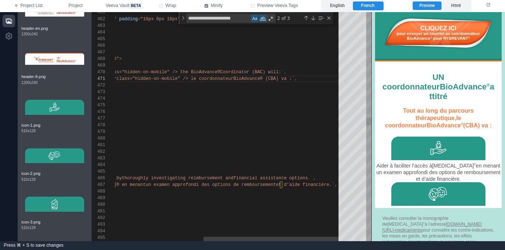
click at [287, 76] on span "BioAdvance® (CBA) va :`" at bounding box center [263, 78] width 61 height 5
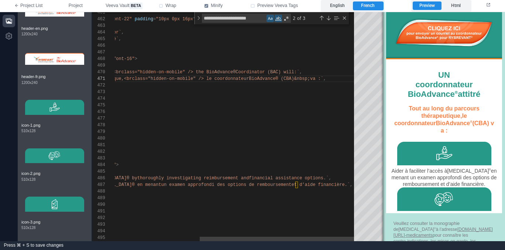
scroll to position [376, 0]
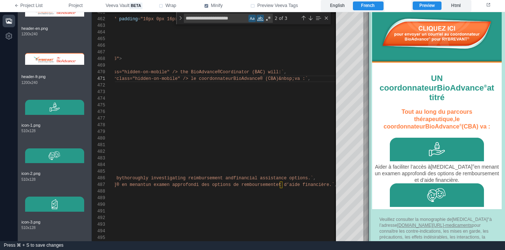
click at [369, 93] on span at bounding box center [368, 126] width 4 height 229
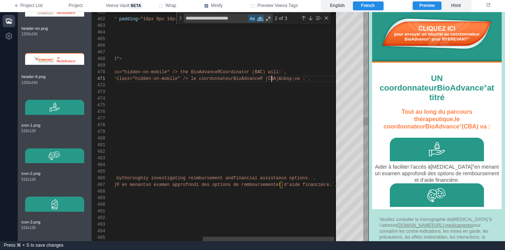
click at [270, 79] on span "BioAdvance® (CBA)&nbsp;va :`" at bounding box center [270, 78] width 75 height 5
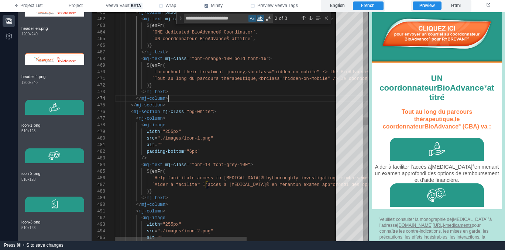
click at [278, 96] on div "</ mj-column >" at bounding box center [304, 99] width 378 height 7
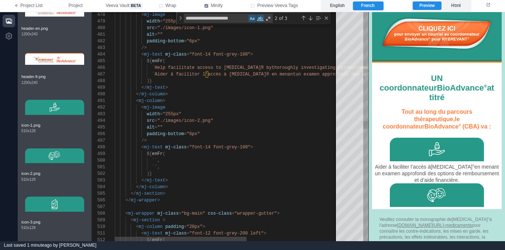
scroll to position [53, 51]
click at [200, 156] on div "${ enFr (" at bounding box center [304, 154] width 378 height 7
drag, startPoint x: 251, startPoint y: 147, endPoint x: 273, endPoint y: 151, distance: 22.1
click at [252, 148] on span ">" at bounding box center [251, 147] width 3 height 5
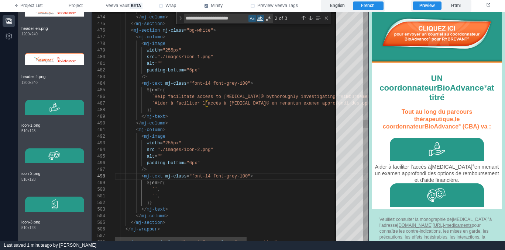
click at [252, 83] on span ">" at bounding box center [251, 83] width 3 height 5
paste textarea "*******"
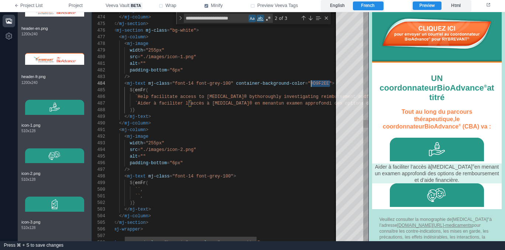
type textarea "**********"
type textarea "*******"
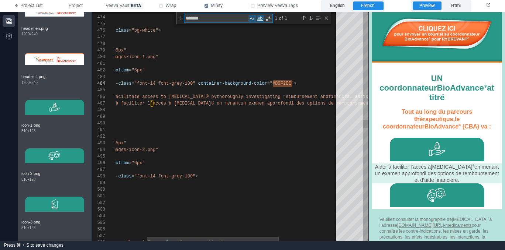
type textarea "**********"
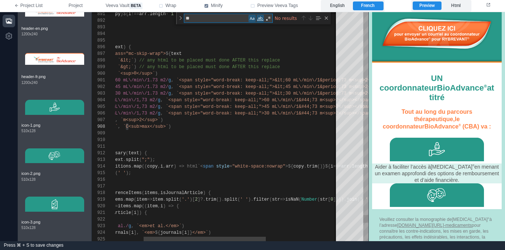
type textarea "*"
type textarea "**********"
type textarea "*******"
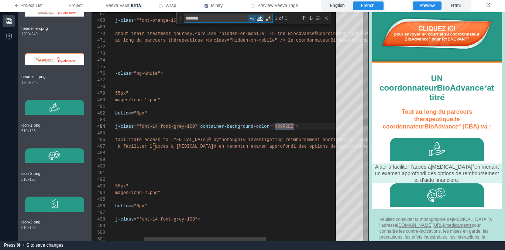
scroll to position [66, 232]
click at [273, 131] on div "${ enFr (" at bounding box center [266, 133] width 408 height 7
click at [278, 127] on span ""#D9F2EE"" at bounding box center [286, 126] width 24 height 5
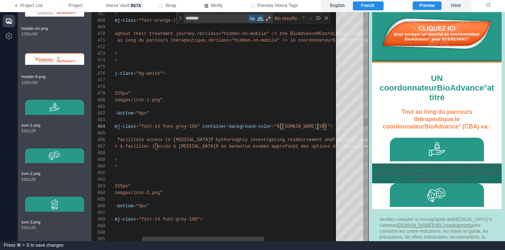
scroll to position [20, 256]
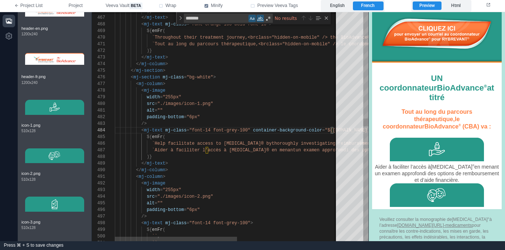
click at [272, 143] on span "thoroughly investigating reimbursement and" at bounding box center [327, 143] width 111 height 5
type textarea "**********"
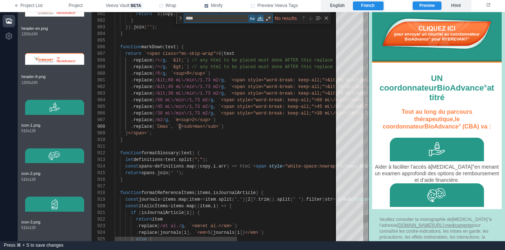
type textarea "*****"
type textarea "**********"
type textarea "******"
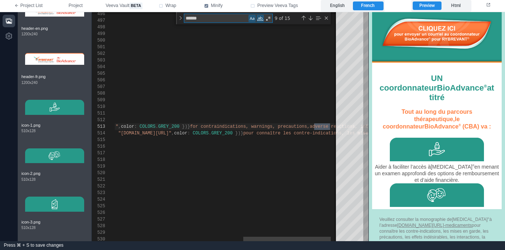
type textarea "**********"
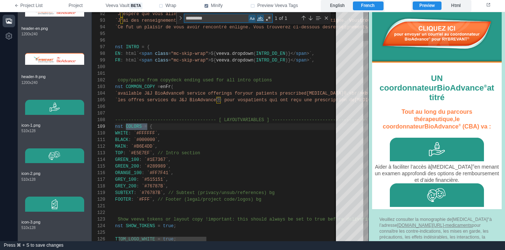
scroll to position [60, 45]
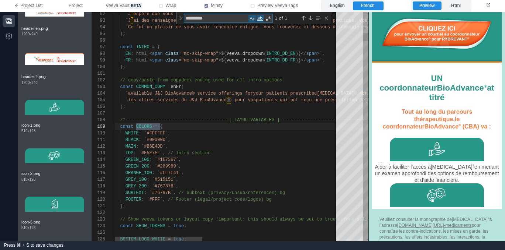
type textarea "********"
click at [238, 171] on div "ORANGE_100 : `#FF7F41` ," at bounding box center [400, 173] width 571 height 7
paste textarea "**********"
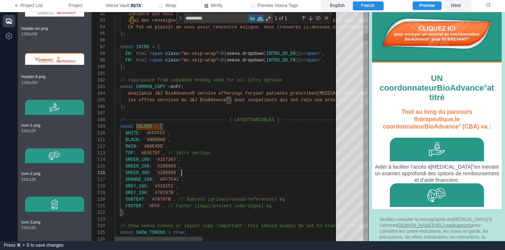
scroll to position [33, 64]
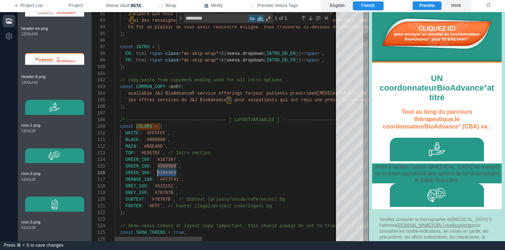
paste textarea "Editor content;Press Alt+F1 for Accessibility Options."
type textarea "**********"
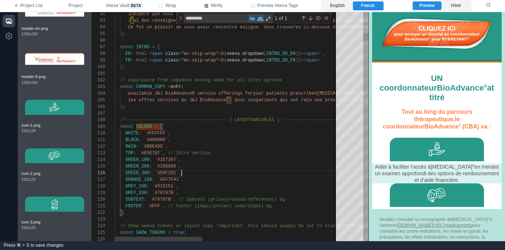
click at [216, 177] on div "ORANGE_100 : `#FF7F41` ," at bounding box center [400, 180] width 571 height 7
click at [137, 175] on span "GREEN_300" at bounding box center [137, 173] width 24 height 5
type textarea "*********"
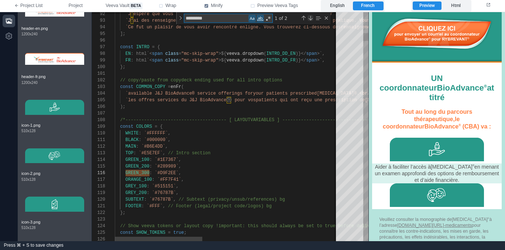
click at [311, 18] on div "Next Match (Enter)" at bounding box center [310, 18] width 6 height 6
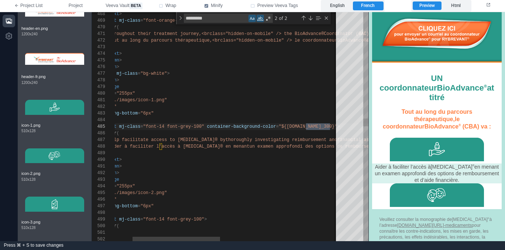
scroll to position [66, 261]
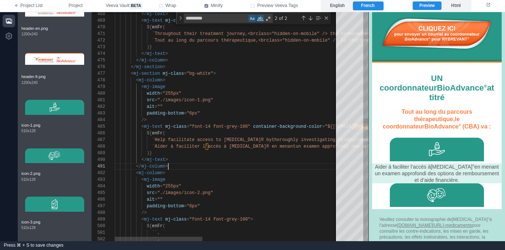
click at [209, 166] on div "</ mj-column >" at bounding box center [400, 166] width 571 height 7
click at [211, 160] on div "</ mj-text >" at bounding box center [400, 160] width 571 height 7
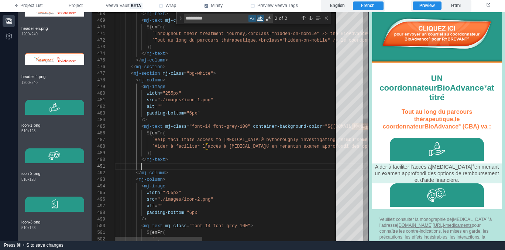
scroll to position [0, 27]
paste textarea "**********"
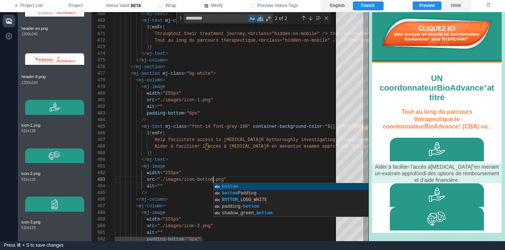
scroll to position [13, 98]
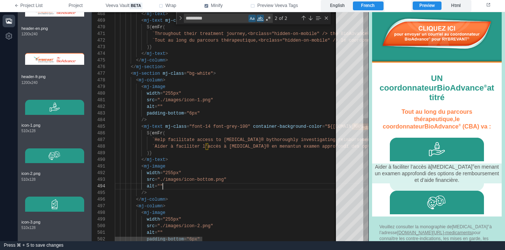
click at [190, 188] on div "alt = """ at bounding box center [400, 186] width 571 height 7
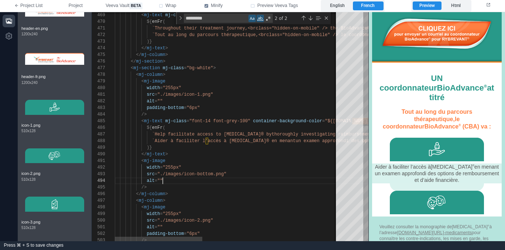
click at [166, 120] on span "mj-class" at bounding box center [175, 121] width 21 height 5
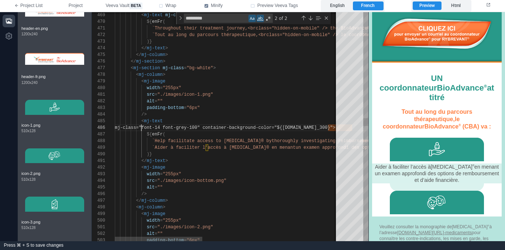
scroll to position [33, 32]
click at [236, 126] on span "container-background-color" at bounding box center [268, 127] width 69 height 5
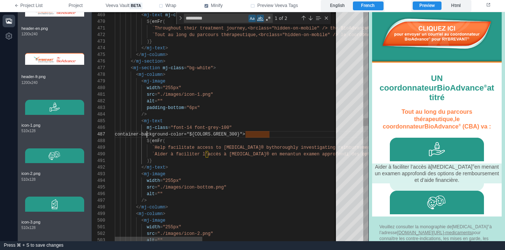
scroll to position [40, 32]
click at [277, 134] on span ">" at bounding box center [278, 134] width 3 height 5
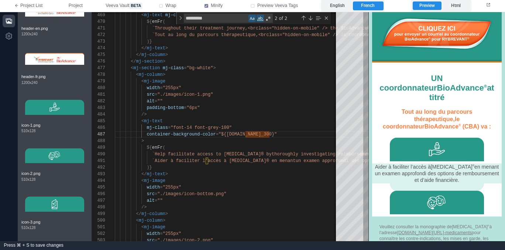
scroll to position [309, 0]
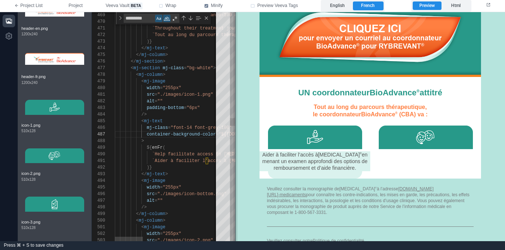
drag, startPoint x: 369, startPoint y: 136, endPoint x: 235, endPoint y: 135, distance: 133.2
click at [235, 135] on span at bounding box center [235, 126] width 4 height 229
click at [161, 129] on span "mj-class" at bounding box center [156, 127] width 21 height 5
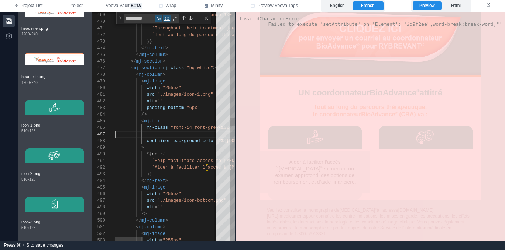
scroll to position [33, 117]
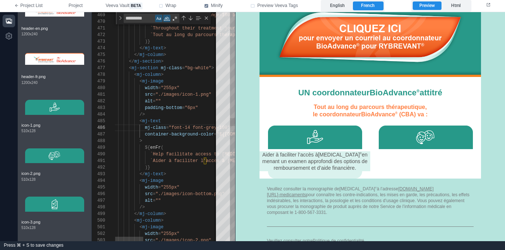
click at [183, 75] on div "< mj-column >" at bounding box center [302, 75] width 378 height 7
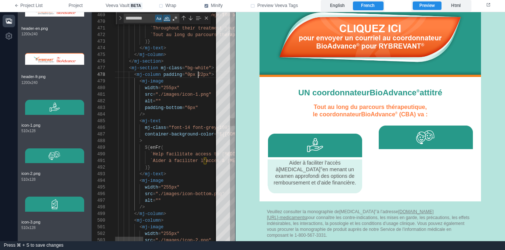
scroll to position [46, 85]
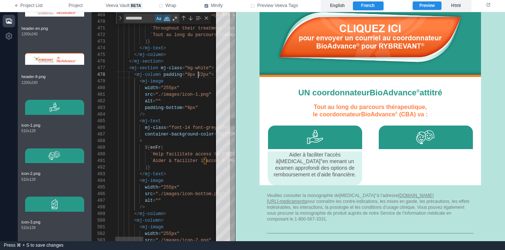
click at [170, 121] on div "< mj-text" at bounding box center [302, 121] width 378 height 7
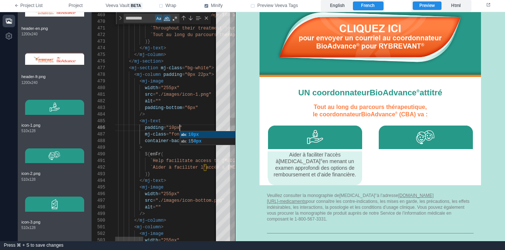
scroll to position [33, 67]
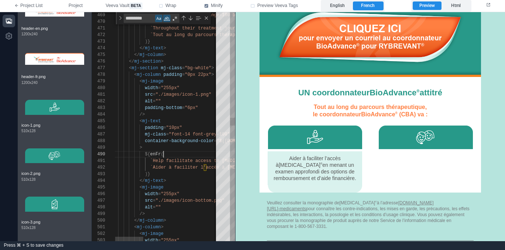
click at [180, 156] on div "${ enFr (" at bounding box center [302, 154] width 378 height 7
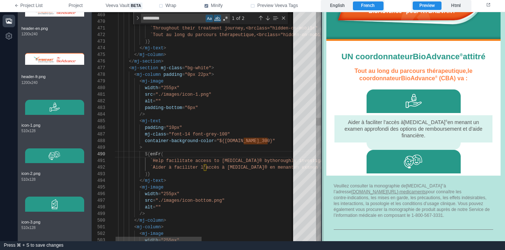
scroll to position [344, 0]
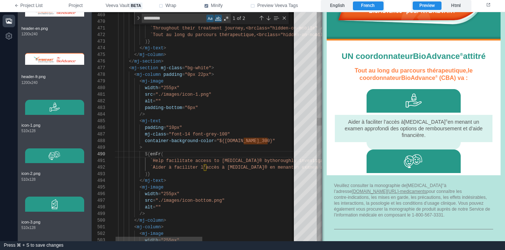
drag, startPoint x: 235, startPoint y: 148, endPoint x: 321, endPoint y: 146, distance: 86.7
click at [321, 146] on span at bounding box center [322, 126] width 4 height 229
click at [228, 76] on div "< mj-column padding = "0px 22px" >" at bounding box center [302, 75] width 378 height 7
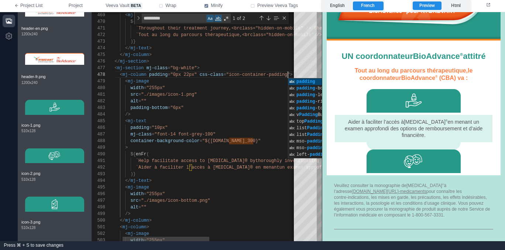
scroll to position [46, 189]
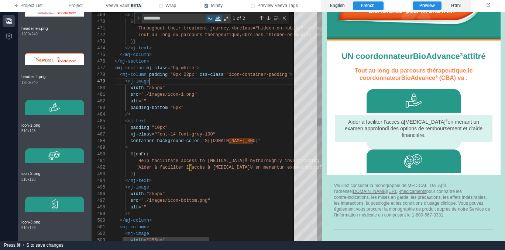
click at [232, 84] on div "< mj-image" at bounding box center [287, 81] width 378 height 7
drag, startPoint x: 229, startPoint y: 76, endPoint x: 288, endPoint y: 74, distance: 58.7
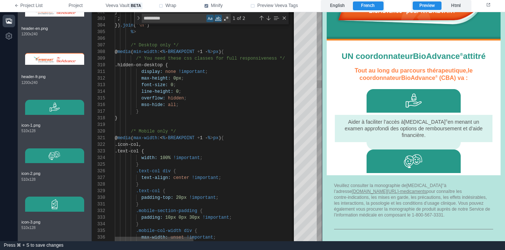
scroll to position [0, 138]
click at [284, 137] on div "@ media ( max-width: < % - BREAKPOINT + 1 - % > px ) {" at bounding box center [324, 138] width 418 height 7
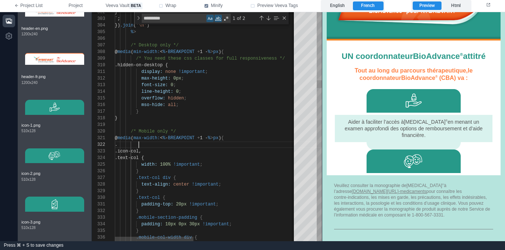
paste textarea "**********"
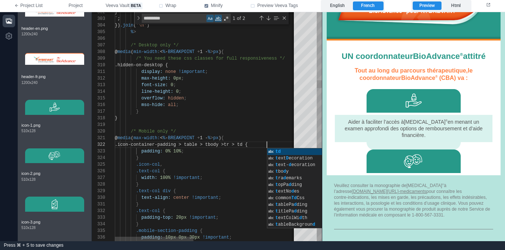
scroll to position [7, 152]
click at [198, 144] on span ".icon-container-padding > table > tbody >" at bounding box center [169, 144] width 109 height 5
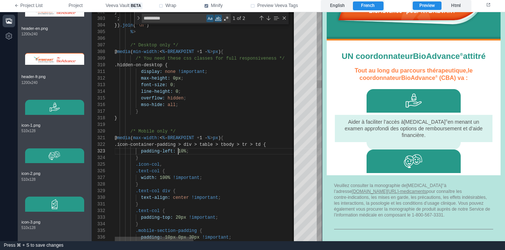
scroll to position [13, 75]
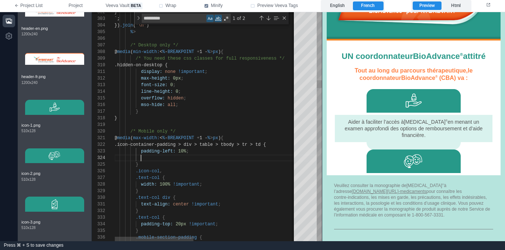
paste textarea "**********"
click at [172, 158] on span "padding-left:" at bounding box center [158, 158] width 35 height 5
click at [207, 144] on span ".icon-container-padding > div > table > tb" at bounding box center [169, 144] width 111 height 5
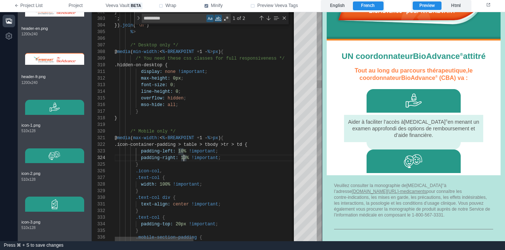
scroll to position [20, 72]
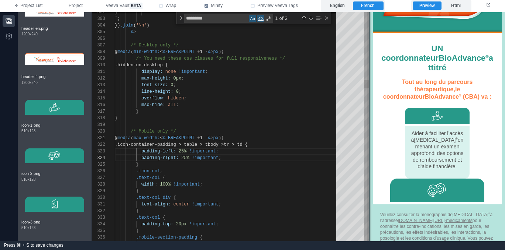
drag, startPoint x: 322, startPoint y: 126, endPoint x: 369, endPoint y: 121, distance: 47.5
click at [369, 121] on span at bounding box center [369, 126] width 4 height 229
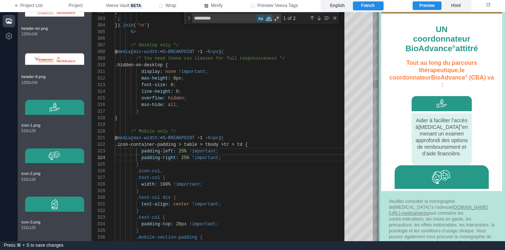
scroll to position [432, 0]
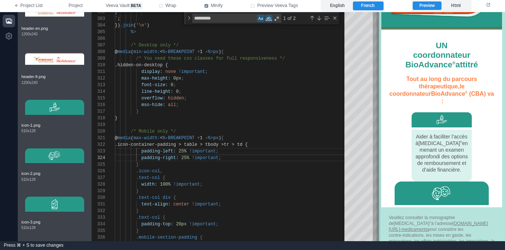
drag, startPoint x: 369, startPoint y: 121, endPoint x: 378, endPoint y: 125, distance: 9.7
click at [378, 125] on span at bounding box center [378, 126] width 4 height 229
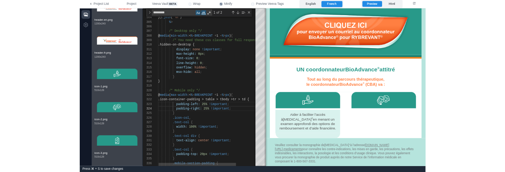
scroll to position [304, 0]
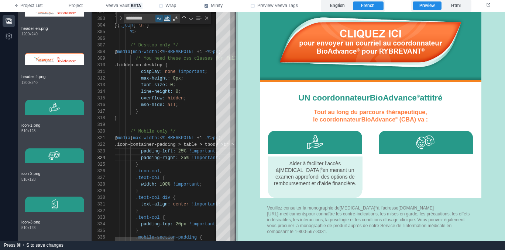
drag, startPoint x: 378, startPoint y: 128, endPoint x: 235, endPoint y: 147, distance: 143.6
click at [235, 147] on span at bounding box center [236, 126] width 4 height 229
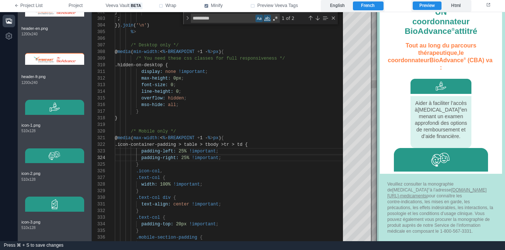
scroll to position [473, 0]
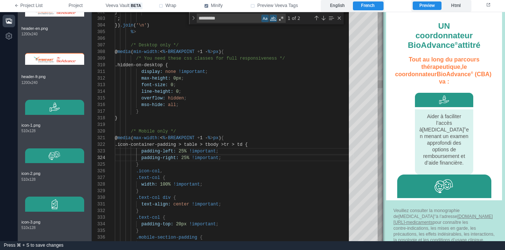
drag, startPoint x: 239, startPoint y: 122, endPoint x: 384, endPoint y: 114, distance: 145.2
click at [384, 114] on span at bounding box center [383, 126] width 4 height 229
click at [259, 173] on div ".icon-col ," at bounding box center [234, 171] width 239 height 7
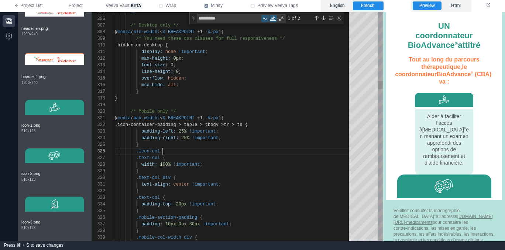
click at [275, 117] on div "@ media ( max-width: < % - BREAKPOINT + 1 - % > px ) {" at bounding box center [234, 118] width 239 height 7
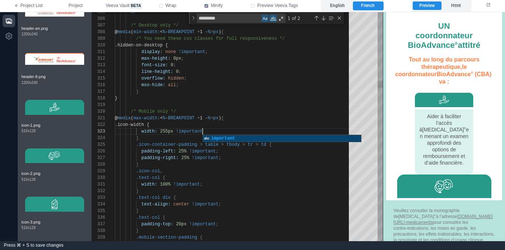
scroll to position [13, 91]
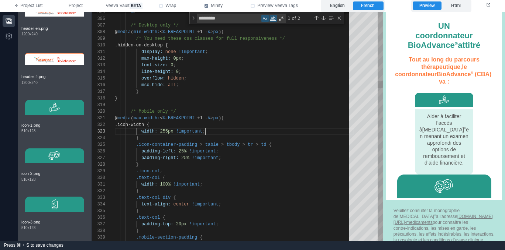
click at [236, 133] on div "width: 255px !important ;" at bounding box center [234, 131] width 239 height 7
click at [221, 136] on div "}" at bounding box center [234, 138] width 239 height 7
click at [315, 18] on div "Previous Match (⇧Enter)" at bounding box center [316, 18] width 6 height 6
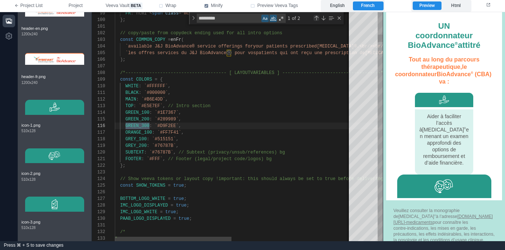
click at [316, 19] on div "Previous Match (⇧Enter)" at bounding box center [316, 18] width 6 height 6
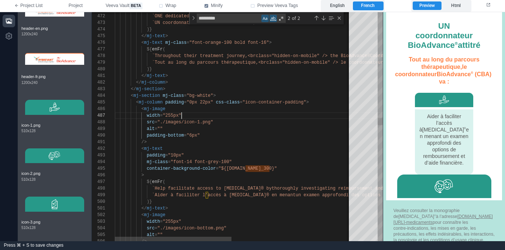
scroll to position [40, 67]
click at [263, 113] on div "width = "255px"" at bounding box center [354, 116] width 479 height 7
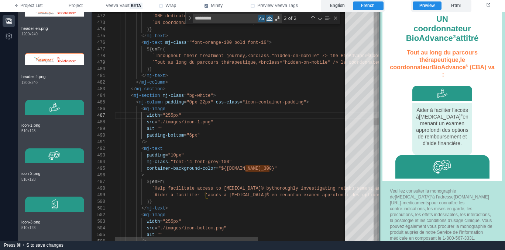
drag, startPoint x: 383, startPoint y: 107, endPoint x: 381, endPoint y: 112, distance: 5.4
click at [381, 112] on span at bounding box center [379, 126] width 4 height 229
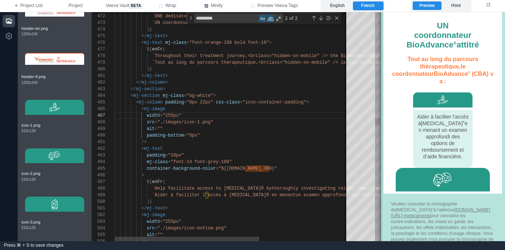
scroll to position [466, 0]
click at [246, 101] on span ""icon-container-padding"" at bounding box center [274, 102] width 64 height 5
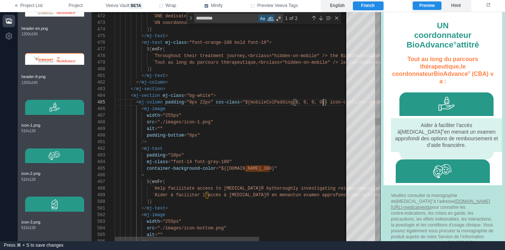
scroll to position [27, 208]
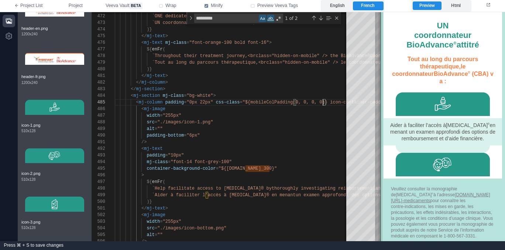
type textarea "**********"
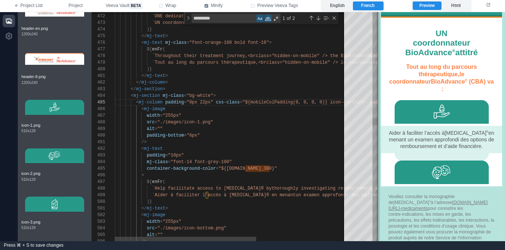
scroll to position [460, 0]
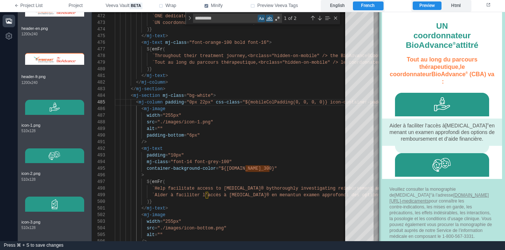
click at [379, 108] on span at bounding box center [379, 126] width 4 height 229
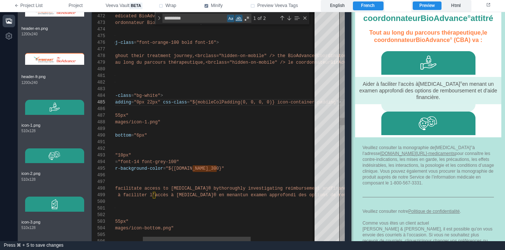
scroll to position [432, 0]
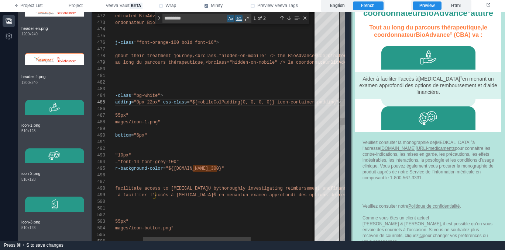
drag, startPoint x: 380, startPoint y: 114, endPoint x: 364, endPoint y: 135, distance: 26.1
click at [353, 135] on span at bounding box center [351, 126] width 4 height 229
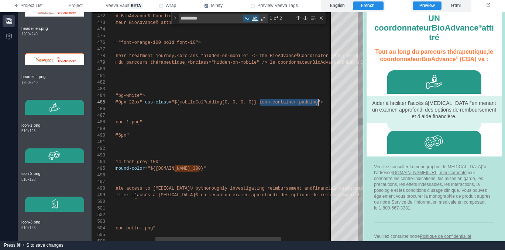
scroll to position [27, 274]
type textarea "**********"
click at [297, 18] on div "Previous Match (⇧Enter)" at bounding box center [298, 18] width 6 height 6
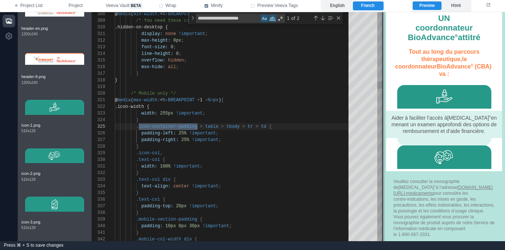
scroll to position [481, 0]
drag, startPoint x: 364, startPoint y: 106, endPoint x: 384, endPoint y: 106, distance: 20.3
click at [384, 106] on span at bounding box center [383, 126] width 4 height 229
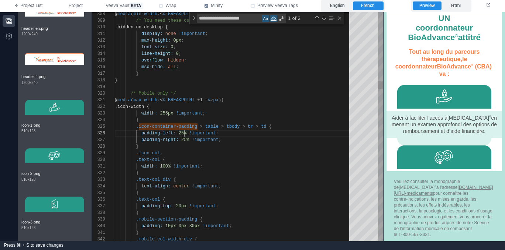
click at [184, 132] on div "308 309 310 311 312 313 314 315 316 317 318 319 320 321 322 323 324 325 326 327…" at bounding box center [237, 126] width 291 height 229
click at [186, 139] on span "25%" at bounding box center [185, 140] width 8 height 5
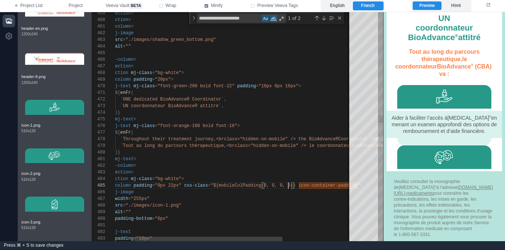
scroll to position [27, 208]
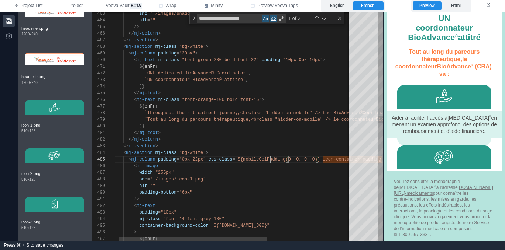
click at [270, 161] on div "463 464 465 466 467 468 469 470 471 472 473 474 475 476 477 478 479 480 481 482…" at bounding box center [237, 126] width 291 height 229
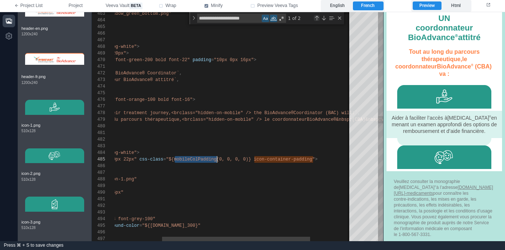
click at [316, 18] on div "Previous Match (⇧Enter)" at bounding box center [317, 18] width 6 height 6
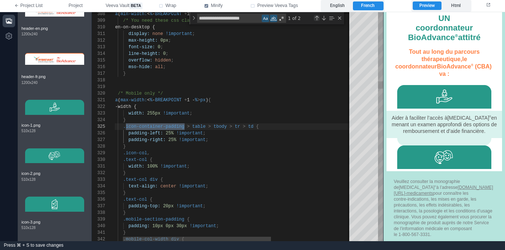
scroll to position [0, 83]
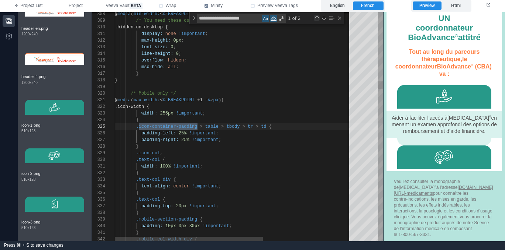
click at [317, 19] on div "Previous Match (⇧Enter)" at bounding box center [317, 18] width 6 height 6
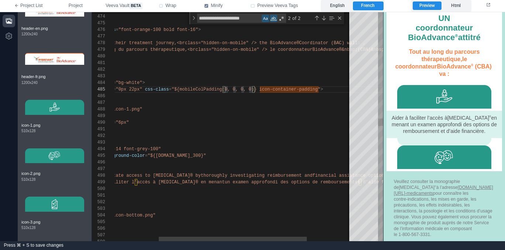
scroll to position [27, 192]
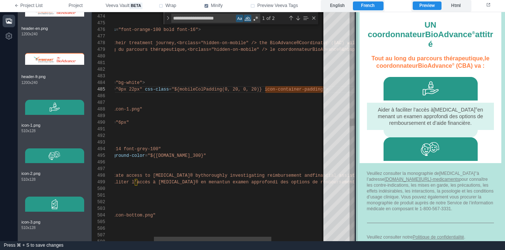
scroll to position [428, 0]
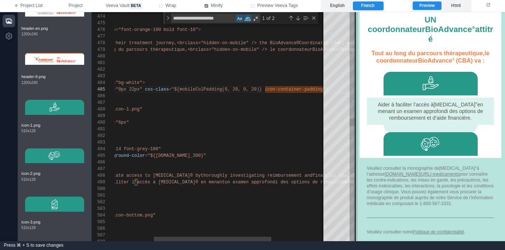
drag, startPoint x: 382, startPoint y: 120, endPoint x: 357, endPoint y: 117, distance: 25.0
click at [356, 117] on span at bounding box center [355, 126] width 4 height 229
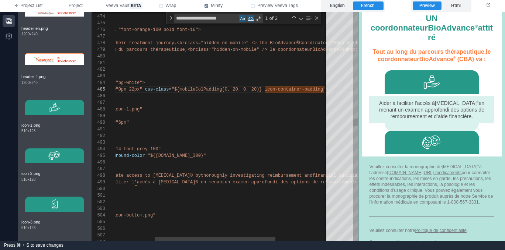
scroll to position [27, 192]
click at [236, 89] on div "473 474 475 476 477 478 479 480 481 482 483 484 485 486 487 488 489 490 491 492…" at bounding box center [225, 126] width 266 height 229
click at [255, 89] on span ""${mobileColPadding(0, 40, 0, 20)} icon-container-" at bounding box center [238, 89] width 133 height 5
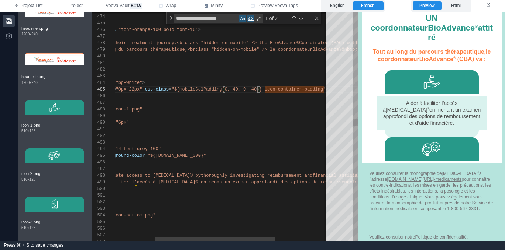
click at [237, 95] on div "< mj-image" at bounding box center [233, 96] width 378 height 7
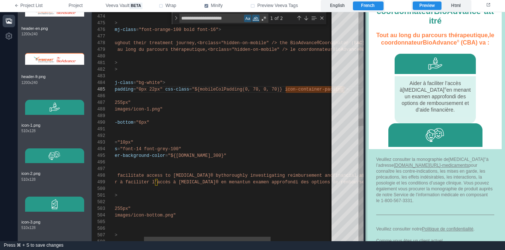
scroll to position [453, 0]
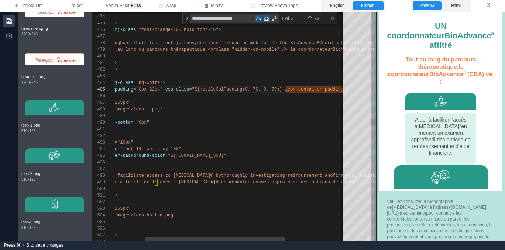
drag, startPoint x: 358, startPoint y: 103, endPoint x: 376, endPoint y: 102, distance: 18.1
click at [376, 102] on span at bounding box center [376, 126] width 4 height 229
drag, startPoint x: 258, startPoint y: 90, endPoint x: 267, endPoint y: 87, distance: 9.5
click at [258, 90] on span ""${mobileColPadding(0, 70, 0, 70)} icon-container-" at bounding box center [258, 89] width 133 height 5
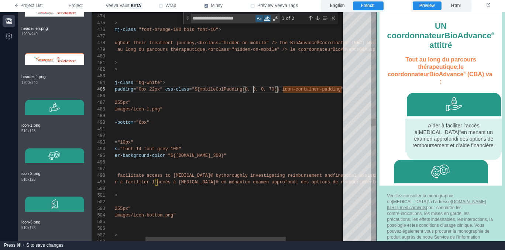
click at [272, 89] on div "473 474 475 476 477 478 479 480 481 482 483 484 485 486 487 488 489 490 491 492…" at bounding box center [234, 126] width 284 height 229
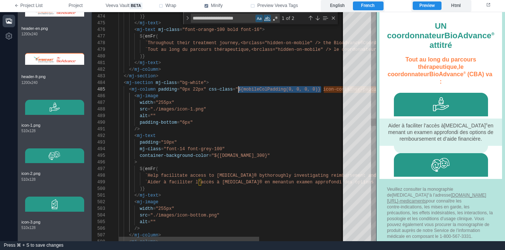
scroll to position [27, 131]
drag, startPoint x: 321, startPoint y: 90, endPoint x: 239, endPoint y: 89, distance: 82.3
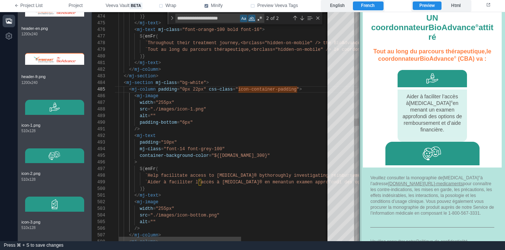
drag, startPoint x: 373, startPoint y: 103, endPoint x: 314, endPoint y: 100, distance: 58.7
click at [360, 100] on span at bounding box center [359, 126] width 4 height 229
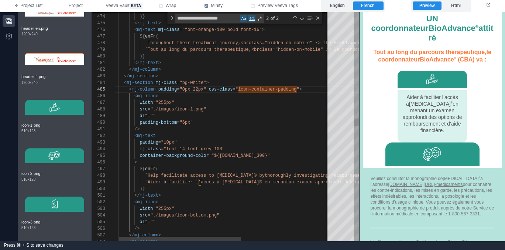
click at [274, 100] on div "width = "255px"" at bounding box center [297, 103] width 378 height 7
drag, startPoint x: 239, startPoint y: 89, endPoint x: 300, endPoint y: 98, distance: 61.9
click at [296, 18] on div "Previous Match (⇧Enter)" at bounding box center [295, 18] width 6 height 6
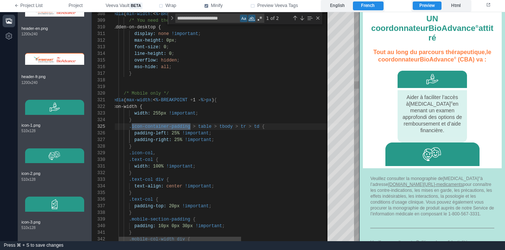
scroll to position [46, 24]
click at [193, 149] on div "}" at bounding box center [297, 147] width 378 height 7
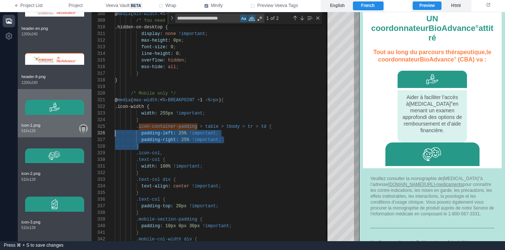
scroll to position [27, 0]
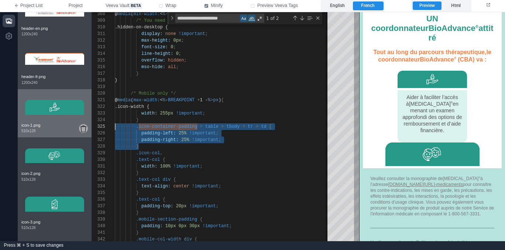
drag, startPoint x: 139, startPoint y: 146, endPoint x: 87, endPoint y: 128, distance: 54.5
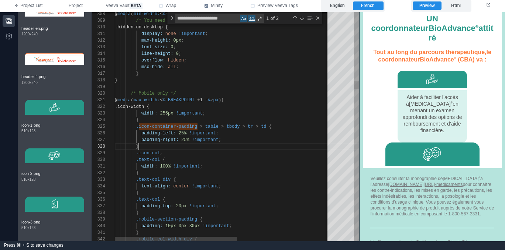
scroll to position [46, 24]
type textarea "**********"
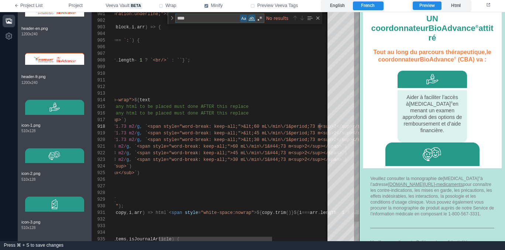
type textarea "*****"
type textarea "**********"
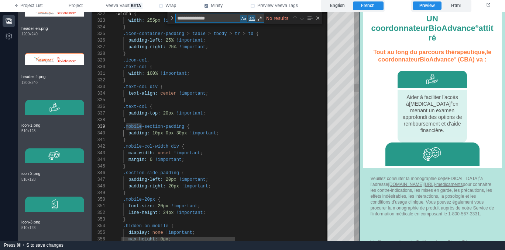
type textarea "**********"
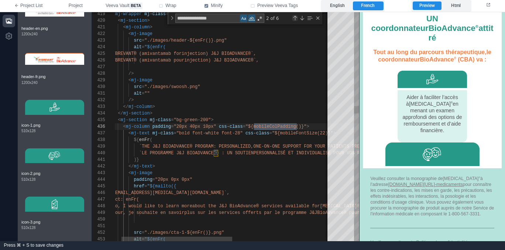
type textarea "**********"
click at [294, 17] on div "Previous Match (⇧Enter)" at bounding box center [295, 18] width 6 height 6
type textarea "**********"
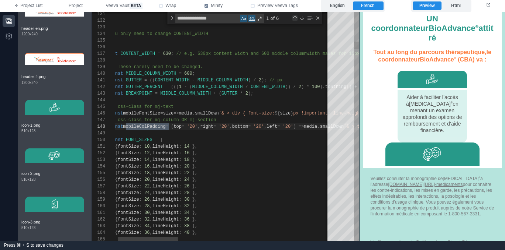
scroll to position [66, 64]
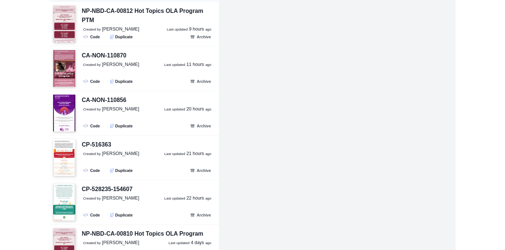
scroll to position [268, 0]
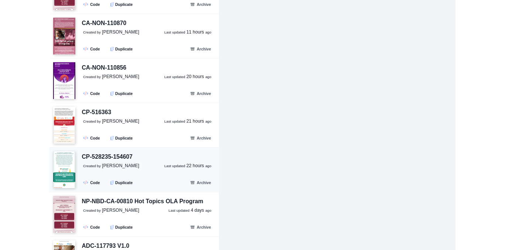
click at [145, 169] on div "CP-528235-154607 Created by [PERSON_NAME] Last updated 22 hours ago .fa-seconda…" at bounding box center [145, 171] width 140 height 36
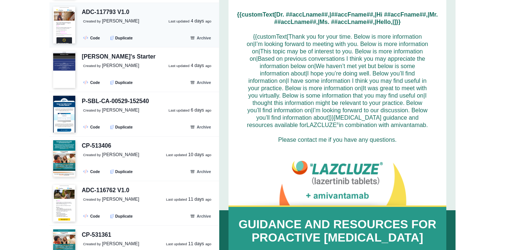
scroll to position [553, 0]
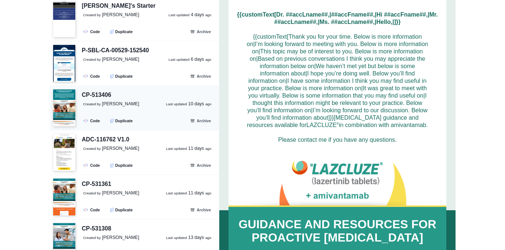
click at [129, 103] on p "Created by [PERSON_NAME] Last updated [DATE]" at bounding box center [150, 104] width 135 height 7
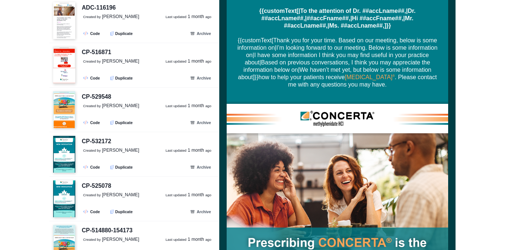
scroll to position [1171, 0]
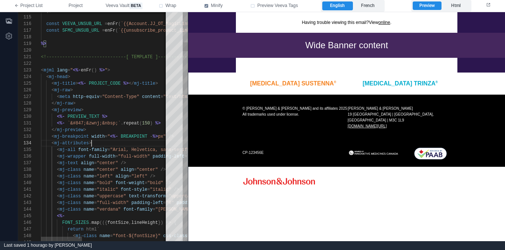
click at [111, 145] on div "< mj-attributes >" at bounding box center [238, 143] width 394 height 7
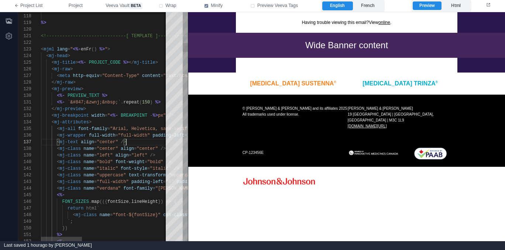
click at [138, 141] on div "< mj-text align = "center" />" at bounding box center [238, 142] width 394 height 7
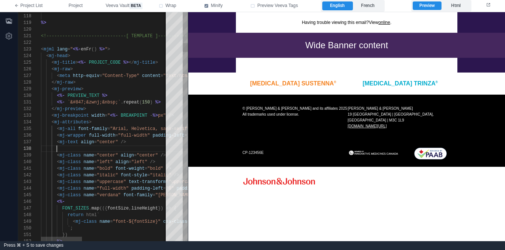
scroll to position [46, 144]
type textarea "**********"
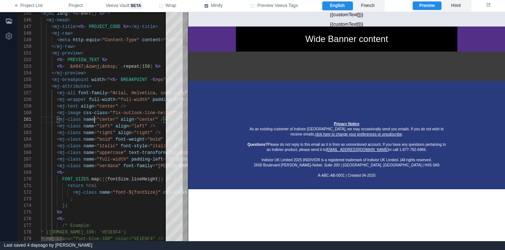
scroll to position [0, 53]
click at [95, 120] on span "=" at bounding box center [95, 119] width 3 height 5
drag, startPoint x: 106, startPoint y: 110, endPoint x: 138, endPoint y: 107, distance: 32.9
click at [107, 110] on div "< mj-image css-class = "fix-outlook-line-height" />" at bounding box center [423, 113] width 765 height 7
click at [140, 107] on div "< mj-text align = "center" />" at bounding box center [423, 106] width 765 height 7
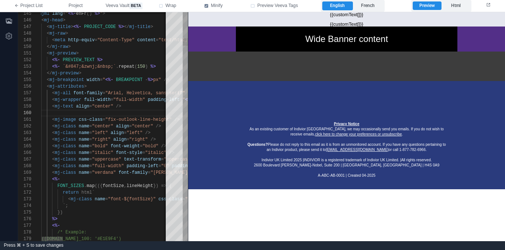
type textarea "**********"
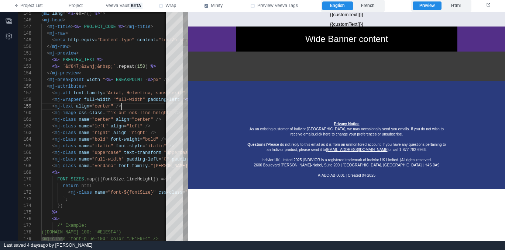
scroll to position [53, 85]
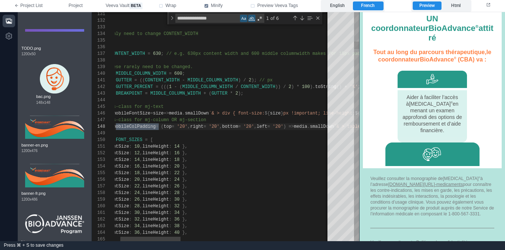
scroll to position [66, 64]
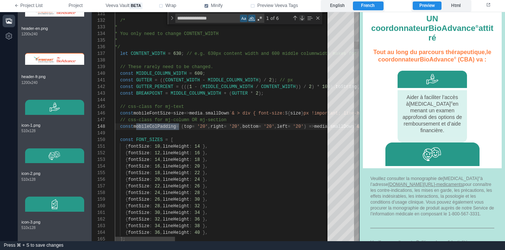
click at [301, 16] on div "Next Match (Enter)" at bounding box center [302, 18] width 6 height 6
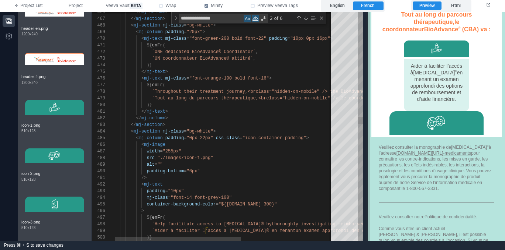
scroll to position [478, 0]
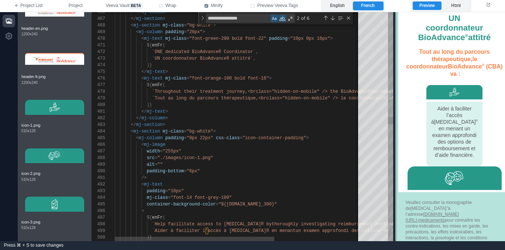
drag, startPoint x: 357, startPoint y: 113, endPoint x: 397, endPoint y: 109, distance: 39.3
click at [397, 109] on span at bounding box center [395, 126] width 4 height 229
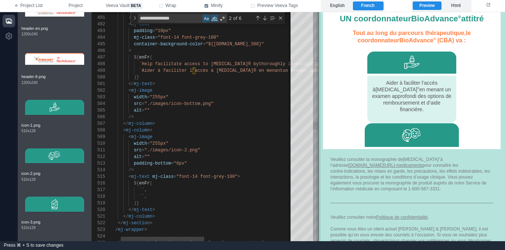
scroll to position [384, 0]
drag, startPoint x: 399, startPoint y: 125, endPoint x: 320, endPoint y: 124, distance: 79.3
click at [320, 124] on span at bounding box center [318, 126] width 4 height 229
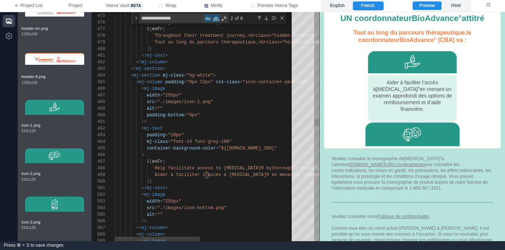
type textarea "**********"
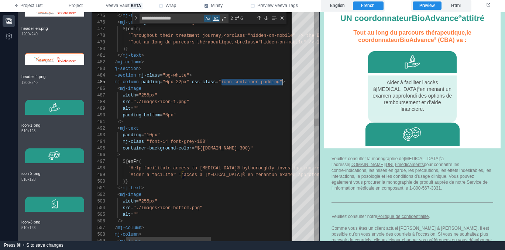
scroll to position [27, 189]
type textarea "**********"
click at [257, 19] on div "Previous Match (⇧Enter)" at bounding box center [259, 18] width 6 height 6
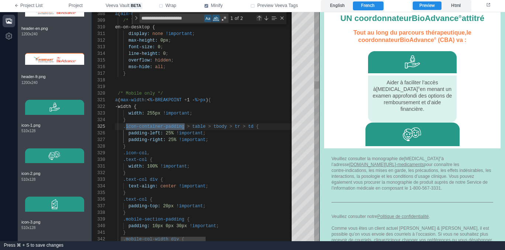
scroll to position [66, 83]
click at [173, 150] on div ".icon-col ," at bounding box center [291, 153] width 378 height 7
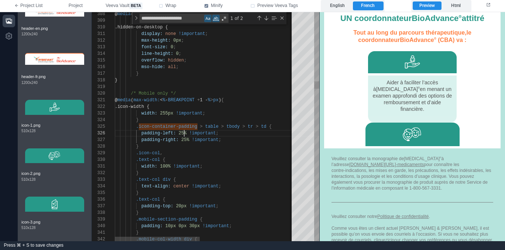
scroll to position [33, 69]
click at [184, 134] on div "308 309 310 311 312 313 314 315 316 317 318 319 320 321 322 323 324 325 326 327…" at bounding box center [205, 126] width 227 height 229
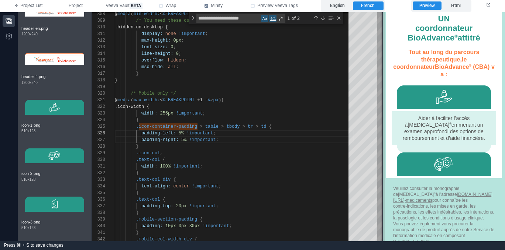
scroll to position [481, 0]
drag, startPoint x: 319, startPoint y: 132, endPoint x: 382, endPoint y: 132, distance: 63.5
click at [382, 132] on span at bounding box center [383, 126] width 4 height 229
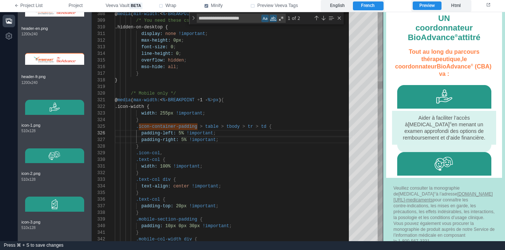
scroll to position [40, 67]
click at [182, 141] on span "5%" at bounding box center [183, 140] width 5 height 5
click at [179, 134] on span "5%" at bounding box center [181, 133] width 5 height 5
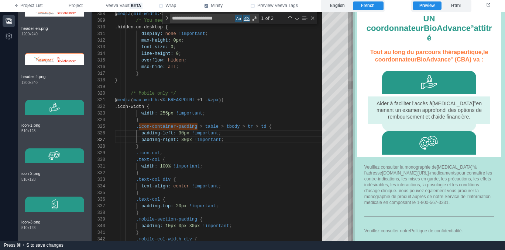
scroll to position [415, 0]
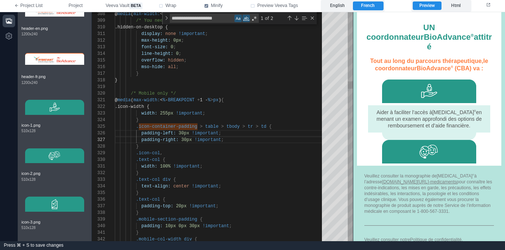
drag, startPoint x: 384, startPoint y: 134, endPoint x: 348, endPoint y: 129, distance: 36.9
click at [354, 128] on span at bounding box center [353, 126] width 4 height 229
click at [191, 147] on div "}" at bounding box center [221, 147] width 212 height 7
click at [183, 138] on span "30px" at bounding box center [186, 140] width 11 height 5
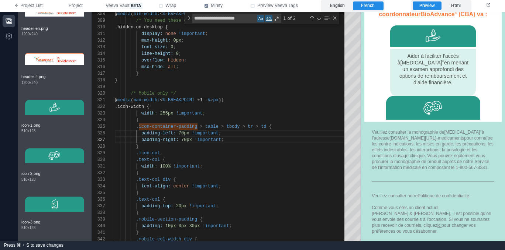
scroll to position [390, 0]
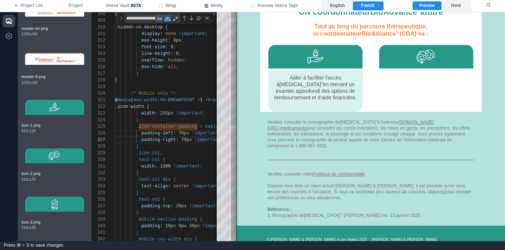
drag, startPoint x: 354, startPoint y: 102, endPoint x: 237, endPoint y: 121, distance: 118.0
click at [237, 121] on span at bounding box center [236, 126] width 4 height 229
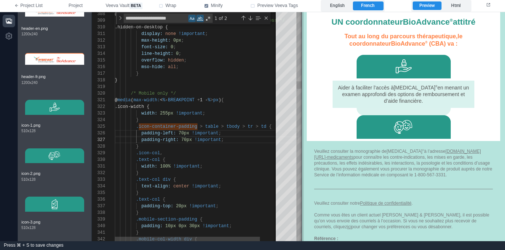
scroll to position [407, 0]
drag, startPoint x: 237, startPoint y: 121, endPoint x: 303, endPoint y: 120, distance: 65.7
click at [303, 120] on span at bounding box center [302, 126] width 4 height 229
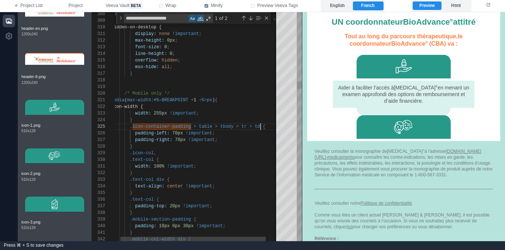
scroll to position [27, 152]
click at [261, 126] on span at bounding box center [261, 126] width 3 height 5
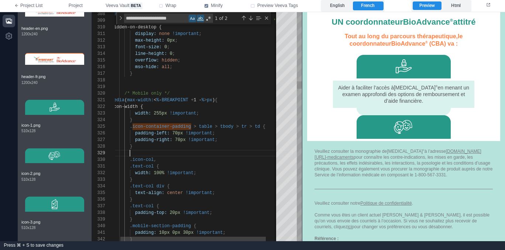
paste textarea "**********"
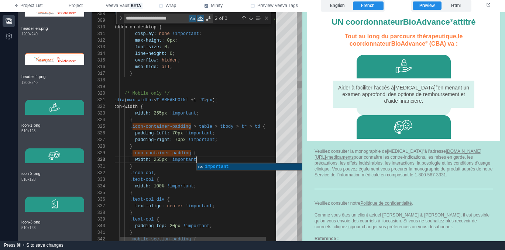
scroll to position [60, 91]
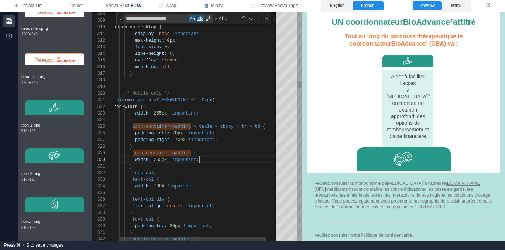
click at [203, 167] on div "}" at bounding box center [200, 166] width 184 height 7
click at [175, 132] on div "308 309 310 311 312 313 314 315 316 317 318 319 320 321 322 323 324 325 326 327…" at bounding box center [197, 126] width 210 height 229
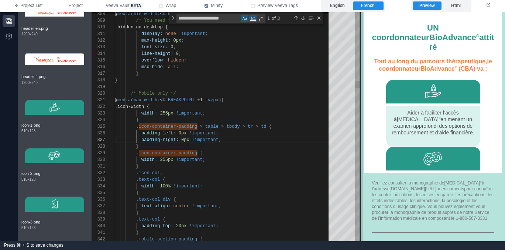
scroll to position [425, 0]
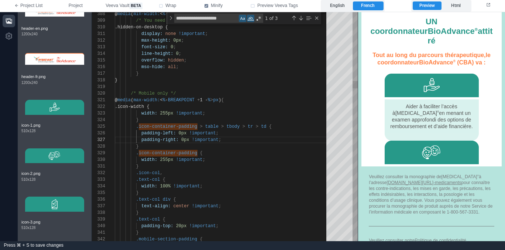
drag, startPoint x: 300, startPoint y: 105, endPoint x: 246, endPoint y: 142, distance: 66.1
click at [355, 104] on div "308 309 310 311 312 313 314 315 316 317 318 319 320 321 322 323 324 325 326 327…" at bounding box center [298, 126] width 413 height 229
drag, startPoint x: 176, startPoint y: 163, endPoint x: 184, endPoint y: 160, distance: 8.6
click at [176, 163] on div "}" at bounding box center [223, 166] width 217 height 7
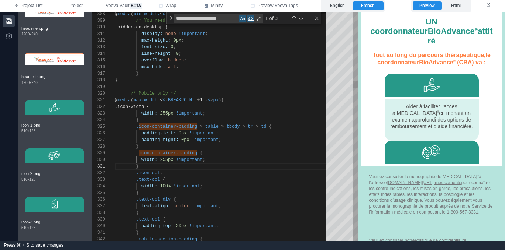
drag, startPoint x: 179, startPoint y: 152, endPoint x: 197, endPoint y: 152, distance: 17.3
click at [179, 152] on span ".icon-container-padding" at bounding box center [166, 153] width 61 height 5
click at [196, 153] on span ".icon-container-padding" at bounding box center [166, 153] width 61 height 5
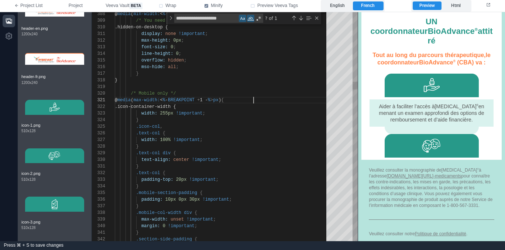
scroll to position [7, 83]
click at [179, 121] on div "}" at bounding box center [223, 120] width 217 height 7
drag, startPoint x: 192, startPoint y: 104, endPoint x: 139, endPoint y: 107, distance: 53.2
click at [294, 17] on div "Previous Match (⇧Enter)" at bounding box center [294, 18] width 6 height 6
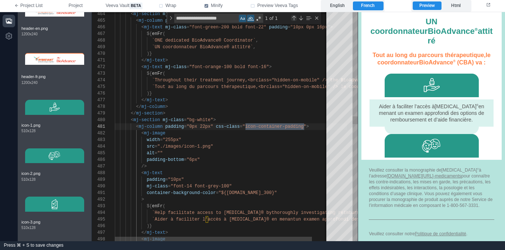
scroll to position [0, 189]
click at [304, 127] on span ""icon-container-padding"" at bounding box center [274, 126] width 64 height 5
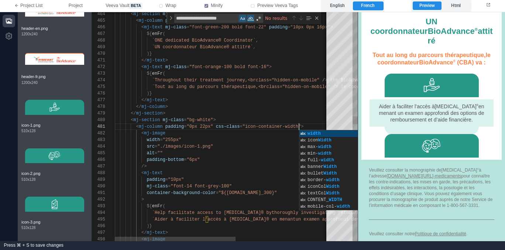
scroll to position [0, 184]
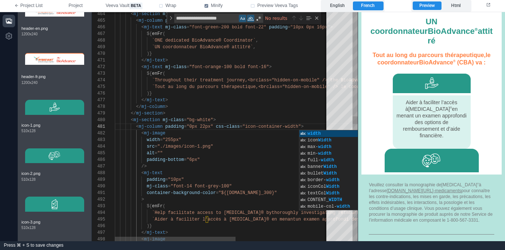
click at [260, 149] on div "src = "./images/icon-1.png"" at bounding box center [304, 147] width 378 height 7
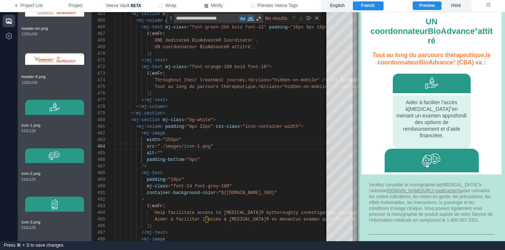
type textarea "**********"
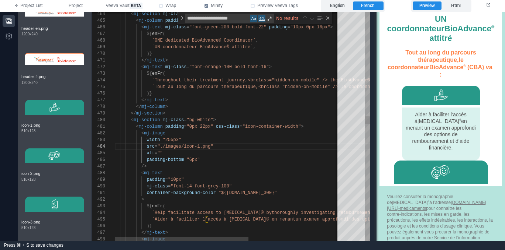
scroll to position [508, 0]
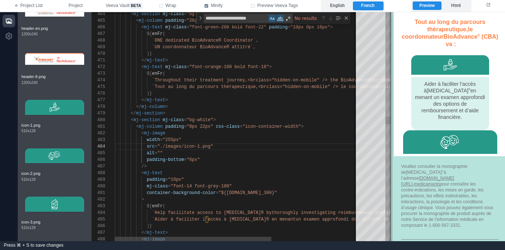
drag, startPoint x: 357, startPoint y: 114, endPoint x: 390, endPoint y: 96, distance: 37.1
click at [390, 96] on span at bounding box center [390, 126] width 4 height 229
click at [255, 137] on div "width = "255px"" at bounding box center [304, 140] width 378 height 7
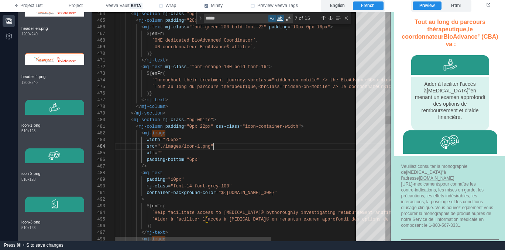
click at [234, 144] on div "src = "./images/icon-1.png"" at bounding box center [304, 147] width 378 height 7
drag, startPoint x: 246, startPoint y: 127, endPoint x: 298, endPoint y: 124, distance: 52.1
type textarea "**********"
click at [325, 20] on div "Previous Match (⇧Enter)" at bounding box center [323, 18] width 6 height 6
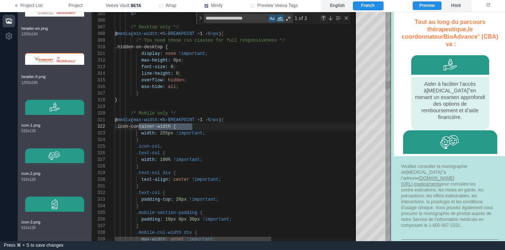
scroll to position [66, 77]
click at [168, 141] on div "}" at bounding box center [304, 140] width 378 height 7
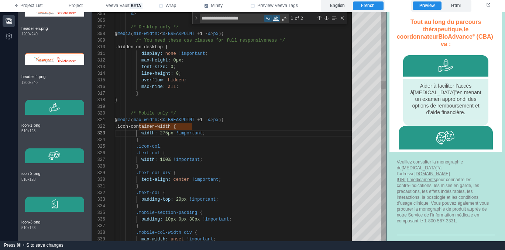
drag, startPoint x: 391, startPoint y: 90, endPoint x: 256, endPoint y: 104, distance: 135.7
click at [386, 90] on span at bounding box center [386, 126] width 4 height 229
drag, startPoint x: 175, startPoint y: 141, endPoint x: 168, endPoint y: 135, distance: 9.4
click at [175, 141] on div "}" at bounding box center [236, 140] width 242 height 7
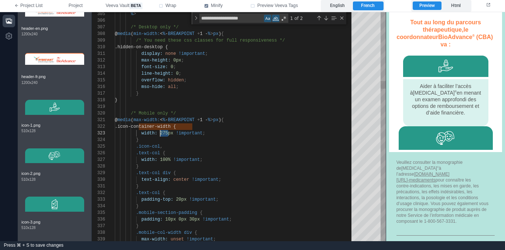
scroll to position [13, 45]
drag, startPoint x: 167, startPoint y: 133, endPoint x: 160, endPoint y: 132, distance: 7.8
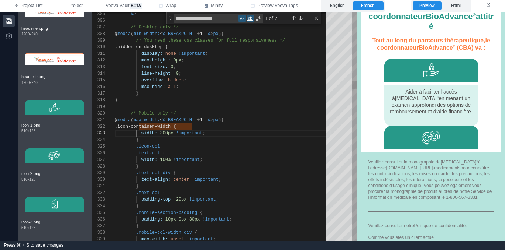
scroll to position [402, 0]
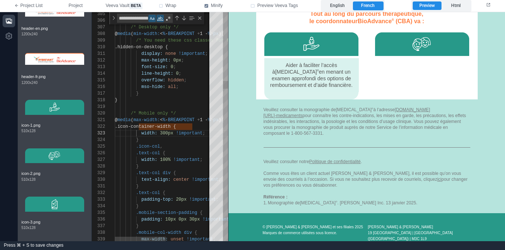
drag, startPoint x: 387, startPoint y: 96, endPoint x: 176, endPoint y: 135, distance: 213.9
click at [228, 105] on span at bounding box center [228, 126] width 4 height 229
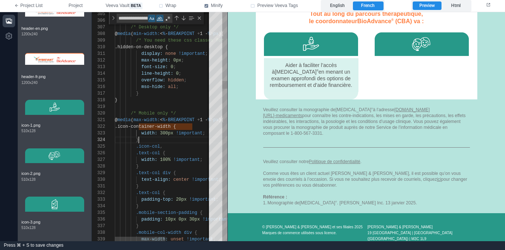
scroll to position [20, 24]
click at [159, 138] on div "}" at bounding box center [207, 140] width 184 height 7
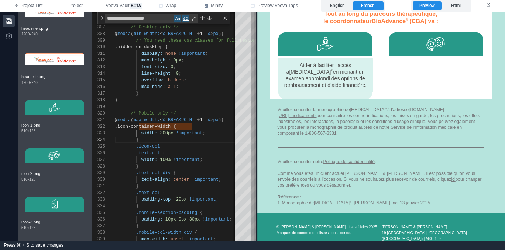
drag, startPoint x: 226, startPoint y: 115, endPoint x: 255, endPoint y: 111, distance: 29.0
click at [255, 111] on span at bounding box center [256, 126] width 4 height 229
click at [188, 142] on div "}" at bounding box center [207, 140] width 184 height 7
click at [208, 18] on div "Next Match (Enter)" at bounding box center [209, 18] width 6 height 6
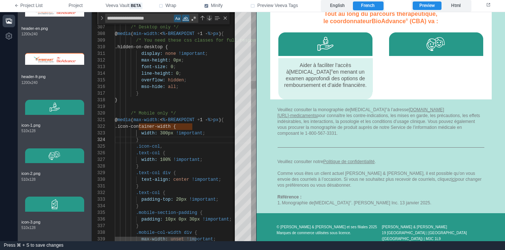
scroll to position [0, 184]
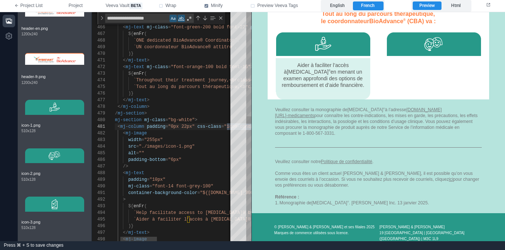
drag, startPoint x: 258, startPoint y: 146, endPoint x: 253, endPoint y: 145, distance: 4.9
click at [253, 145] on div "464 465 466 467 468 469 470 471 472 473 474 475 476 477 478 479 480 481 482 483…" at bounding box center [298, 126] width 413 height 229
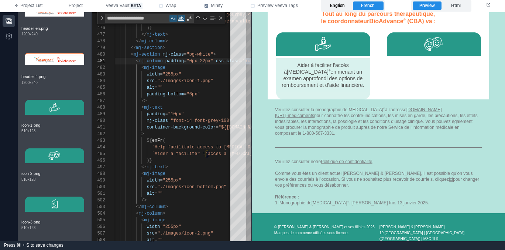
click at [343, 8] on label "English" at bounding box center [337, 5] width 30 height 9
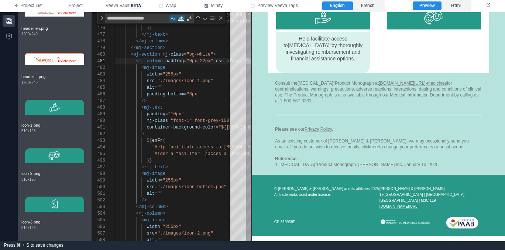
scroll to position [376, 0]
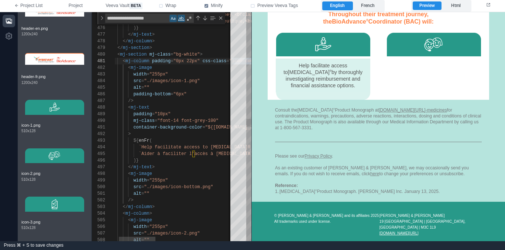
drag, startPoint x: 168, startPoint y: 112, endPoint x: 175, endPoint y: 108, distance: 8.1
click at [168, 112] on div "474 475 476 477 478 479 480 481 482 483 484 485 486 487 488 489 490 491 492 493…" at bounding box center [171, 126] width 159 height 229
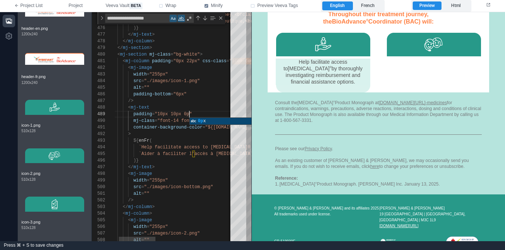
scroll to position [53, 91]
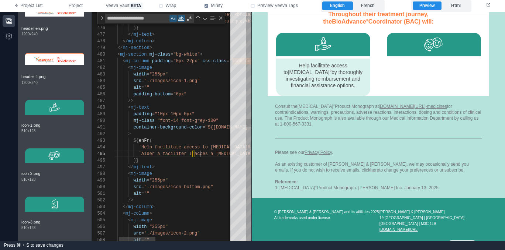
drag, startPoint x: 201, startPoint y: 151, endPoint x: 202, endPoint y: 155, distance: 4.1
click at [201, 152] on span "`Aider à faciliter l’accès à [MEDICAL_DATA]® en menant" at bounding box center [211, 154] width 144 height 5
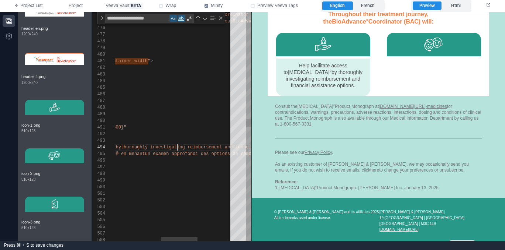
click at [177, 147] on span "thoroughly investigating reimbursement and" at bounding box center [176, 147] width 111 height 5
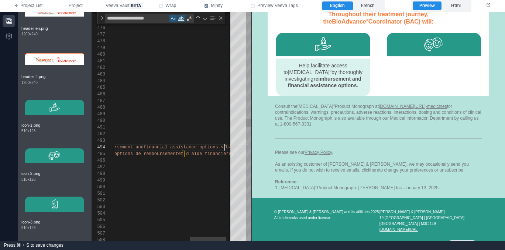
scroll to position [20, 357]
paste textarea "****"
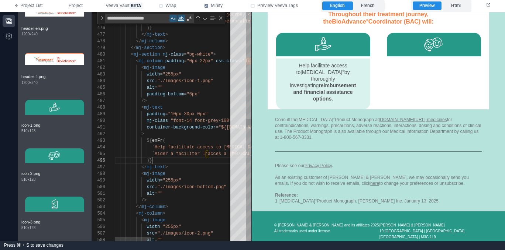
scroll to position [33, 37]
click at [183, 163] on div ")}" at bounding box center [305, 161] width 381 height 7
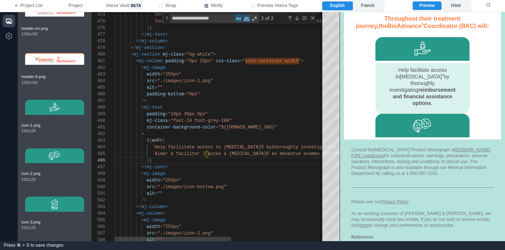
scroll to position [376, 0]
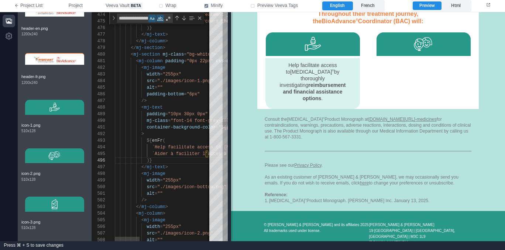
drag, startPoint x: 250, startPoint y: 107, endPoint x: 235, endPoint y: 99, distance: 17.2
click at [233, 100] on span at bounding box center [231, 126] width 4 height 229
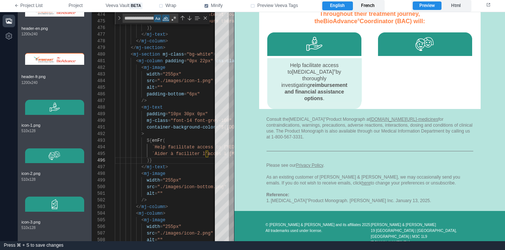
click at [369, 4] on label "French" at bounding box center [368, 5] width 30 height 9
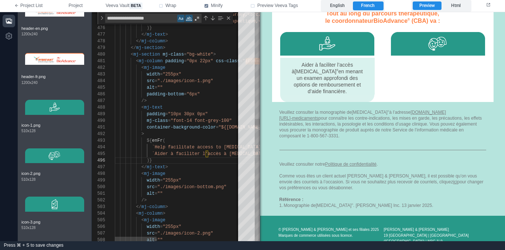
drag, startPoint x: 233, startPoint y: 46, endPoint x: 260, endPoint y: 48, distance: 27.0
click at [260, 45] on span at bounding box center [260, 126] width 4 height 229
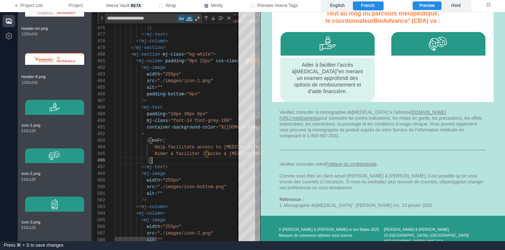
scroll to position [33, 37]
drag, startPoint x: 179, startPoint y: 160, endPoint x: 186, endPoint y: 162, distance: 6.7
click at [179, 160] on div ")}" at bounding box center [304, 161] width 378 height 7
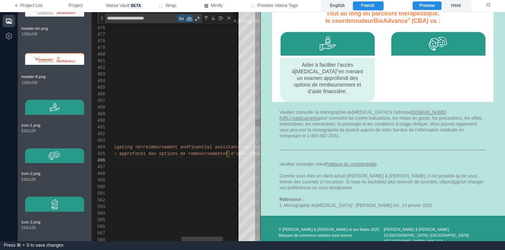
click at [138, 152] on div "474 475 476 477 478 479 480 481 482 483 484 485 486 487 488 489 490 491 492 493…" at bounding box center [176, 126] width 168 height 229
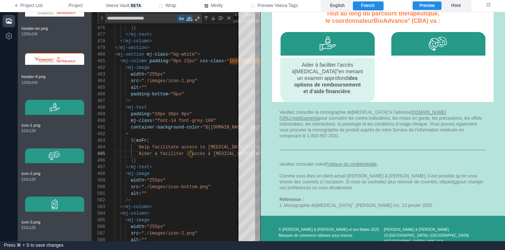
click at [309, 85] on b "des options de remboursement et d’aide financière" at bounding box center [327, 84] width 66 height 19
click at [174, 172] on div "< mj-image" at bounding box center [299, 174] width 400 height 7
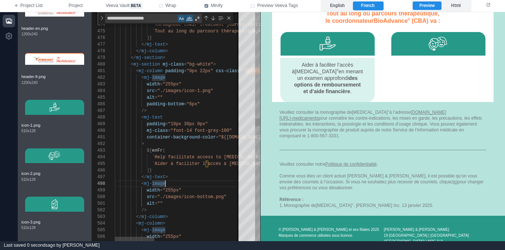
click at [177, 174] on div "</ mj-text >" at bounding box center [315, 177] width 400 height 7
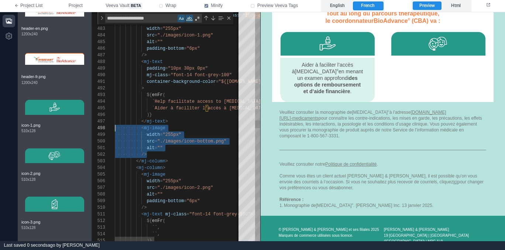
scroll to position [46, 0]
drag, startPoint x: 174, startPoint y: 157, endPoint x: 144, endPoint y: 150, distance: 31.8
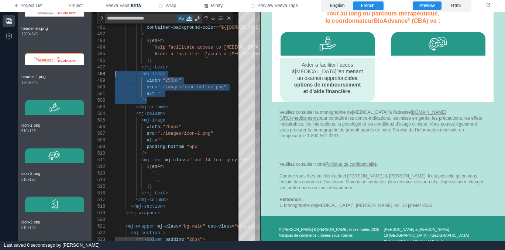
click at [188, 191] on div "</ mj-text >" at bounding box center [315, 193] width 400 height 7
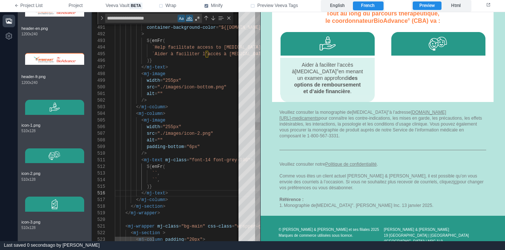
scroll to position [40, 27]
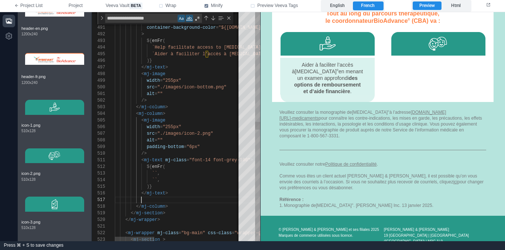
paste textarea "**********"
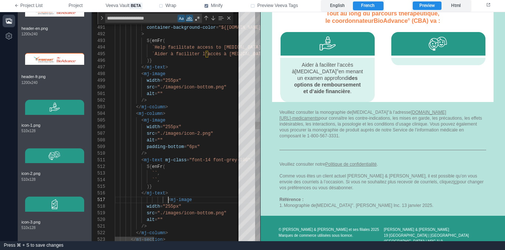
click at [169, 198] on span "<" at bounding box center [169, 200] width 3 height 5
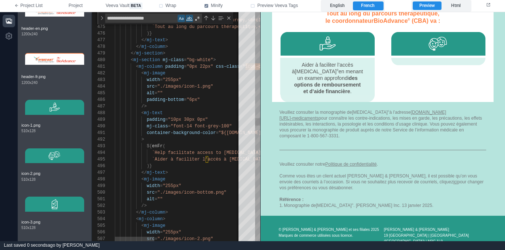
drag, startPoint x: 165, startPoint y: 66, endPoint x: 172, endPoint y: 70, distance: 7.9
click at [165, 66] on div "490 491 492 493 494 495 496 497 498 499 500 501 502 503 504 505 506 507 489 488…" at bounding box center [176, 126] width 168 height 229
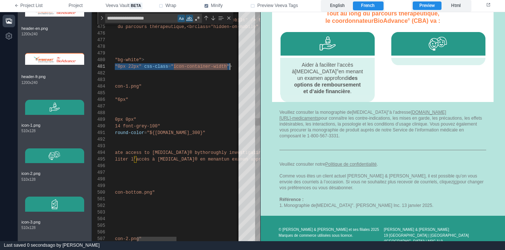
scroll to position [0, 187]
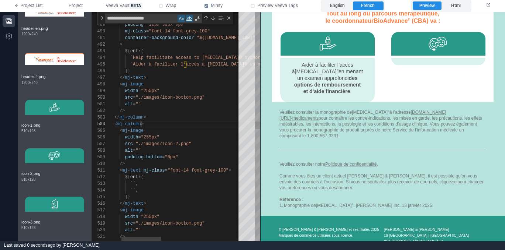
drag, startPoint x: 141, startPoint y: 124, endPoint x: 148, endPoint y: 126, distance: 6.9
click at [142, 124] on span ">" at bounding box center [142, 124] width 3 height 5
paste textarea "**********"
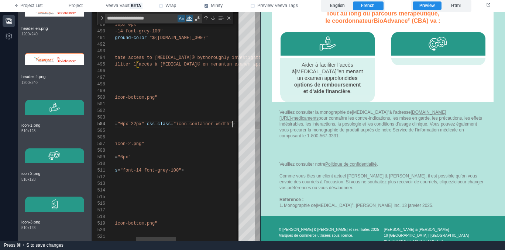
scroll to position [20, 187]
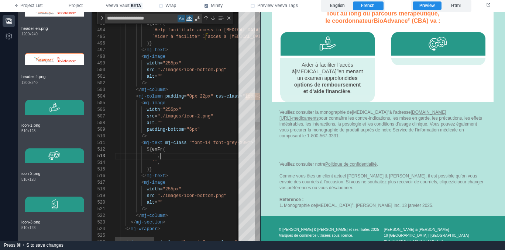
click at [191, 156] on div "`` ," at bounding box center [315, 156] width 400 height 7
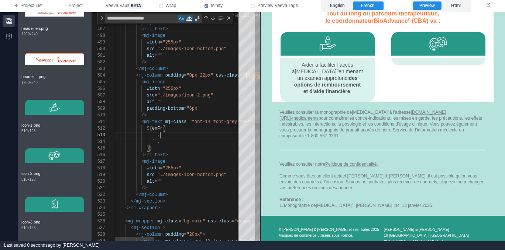
scroll to position [13, 40]
click at [155, 134] on span "``" at bounding box center [154, 135] width 5 height 5
click at [165, 148] on div ")}" at bounding box center [315, 148] width 400 height 7
click at [155, 135] on span "``" at bounding box center [154, 135] width 5 height 5
paste textarea "**********"
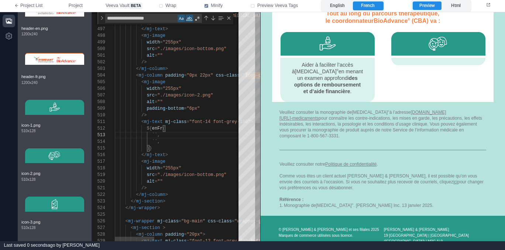
scroll to position [13, 277]
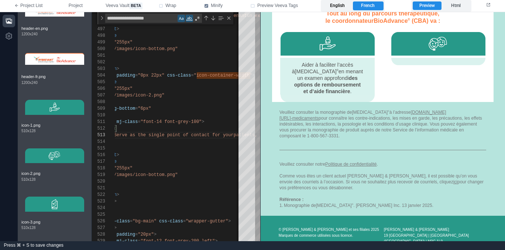
drag, startPoint x: 342, startPoint y: 6, endPoint x: 342, endPoint y: 10, distance: 4.9
click at [342, 6] on label "English" at bounding box center [337, 5] width 30 height 9
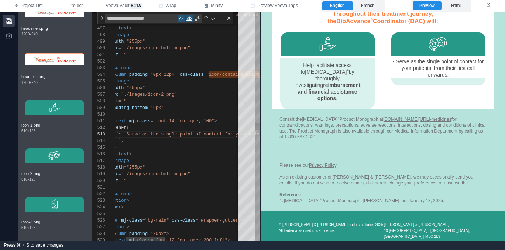
click at [161, 135] on div "495 496 497 498 499 500 501 502 503 504 505 506 507 508 509 510 511 512 513 514…" at bounding box center [176, 126] width 168 height 229
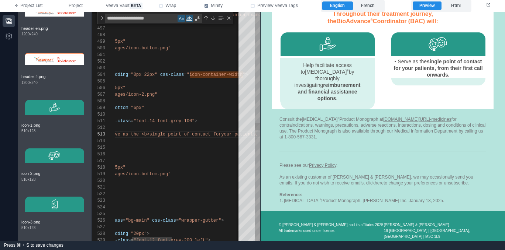
click at [211, 133] on div "495 496 497 498 499 500 501 502 503 504 505 506 507 508 509 510 511 512 513 514…" at bounding box center [176, 126] width 168 height 229
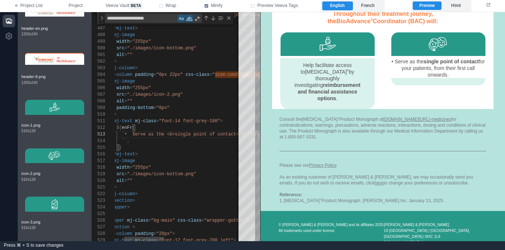
click at [132, 134] on span "`• Serve as the <b>single point of contact</b> for" at bounding box center [189, 134] width 135 height 5
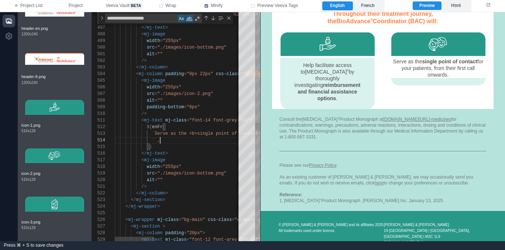
click at [176, 138] on div "`` ," at bounding box center [315, 140] width 400 height 7
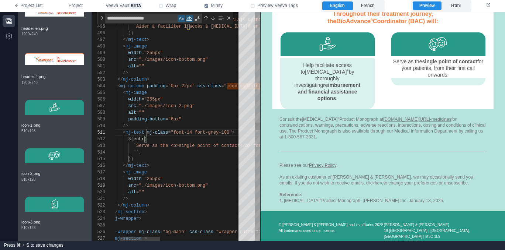
scroll to position [0, 51]
click at [147, 133] on span "mj-class" at bounding box center [157, 132] width 21 height 5
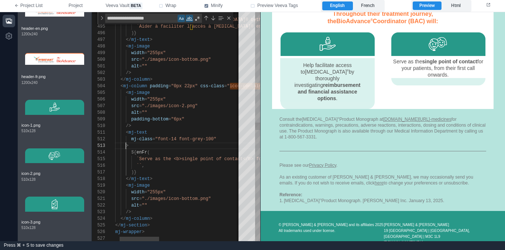
scroll to position [7, 27]
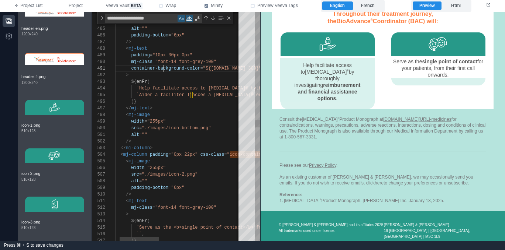
click at [163, 67] on span "container-background-color" at bounding box center [165, 68] width 69 height 5
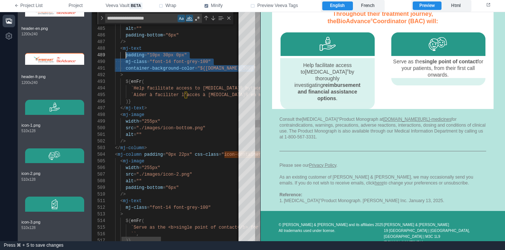
scroll to position [53, 32]
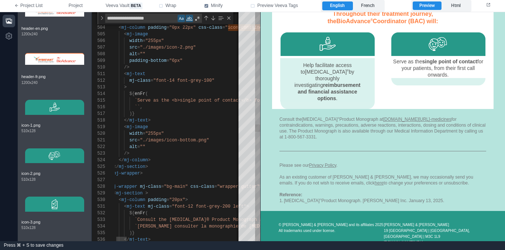
paste textarea "**********"
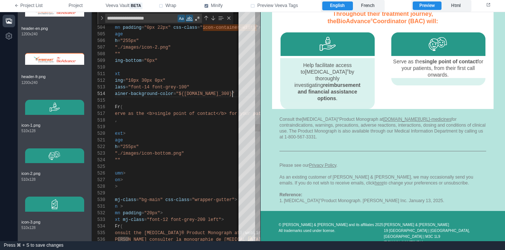
scroll to position [20, 160]
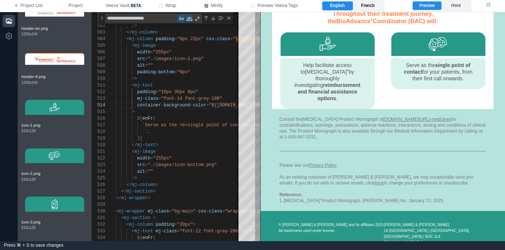
click at [376, 6] on label "French" at bounding box center [368, 5] width 30 height 9
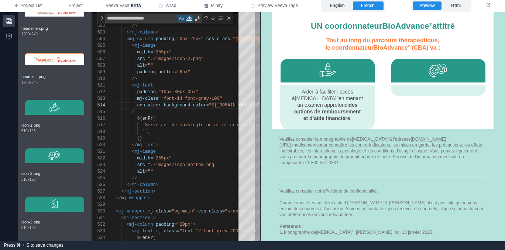
scroll to position [403, 0]
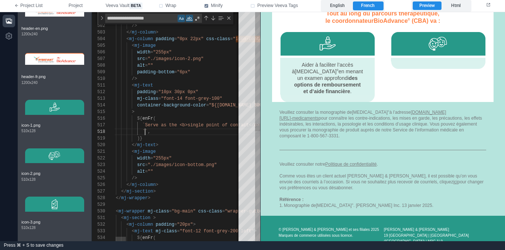
click at [145, 130] on div "502 503 504 505 506 507 508 509 510 511 516 517 518 519 512 515 520 521 522 523…" at bounding box center [176, 126] width 168 height 229
paste textarea "**********"
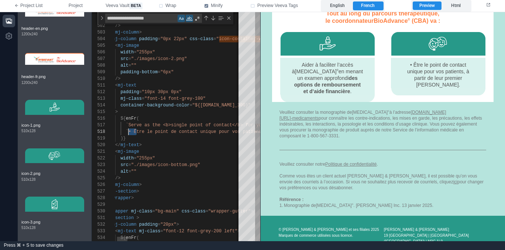
scroll to position [46, 40]
click at [149, 132] on span "`Être le point de contact unique pour vos" at bounding box center [180, 131] width 109 height 5
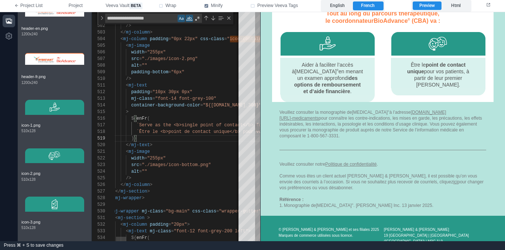
click at [182, 91] on div "502 503 504 505 506 507 508 509 510 511 516 517 518 519 512 515 520 521 522 523…" at bounding box center [176, 126] width 168 height 229
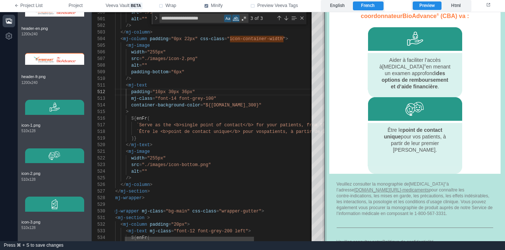
scroll to position [394, 0]
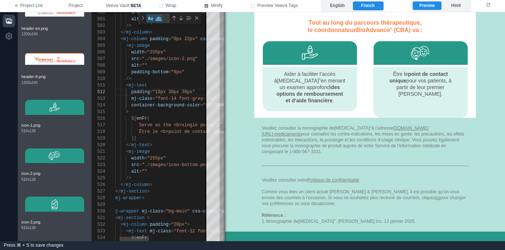
drag, startPoint x: 260, startPoint y: 110, endPoint x: 226, endPoint y: 108, distance: 34.7
click at [225, 109] on span at bounding box center [225, 126] width 4 height 229
click at [335, 8] on label "English" at bounding box center [337, 5] width 30 height 9
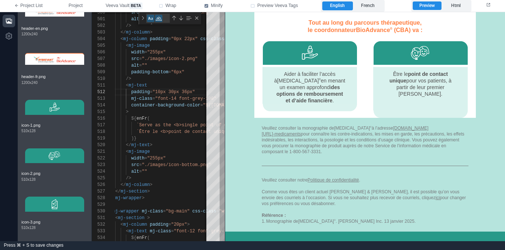
scroll to position [367, 0]
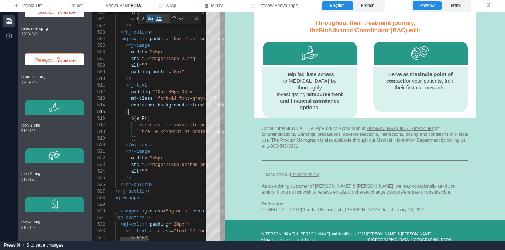
click at [178, 113] on div ">" at bounding box center [252, 112] width 307 height 7
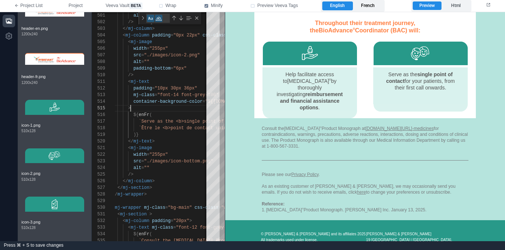
click at [376, 5] on label "French" at bounding box center [368, 5] width 30 height 9
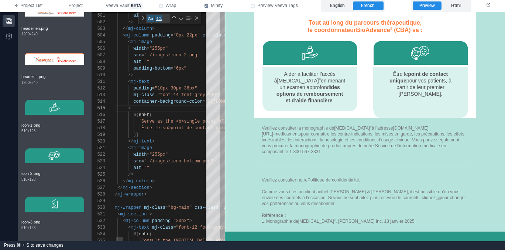
scroll to position [60, 53]
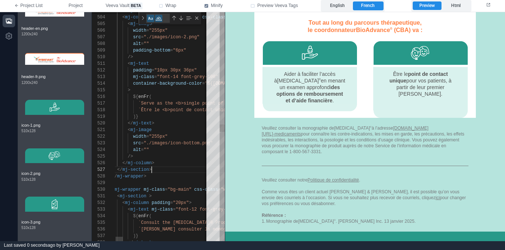
drag, startPoint x: 162, startPoint y: 169, endPoint x: 165, endPoint y: 168, distance: 3.7
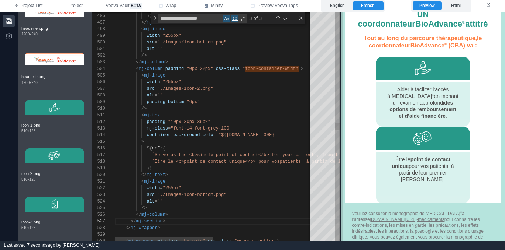
scroll to position [402, 0]
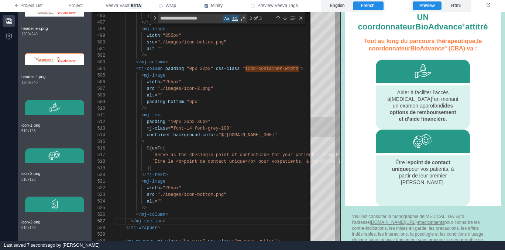
drag, startPoint x: 224, startPoint y: 82, endPoint x: 308, endPoint y: 100, distance: 85.7
click at [340, 81] on span at bounding box center [340, 126] width 4 height 229
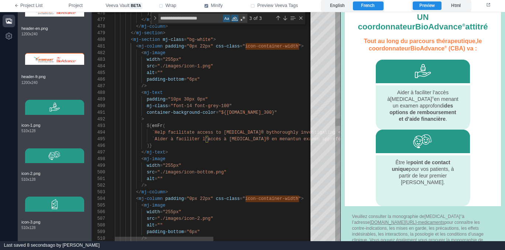
scroll to position [13, 53]
click at [198, 192] on div "</ mj-column >" at bounding box center [313, 192] width 397 height 7
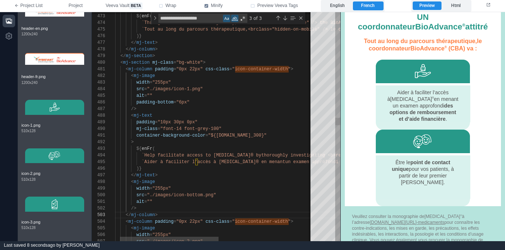
scroll to position [20, 98]
click at [245, 91] on div "src = "./images/icon-1.png"" at bounding box center [302, 89] width 397 height 7
drag, startPoint x: 237, startPoint y: 68, endPoint x: 289, endPoint y: 67, distance: 52.0
click at [278, 17] on div "Previous Match (⇧Enter)" at bounding box center [278, 18] width 6 height 6
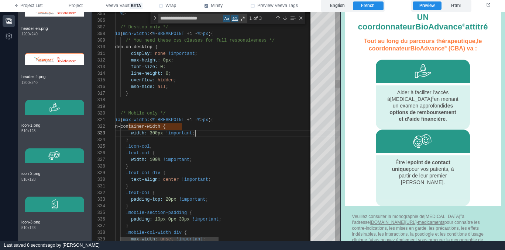
click at [215, 132] on div "width: 300px !important ;" at bounding box center [302, 133] width 397 height 7
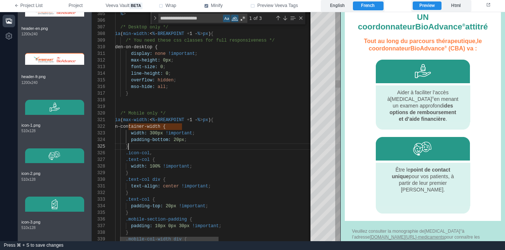
scroll to position [27, 24]
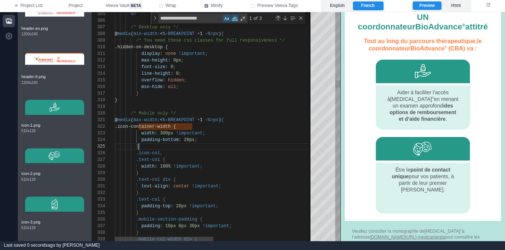
click at [279, 18] on div "Previous Match (⇧Enter)" at bounding box center [278, 18] width 6 height 6
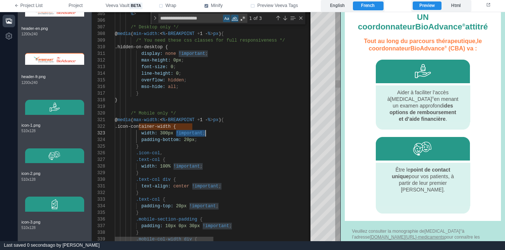
scroll to position [13, 88]
drag, startPoint x: 177, startPoint y: 133, endPoint x: 205, endPoint y: 138, distance: 28.4
drag, startPoint x: 195, startPoint y: 139, endPoint x: 199, endPoint y: 139, distance: 4.1
click at [196, 139] on span ";" at bounding box center [195, 140] width 3 height 5
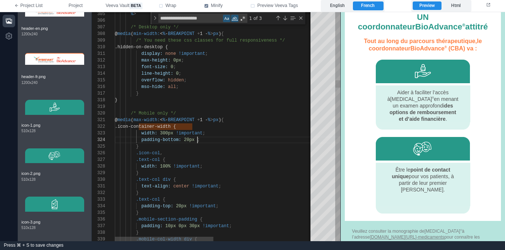
paste textarea "**********"
click at [204, 145] on div "}" at bounding box center [313, 147] width 397 height 7
click at [280, 17] on div "Previous Match (⇧Enter)" at bounding box center [278, 18] width 6 height 6
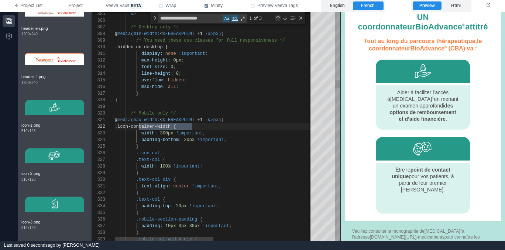
click at [279, 17] on div "Previous Match (⇧Enter)" at bounding box center [278, 18] width 6 height 6
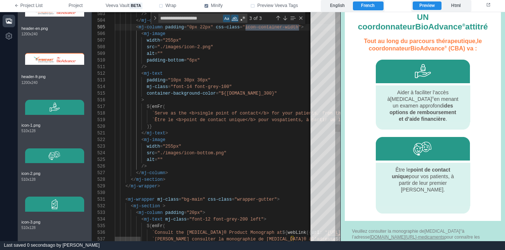
scroll to position [40, 53]
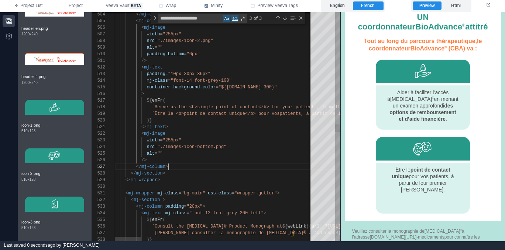
scroll to position [46, 51]
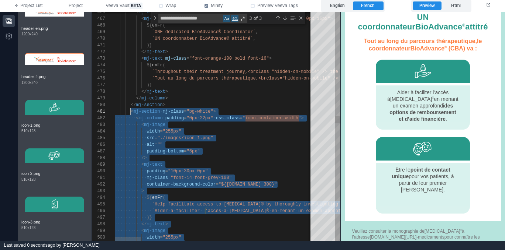
scroll to position [0, 16]
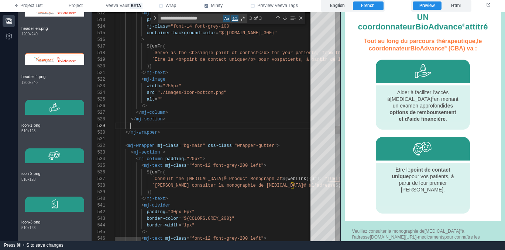
paste textarea "**********"
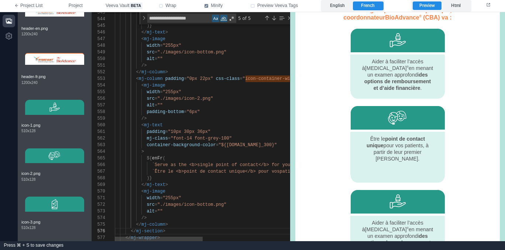
scroll to position [426, 0]
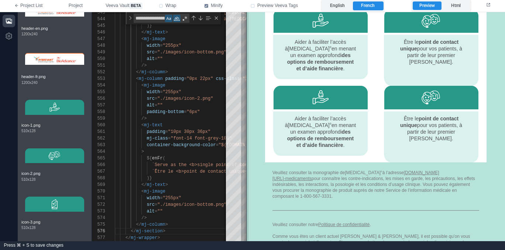
drag, startPoint x: 338, startPoint y: 139, endPoint x: 247, endPoint y: 135, distance: 90.5
click at [247, 135] on span at bounding box center [246, 126] width 4 height 229
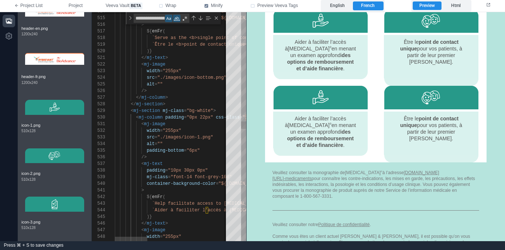
scroll to position [53, 98]
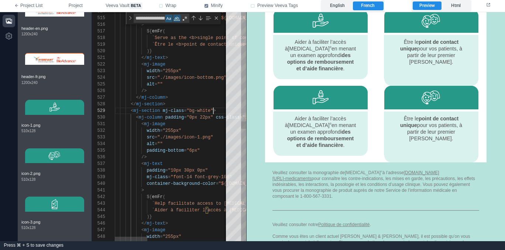
click at [212, 110] on span ""bg-white"" at bounding box center [199, 110] width 27 height 5
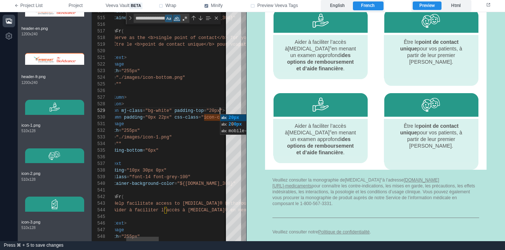
scroll to position [33, 32]
click at [203, 160] on div "/>" at bounding box center [271, 157] width 397 height 7
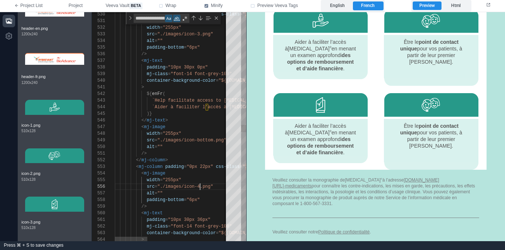
scroll to position [33, 85]
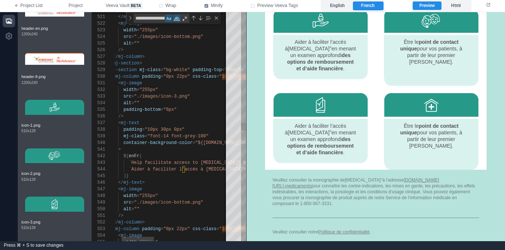
click at [131, 163] on div "543 544 545 546 547 542 541 540 539 538 537 536 535 534 533 532 531 530 548 549…" at bounding box center [169, 126] width 154 height 229
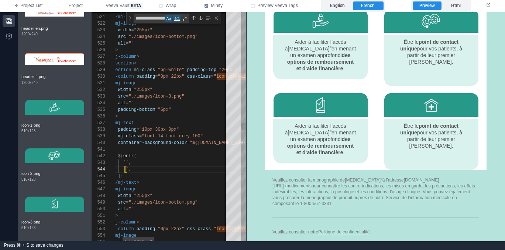
scroll to position [20, 40]
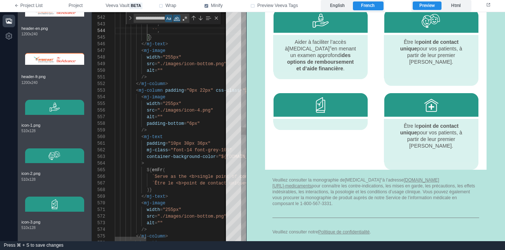
click at [155, 177] on div "543 544 545 546 547 542 541 548 549 550 551 552 553 554 555 556 557 558 559 560…" at bounding box center [169, 126] width 154 height 229
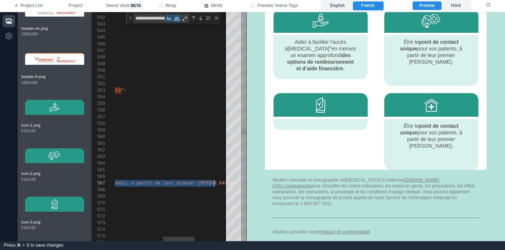
scroll to position [40, 40]
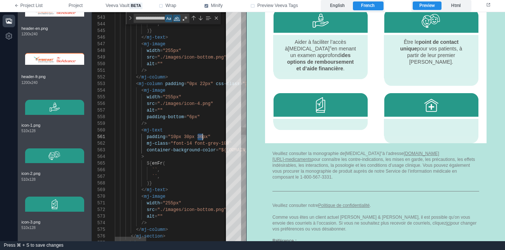
drag, startPoint x: 198, startPoint y: 137, endPoint x: 203, endPoint y: 135, distance: 4.9
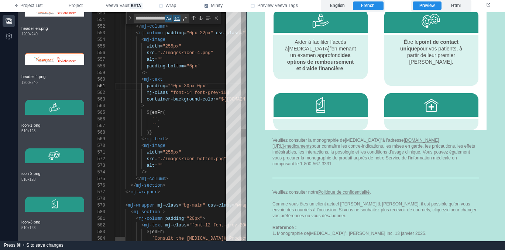
drag, startPoint x: 155, startPoint y: 119, endPoint x: 162, endPoint y: 122, distance: 7.8
click at [155, 119] on span "``" at bounding box center [154, 119] width 5 height 5
paste textarea "**********"
click at [346, 7] on label "English" at bounding box center [337, 5] width 30 height 9
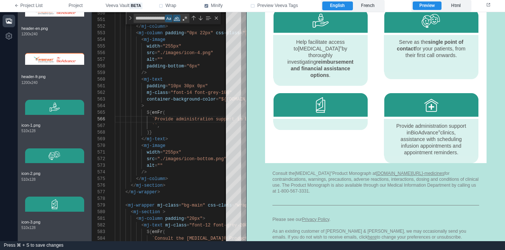
scroll to position [399, 0]
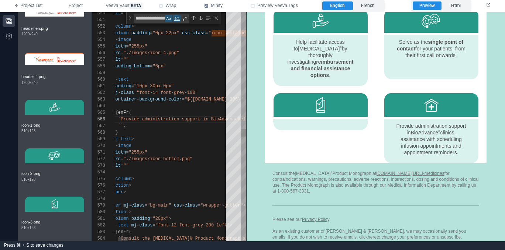
click at [143, 120] on span "`Provide administration support in BioAdvance®" at bounding box center [179, 119] width 122 height 5
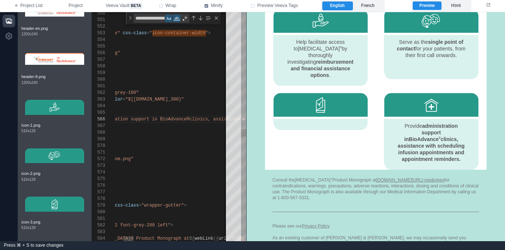
click at [214, 120] on div "550 551 552 553 554 555 556 557 558 559 560 561 562 563 564 565 566 567 568 569…" at bounding box center [169, 126] width 154 height 229
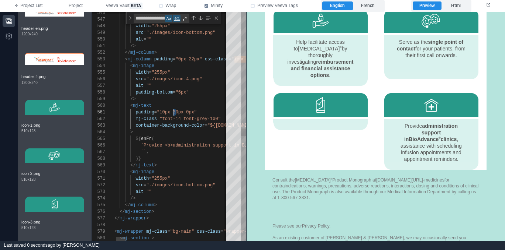
scroll to position [0, 72]
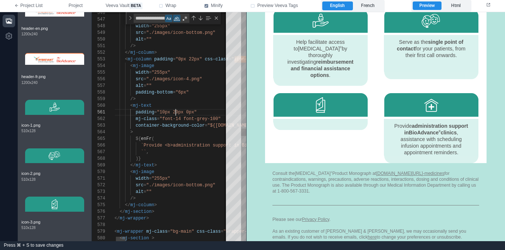
click at [143, 151] on div "550 551 552 553 554 555 556 557 558 559 560 561 562 563 564 565 566 567 568 569…" at bounding box center [169, 126] width 154 height 229
paste textarea "**********"
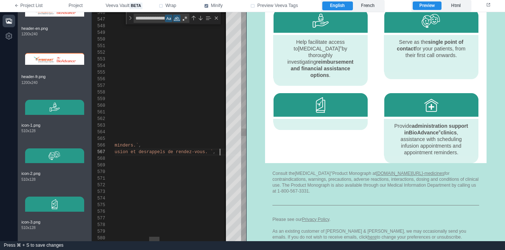
scroll to position [40, 483]
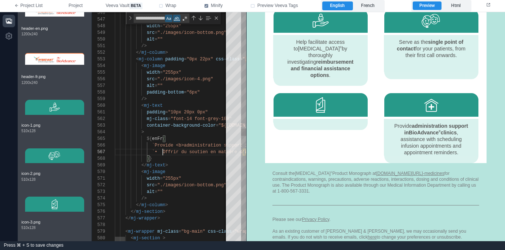
click at [164, 151] on span "`• Offrir du soutien en matière d’administration" at bounding box center [217, 152] width 130 height 5
click at [182, 150] on div "550 551 552 553 554 555 556 557 558 559 560 561 562 563 564 565 566 567 568 569…" at bounding box center [169, 126] width 154 height 229
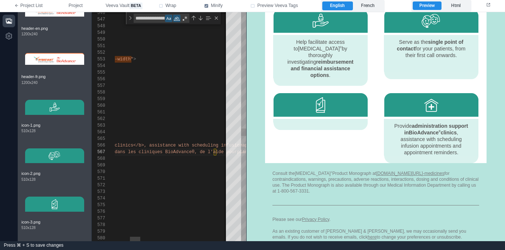
click at [198, 150] on div "550 551 552 553 554 555 556 557 558 559 560 561 562 563 564 565 566 567 568 569…" at bounding box center [169, 126] width 154 height 229
click at [371, 7] on label "French" at bounding box center [368, 5] width 30 height 9
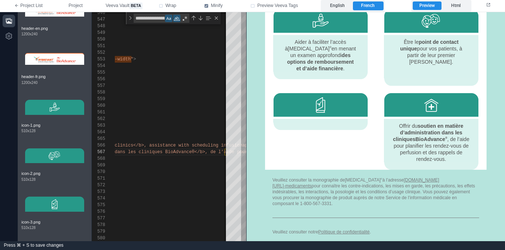
scroll to position [426, 0]
drag, startPoint x: 345, startPoint y: 6, endPoint x: 349, endPoint y: 11, distance: 6.9
click at [345, 6] on label "English" at bounding box center [337, 5] width 30 height 9
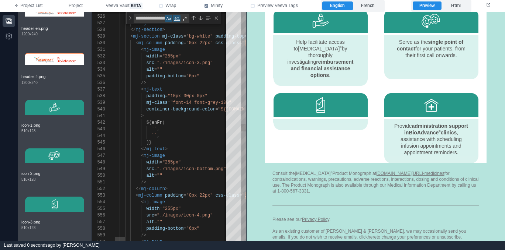
drag, startPoint x: 153, startPoint y: 135, endPoint x: 157, endPoint y: 138, distance: 5.0
click at [153, 135] on span "``" at bounding box center [154, 136] width 5 height 5
paste textarea "**********"
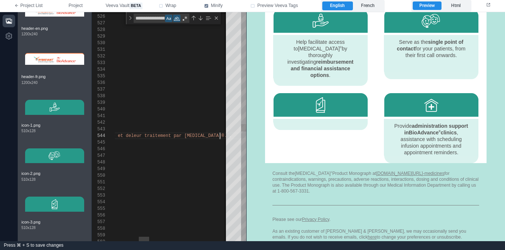
scroll to position [20, 368]
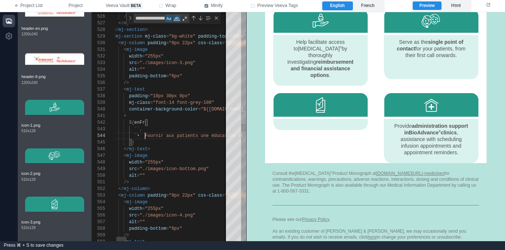
drag, startPoint x: 145, startPoint y: 135, endPoint x: 149, endPoint y: 136, distance: 4.1
click at [369, 4] on label "French" at bounding box center [368, 5] width 30 height 9
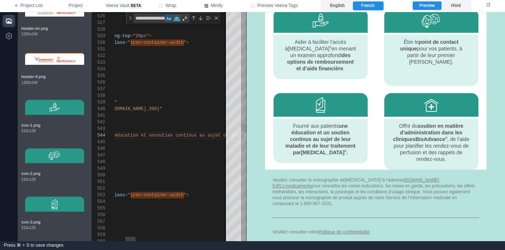
click at [176, 133] on div "550 551 552 553 554 555 556 557 558 559 560 549 548 547 546 545 544 543 542 541…" at bounding box center [169, 126] width 154 height 229
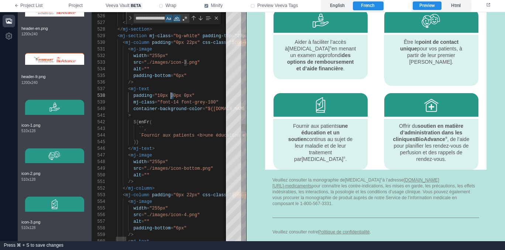
scroll to position [46, 72]
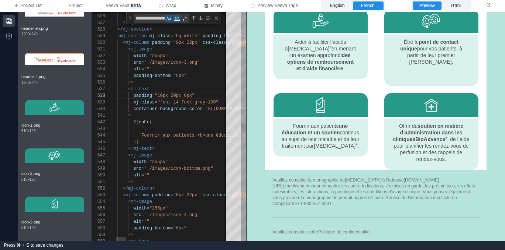
click at [185, 94] on span ""10px 20px 0px"" at bounding box center [175, 95] width 40 height 5
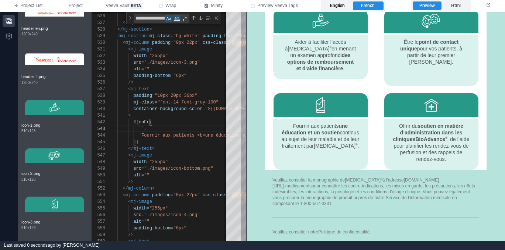
click at [339, 4] on label "English" at bounding box center [337, 5] width 30 height 9
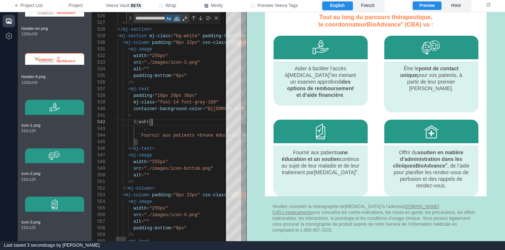
scroll to position [7, 51]
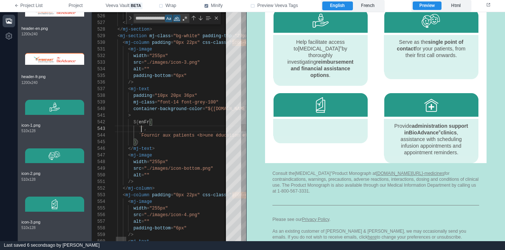
drag, startPoint x: 143, startPoint y: 128, endPoint x: 152, endPoint y: 131, distance: 9.3
click at [143, 128] on span "``" at bounding box center [141, 129] width 5 height 5
paste textarea "**********"
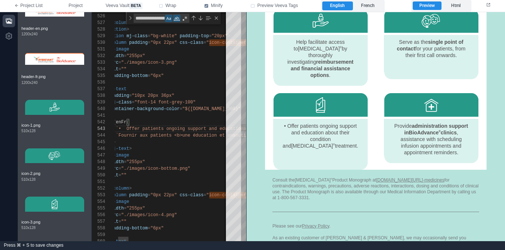
drag, startPoint x: 127, startPoint y: 127, endPoint x: 134, endPoint y: 128, distance: 6.4
click at [127, 127] on span "`• Offer patients ongoing support and education" at bounding box center [180, 129] width 128 height 5
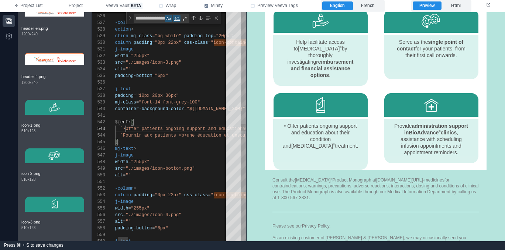
scroll to position [13, 40]
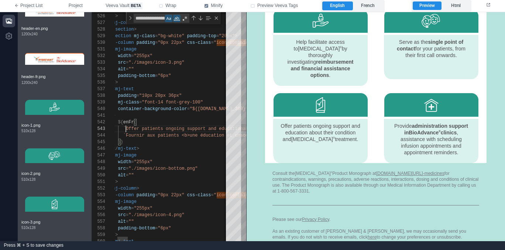
click at [187, 127] on div "550 551 552 553 554 555 556 557 558 559 560 549 548 547 546 545 544 543 542 541…" at bounding box center [169, 126] width 154 height 229
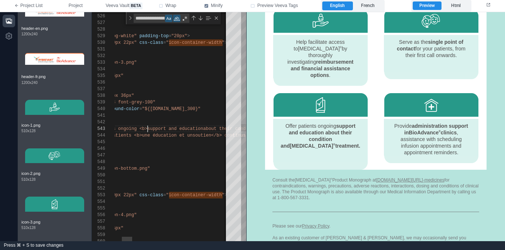
click at [203, 129] on span "`Offer patients ongoing <b>support and education" at bounding box center [140, 129] width 128 height 5
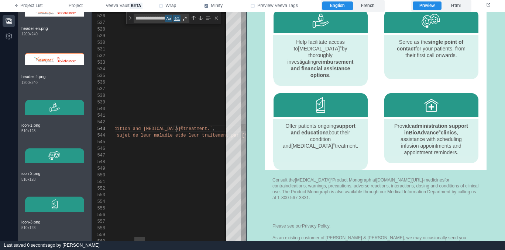
click at [176, 128] on div "550 551 552 553 554 555 556 557 558 559 560 549 548 547 546 545 544 543 542 541…" at bounding box center [169, 126] width 154 height 229
click at [174, 148] on div "</ mj-text >" at bounding box center [470, 149] width 1226 height 7
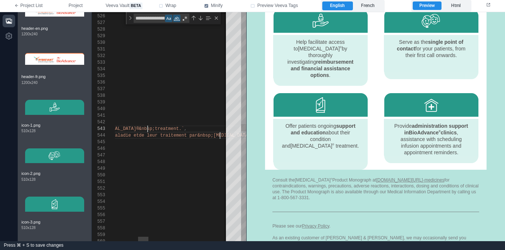
scroll to position [33, 53]
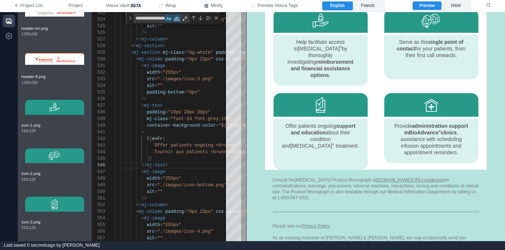
drag, startPoint x: 369, startPoint y: 6, endPoint x: 351, endPoint y: 7, distance: 18.1
click at [369, 6] on label "French" at bounding box center [368, 5] width 30 height 9
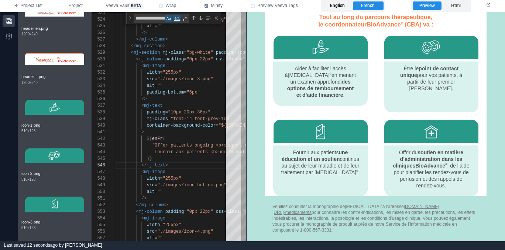
scroll to position [426, 0]
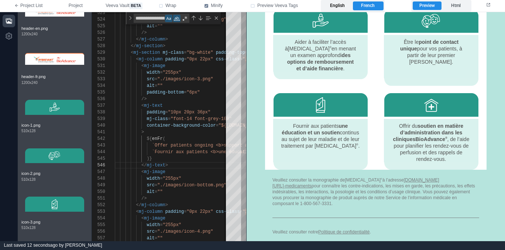
click at [336, 7] on label "English" at bounding box center [337, 5] width 30 height 9
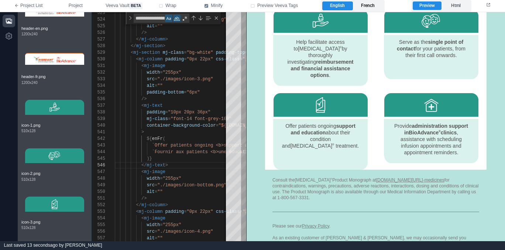
click at [367, 8] on label "French" at bounding box center [368, 5] width 30 height 9
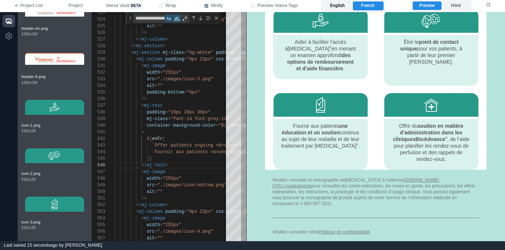
click at [342, 7] on label "English" at bounding box center [337, 5] width 30 height 9
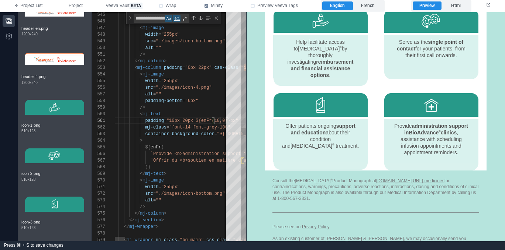
scroll to position [0, 107]
click at [370, 6] on label "French" at bounding box center [368, 5] width 30 height 9
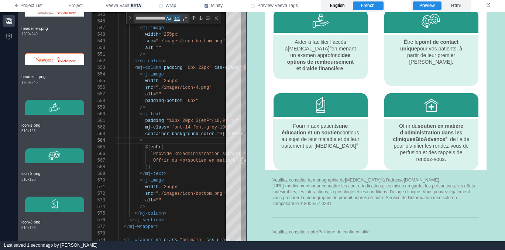
click at [338, 5] on label "English" at bounding box center [337, 5] width 30 height 9
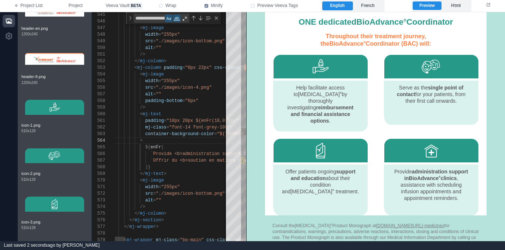
scroll to position [27, 51]
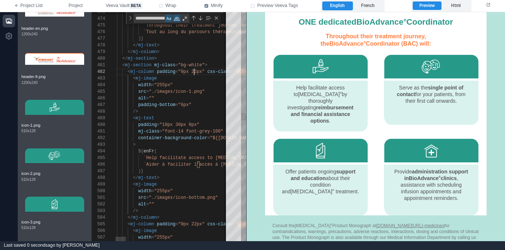
click at [194, 72] on span ""0px 22px"" at bounding box center [191, 71] width 27 height 5
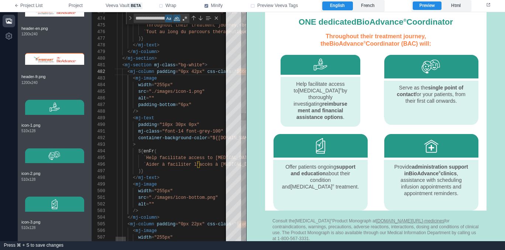
scroll to position [7, 88]
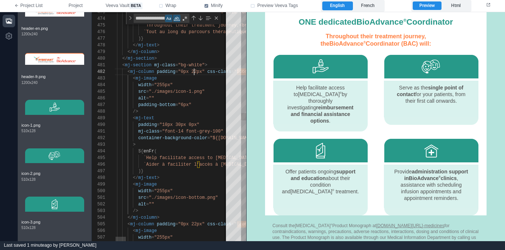
click at [203, 70] on span ""0px 22px"" at bounding box center [191, 71] width 27 height 5
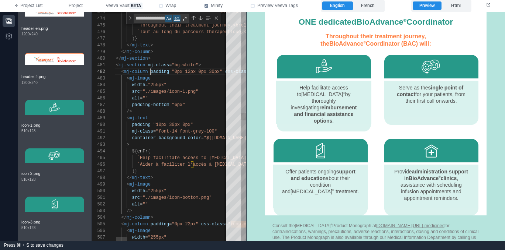
click at [152, 72] on span "padding" at bounding box center [160, 71] width 18 height 5
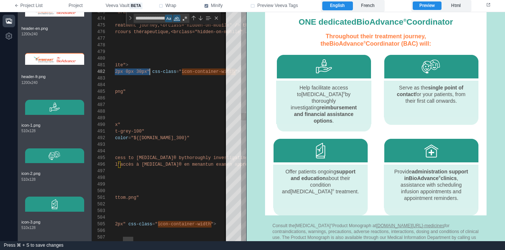
scroll to position [7, 122]
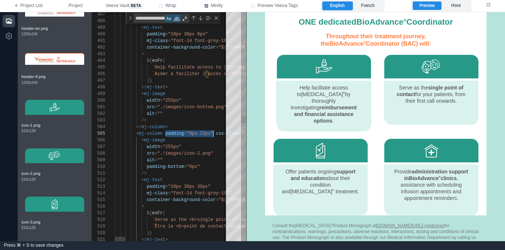
drag, startPoint x: 165, startPoint y: 135, endPoint x: 213, endPoint y: 133, distance: 47.6
paste textarea "*********"
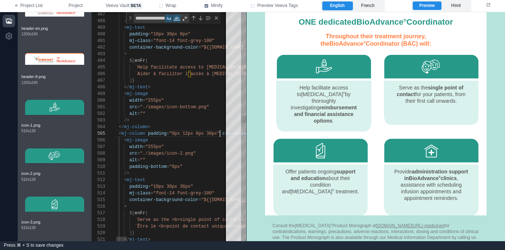
scroll to position [27, 122]
click at [185, 132] on div "487 488 489 490 491 492 493 494 495 496 497 498 499 500 501 502 503 504 505 506…" at bounding box center [169, 126] width 154 height 229
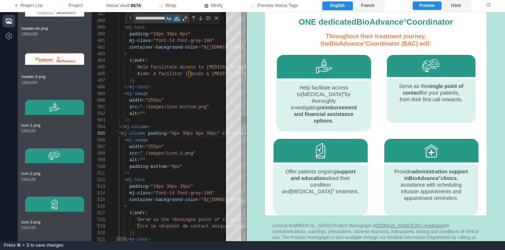
click at [212, 134] on span ""0px 30px 0px 30px"" at bounding box center [194, 133] width 51 height 5
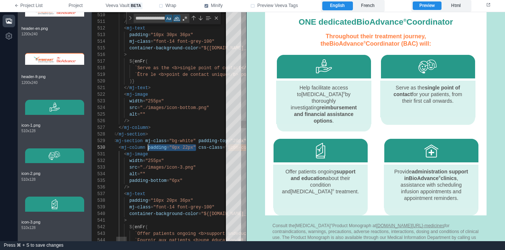
drag, startPoint x: 196, startPoint y: 147, endPoint x: 148, endPoint y: 149, distance: 48.4
paste textarea "*********"
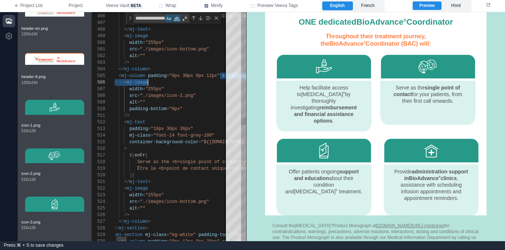
scroll to position [27, 51]
drag, startPoint x: 220, startPoint y: 73, endPoint x: 148, endPoint y: 77, distance: 71.7
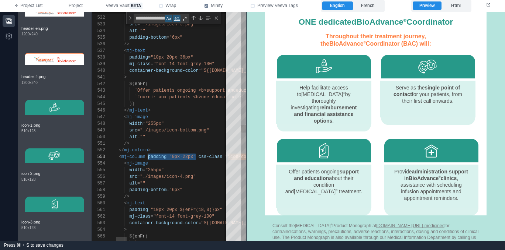
drag, startPoint x: 196, startPoint y: 158, endPoint x: 148, endPoint y: 158, distance: 48.7
paste textarea "*********"
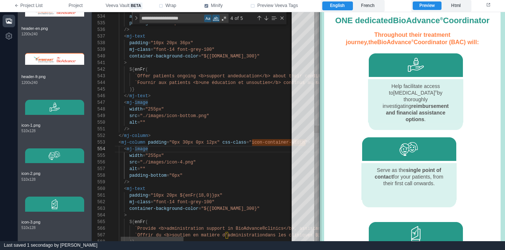
scroll to position [350, 0]
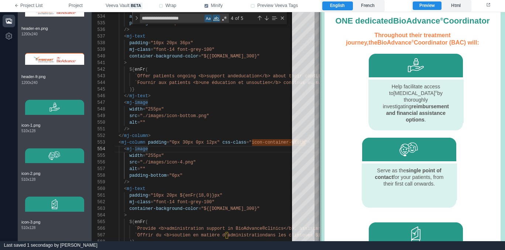
drag, startPoint x: 245, startPoint y: 142, endPoint x: 319, endPoint y: 137, distance: 73.6
click at [319, 137] on span at bounding box center [320, 126] width 4 height 229
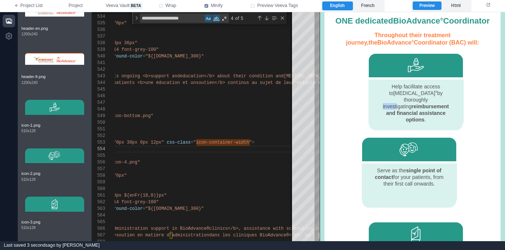
drag, startPoint x: 449, startPoint y: 95, endPoint x: 391, endPoint y: 99, distance: 58.1
click at [393, 99] on div "Help facilitate access to [MEDICAL_DATA] ® by thoroughly investigating reimburs…" at bounding box center [415, 103] width 73 height 40
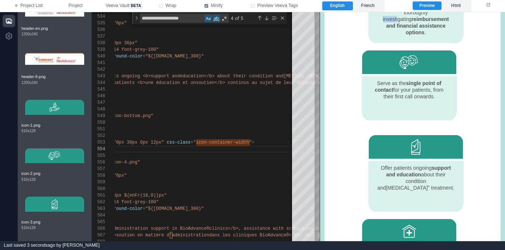
scroll to position [439, 0]
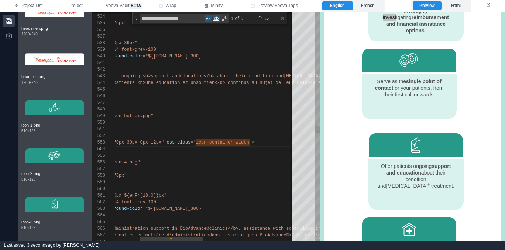
click at [234, 161] on div "src = "./images/icon-4.png"" at bounding box center [298, 162] width 512 height 7
drag, startPoint x: 196, startPoint y: 142, endPoint x: 253, endPoint y: 136, distance: 57.2
click at [259, 18] on div "Previous Match (⇧Enter)" at bounding box center [259, 18] width 6 height 6
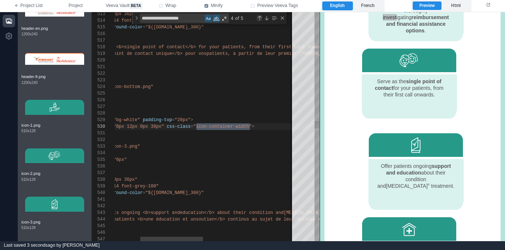
click at [259, 18] on div "Previous Match (⇧Enter)" at bounding box center [259, 18] width 6 height 6
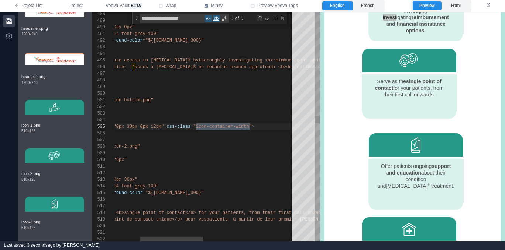
click at [259, 18] on div "Previous Match (⇧Enter)" at bounding box center [259, 18] width 6 height 6
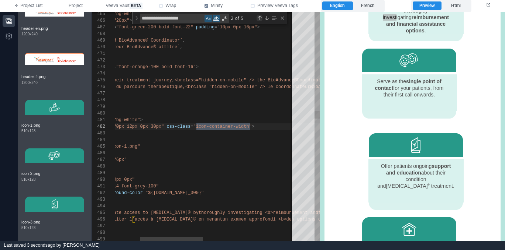
click at [259, 18] on div "Previous Match (⇧Enter)" at bounding box center [259, 18] width 6 height 6
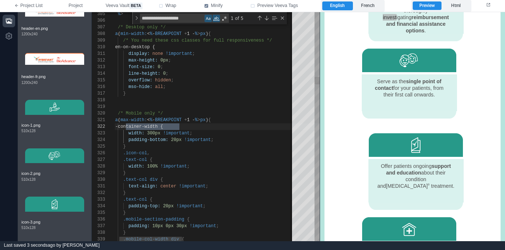
scroll to position [13, 91]
click at [219, 133] on div "width: 300px !important ;" at bounding box center [358, 133] width 512 height 7
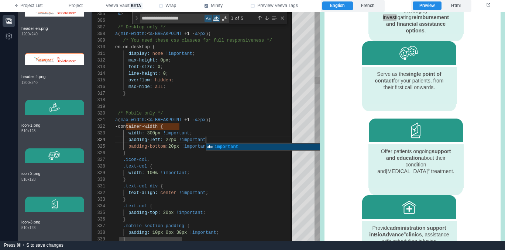
scroll to position [20, 107]
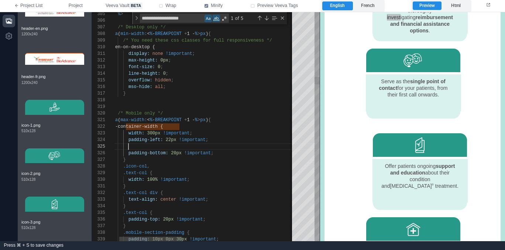
paste textarea "**********"
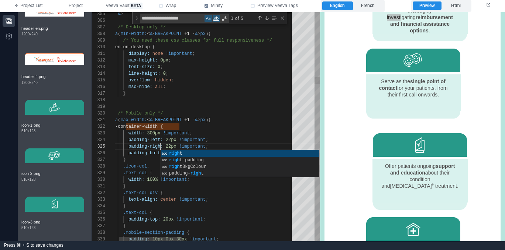
scroll to position [27, 61]
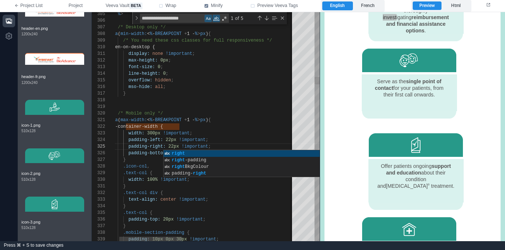
click at [224, 147] on div "padding-right: 22px !important ;" at bounding box center [358, 147] width 512 height 7
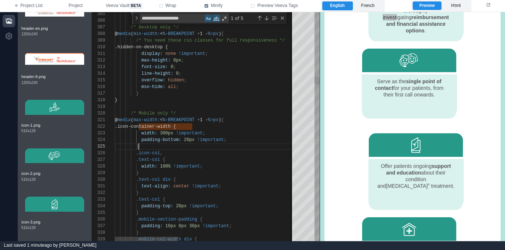
scroll to position [27, 24]
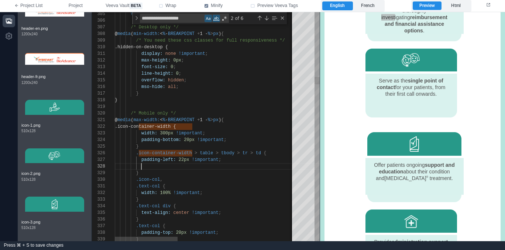
paste textarea "**********"
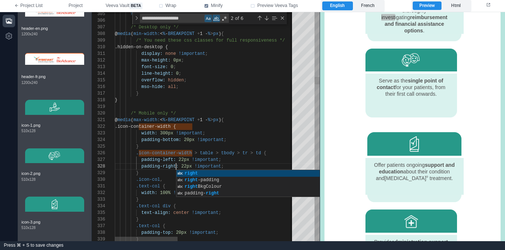
scroll to position [46, 61]
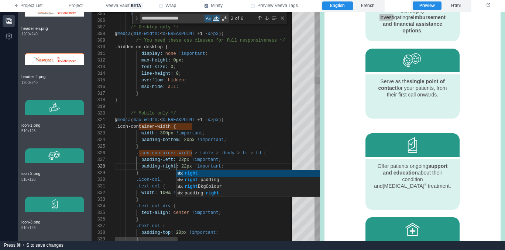
click at [163, 176] on div "}" at bounding box center [371, 173] width 512 height 7
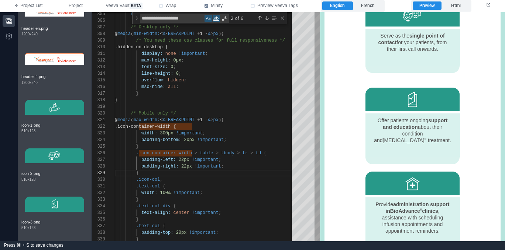
scroll to position [524, 0]
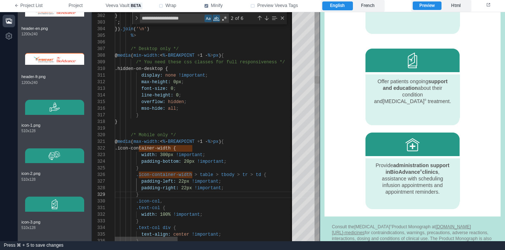
click at [168, 196] on div "}" at bounding box center [371, 195] width 512 height 7
drag, startPoint x: 193, startPoint y: 175, endPoint x: 138, endPoint y: 176, distance: 54.6
click at [259, 18] on div "Previous Match (⇧Enter)" at bounding box center [259, 18] width 6 height 6
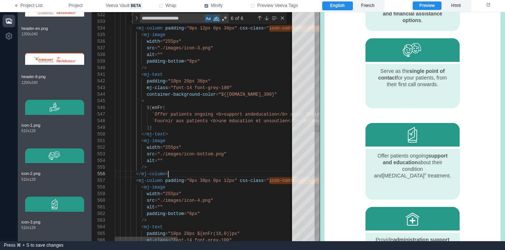
scroll to position [33, 53]
click at [191, 172] on div "</ mj-column >" at bounding box center [371, 174] width 512 height 7
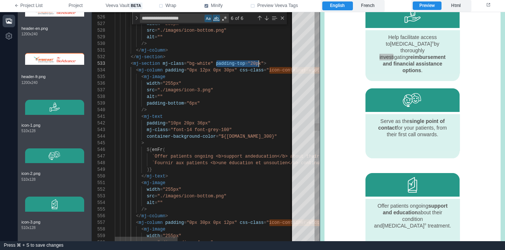
scroll to position [13, 149]
drag, startPoint x: 217, startPoint y: 64, endPoint x: 264, endPoint y: 62, distance: 47.3
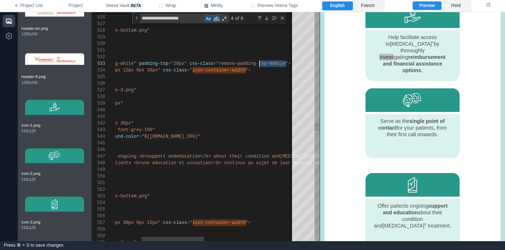
scroll to position [13, 181]
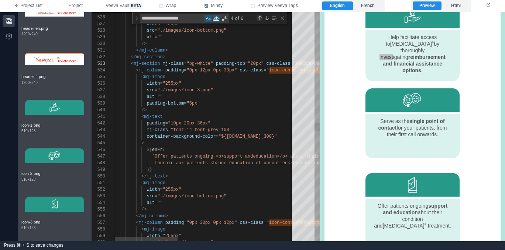
click at [259, 18] on div "Previous Match (⇧Enter)" at bounding box center [259, 18] width 6 height 6
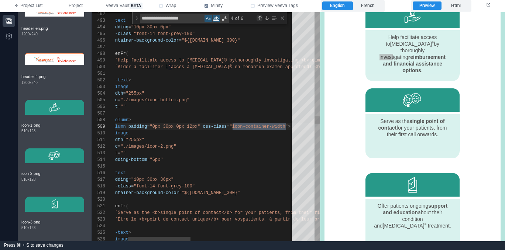
click at [259, 18] on div "Previous Match (⇧Enter)" at bounding box center [259, 18] width 6 height 6
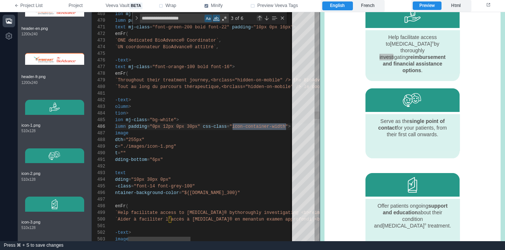
click at [259, 18] on div "Previous Match (⇧Enter)" at bounding box center [259, 18] width 6 height 6
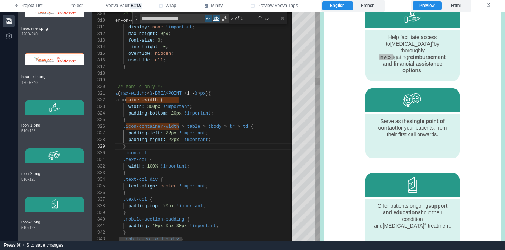
click at [221, 145] on div "}" at bounding box center [358, 147] width 512 height 7
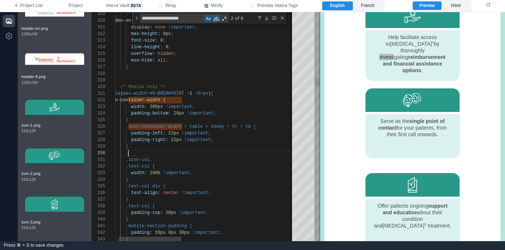
paste textarea "**********"
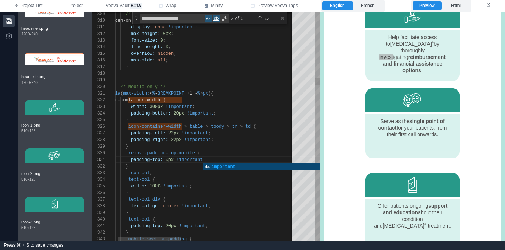
scroll to position [0, 101]
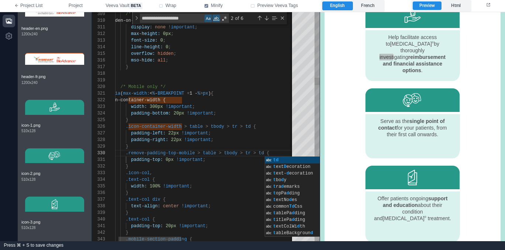
scroll to position [13, 48]
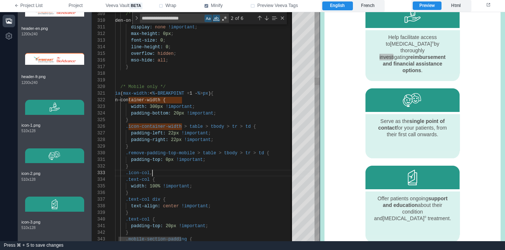
click at [169, 175] on div ".icon-col ," at bounding box center [360, 173] width 512 height 7
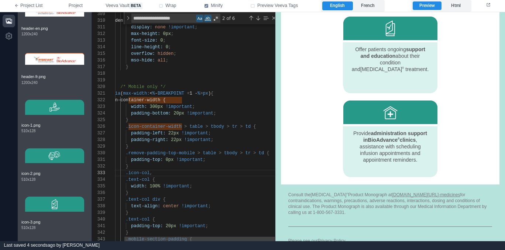
scroll to position [509, 0]
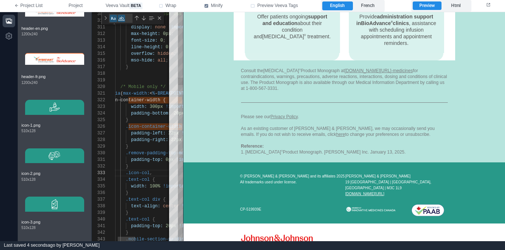
drag, startPoint x: 317, startPoint y: 146, endPoint x: 190, endPoint y: 146, distance: 126.5
click at [190, 146] on div "309 310 311 312 313 314 315 316 317 318 319 320 321 322 323 324 325 326 327 328…" at bounding box center [298, 126] width 413 height 229
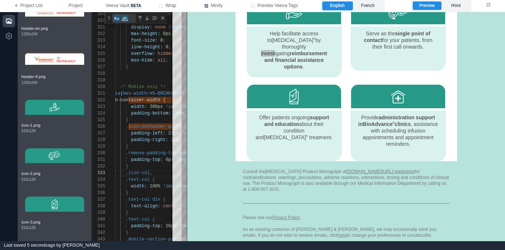
scroll to position [381, 0]
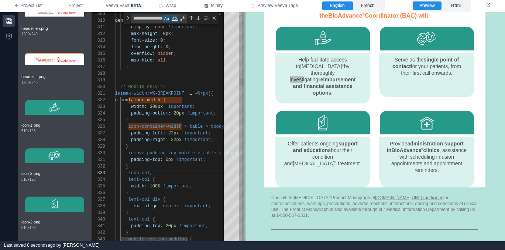
drag, startPoint x: 187, startPoint y: 151, endPoint x: 244, endPoint y: 148, distance: 56.9
click at [245, 148] on span at bounding box center [244, 126] width 4 height 229
click at [185, 168] on div "}" at bounding box center [196, 166] width 184 height 7
type textarea "**********"
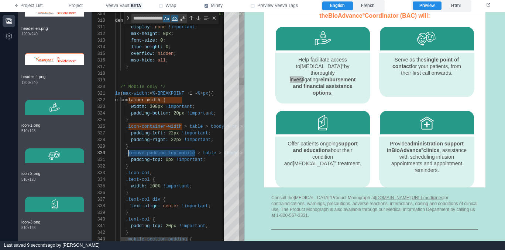
scroll to position [60, 24]
drag, startPoint x: 195, startPoint y: 153, endPoint x: 129, endPoint y: 153, distance: 65.7
type textarea "**********"
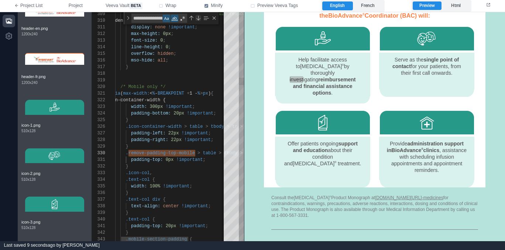
click at [199, 17] on div "Next Match (Enter)" at bounding box center [198, 18] width 6 height 6
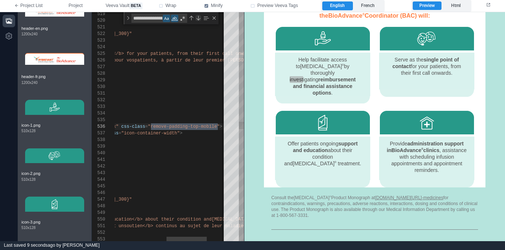
scroll to position [66, 248]
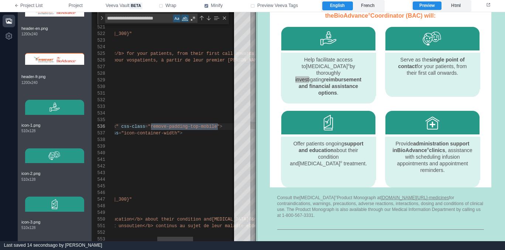
drag, startPoint x: 245, startPoint y: 120, endPoint x: 254, endPoint y: 120, distance: 9.2
click at [256, 120] on span at bounding box center [255, 126] width 4 height 229
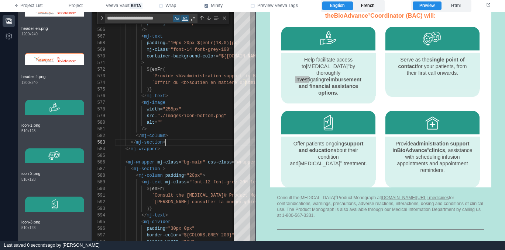
click at [370, 5] on label "French" at bounding box center [368, 5] width 30 height 9
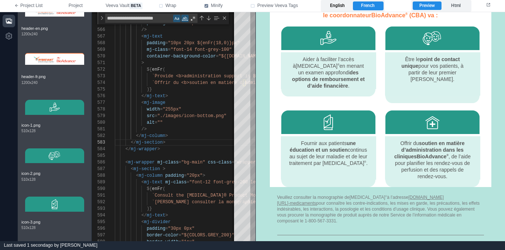
click at [331, 7] on label "English" at bounding box center [337, 5] width 30 height 9
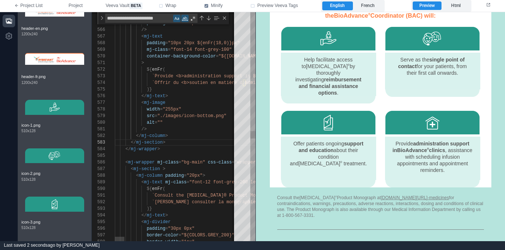
scroll to position [20, 45]
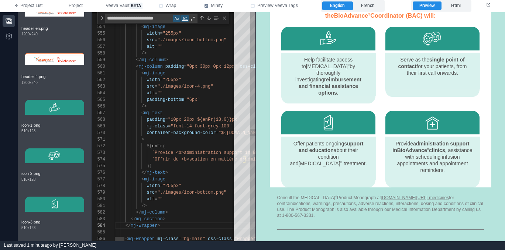
type textarea "**********"
